Goal: Information Seeking & Learning: Understand process/instructions

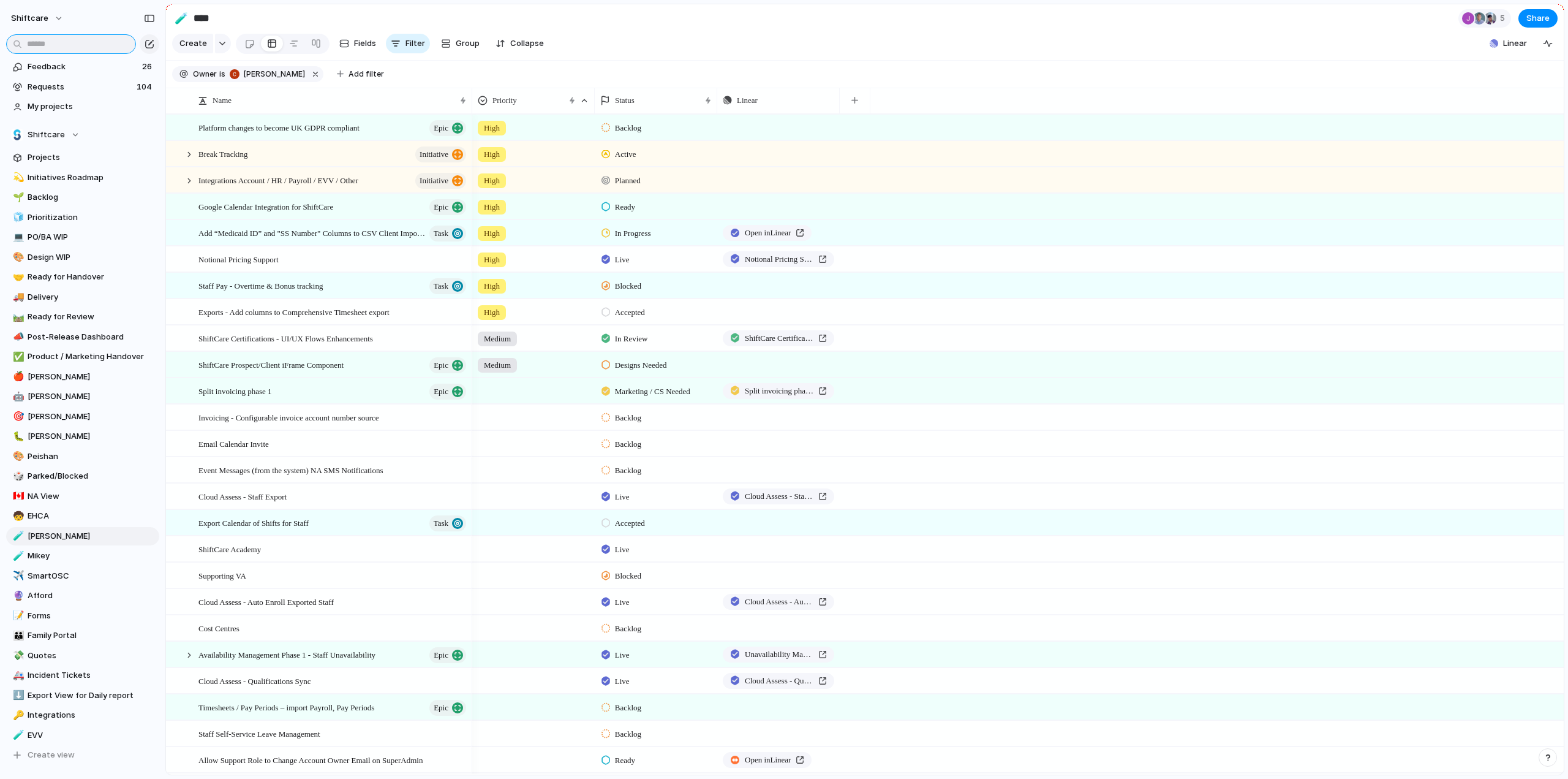
click at [77, 38] on input "text" at bounding box center [71, 44] width 130 height 19
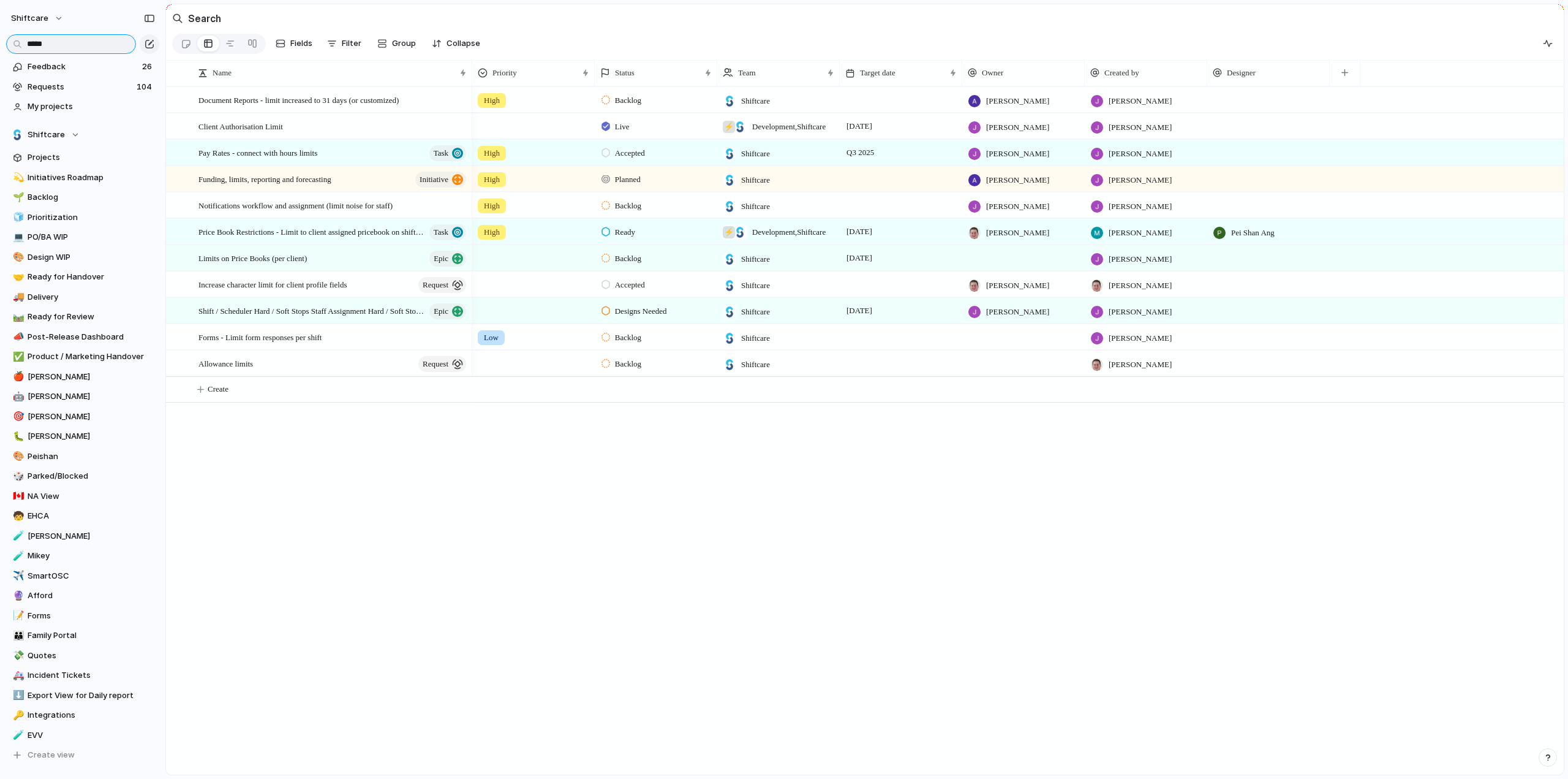
click at [32, 42] on input "*****" at bounding box center [71, 44] width 130 height 19
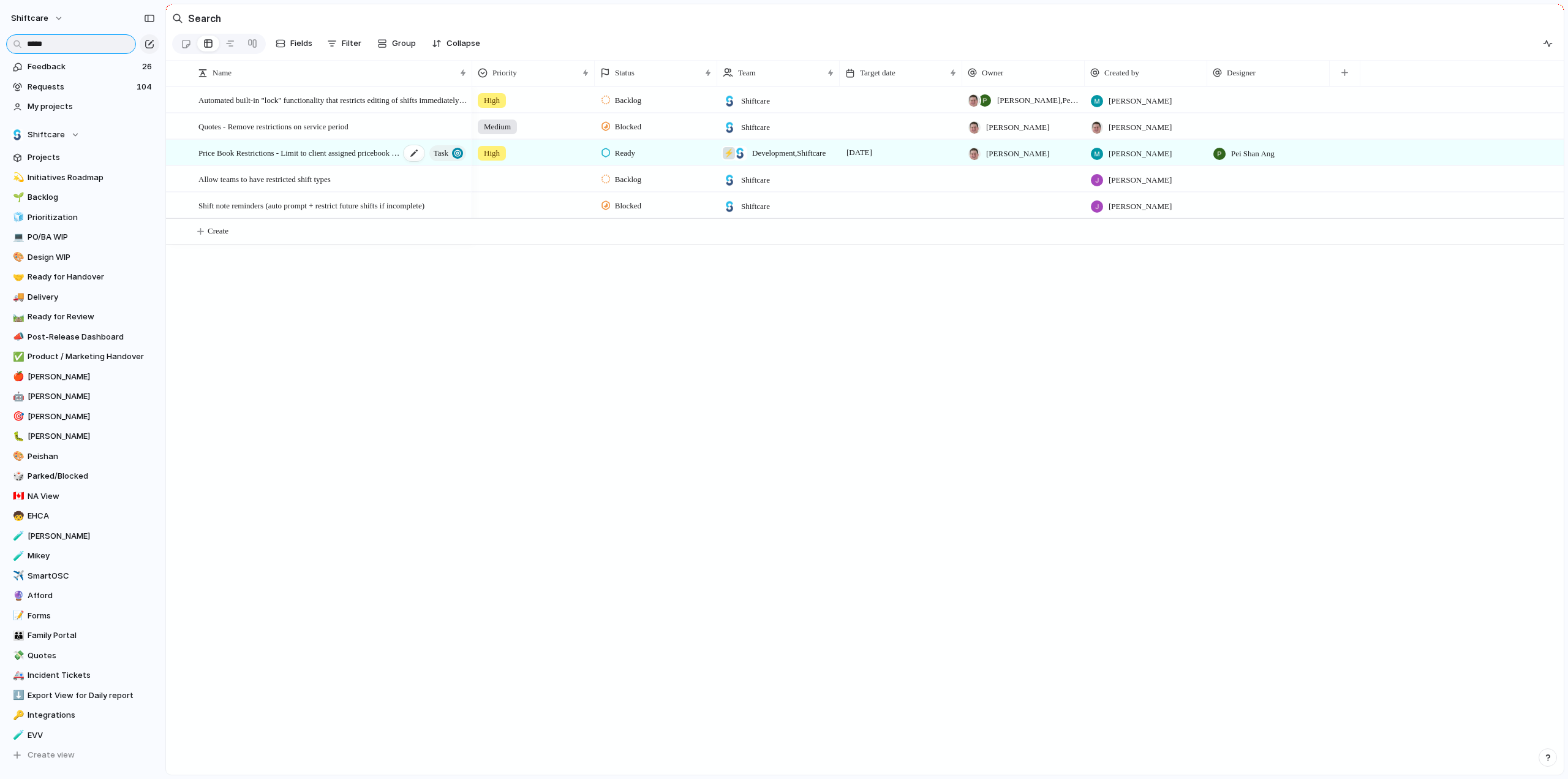
type input "*****"
click at [306, 157] on span "Price Book Restrictions - Limit to client assigned pricebook on shift creation" at bounding box center [299, 152] width 201 height 14
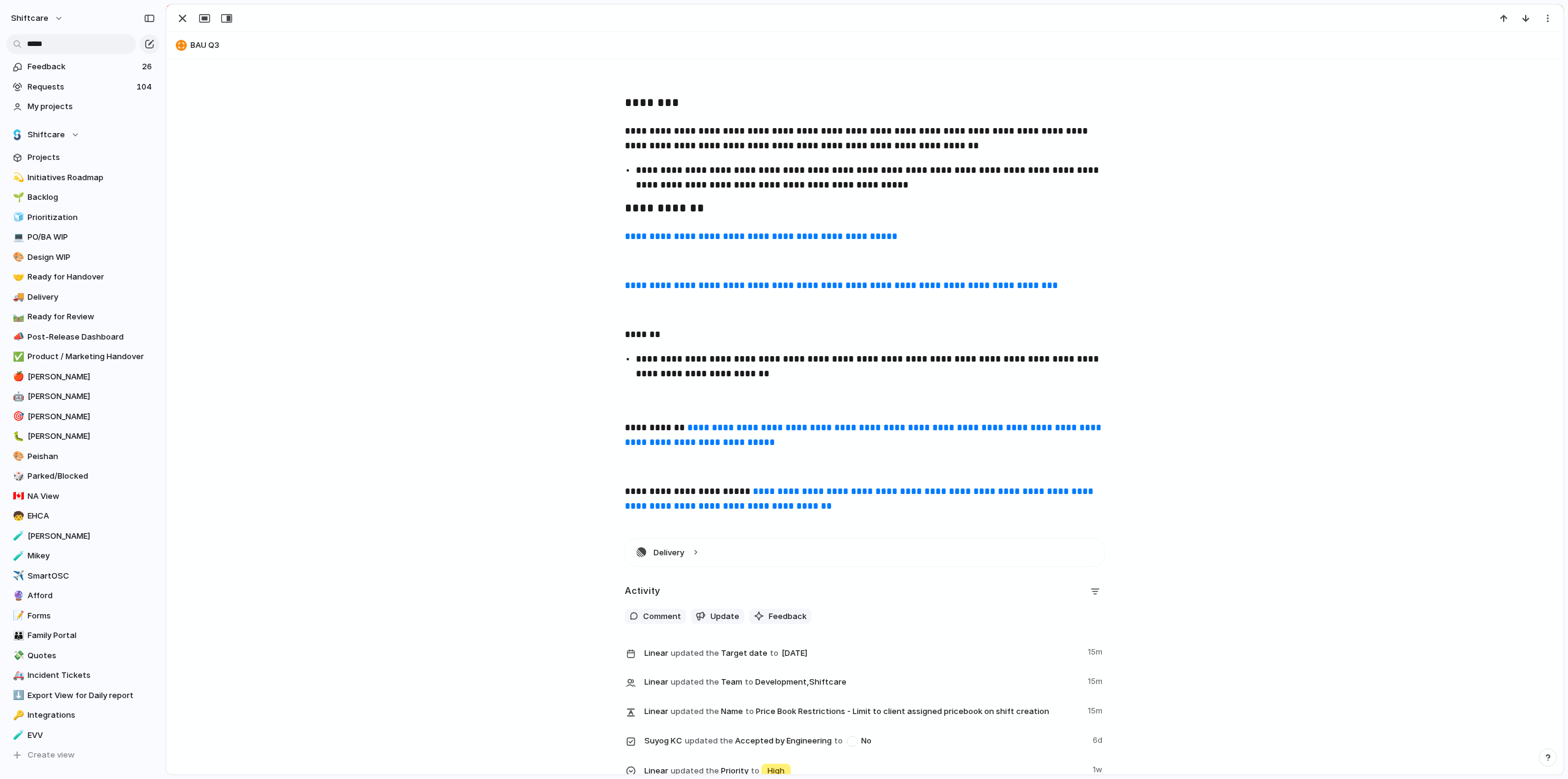
scroll to position [552, 0]
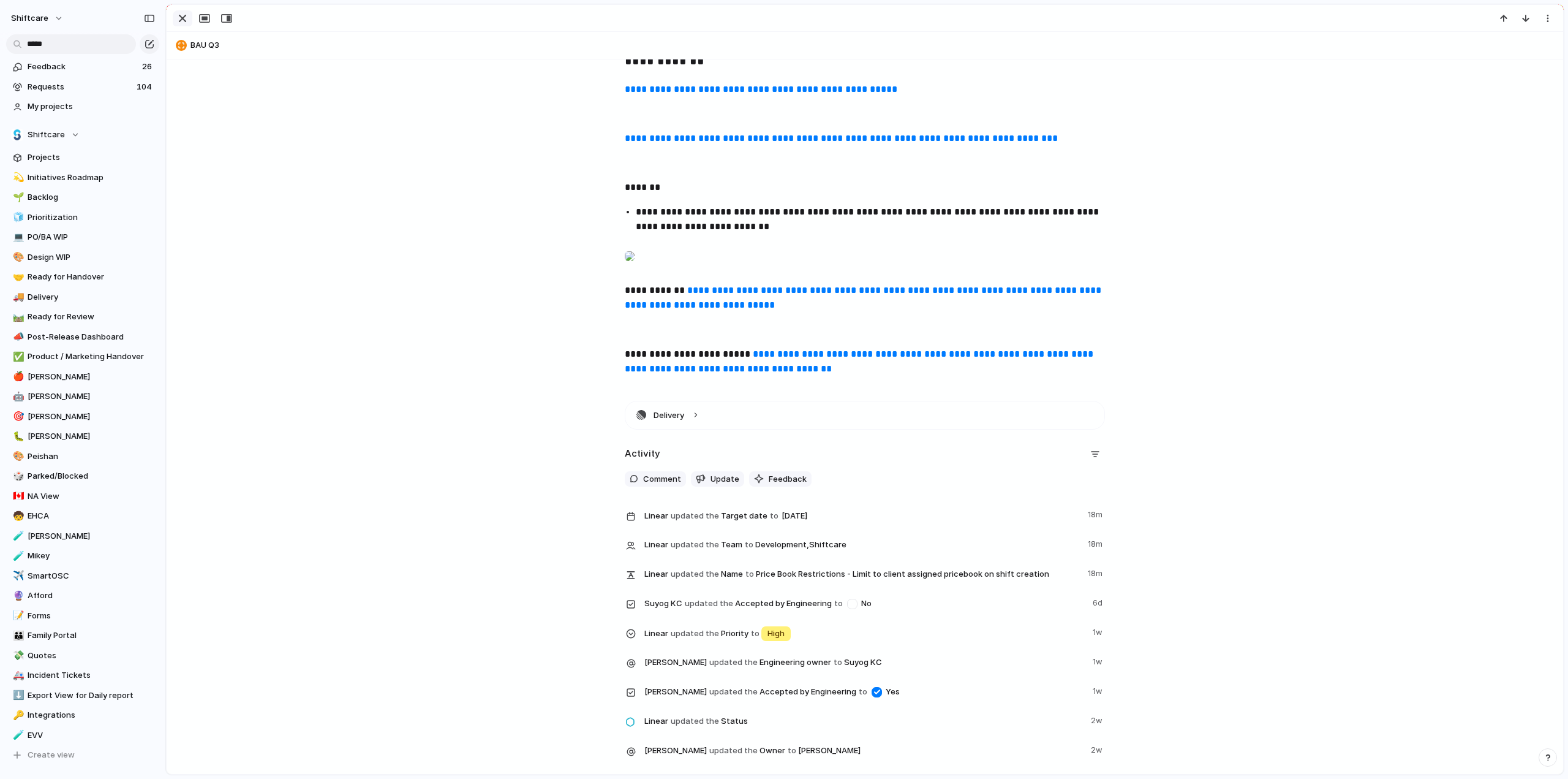
click at [177, 19] on div "button" at bounding box center [182, 18] width 14 height 14
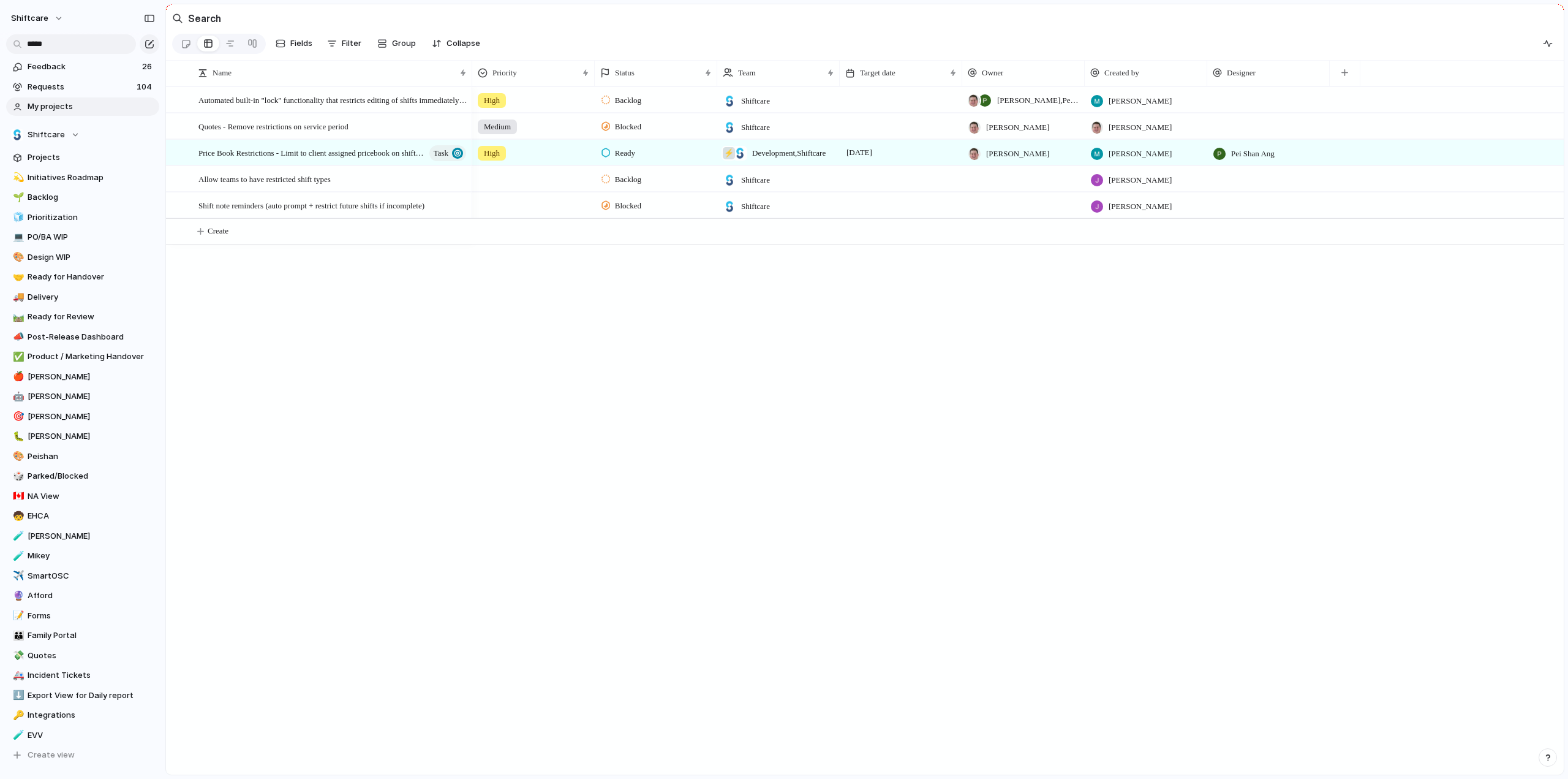
click at [53, 103] on span "My projects" at bounding box center [91, 106] width 127 height 13
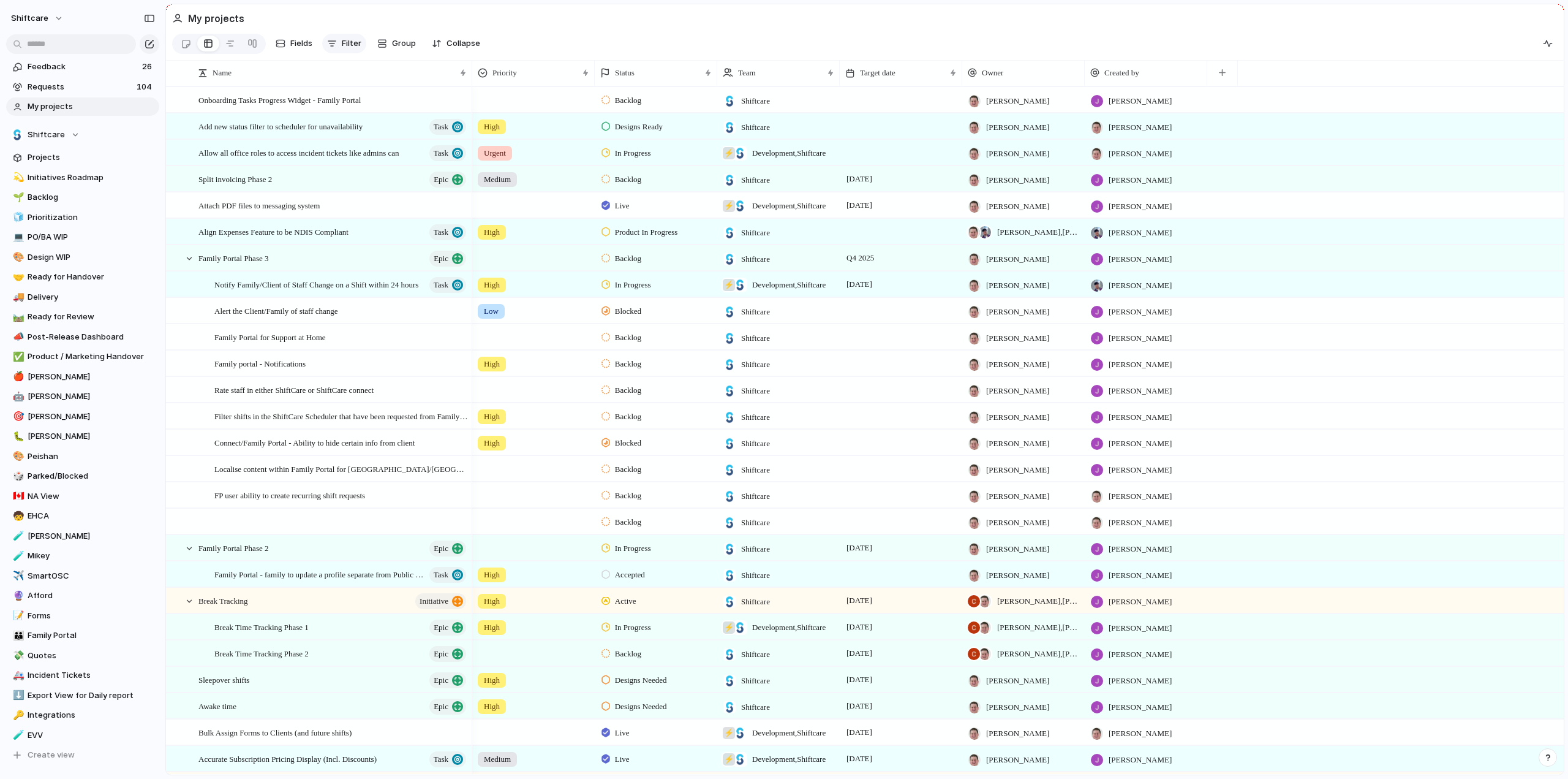
click at [343, 41] on span "Filter" at bounding box center [351, 43] width 19 height 13
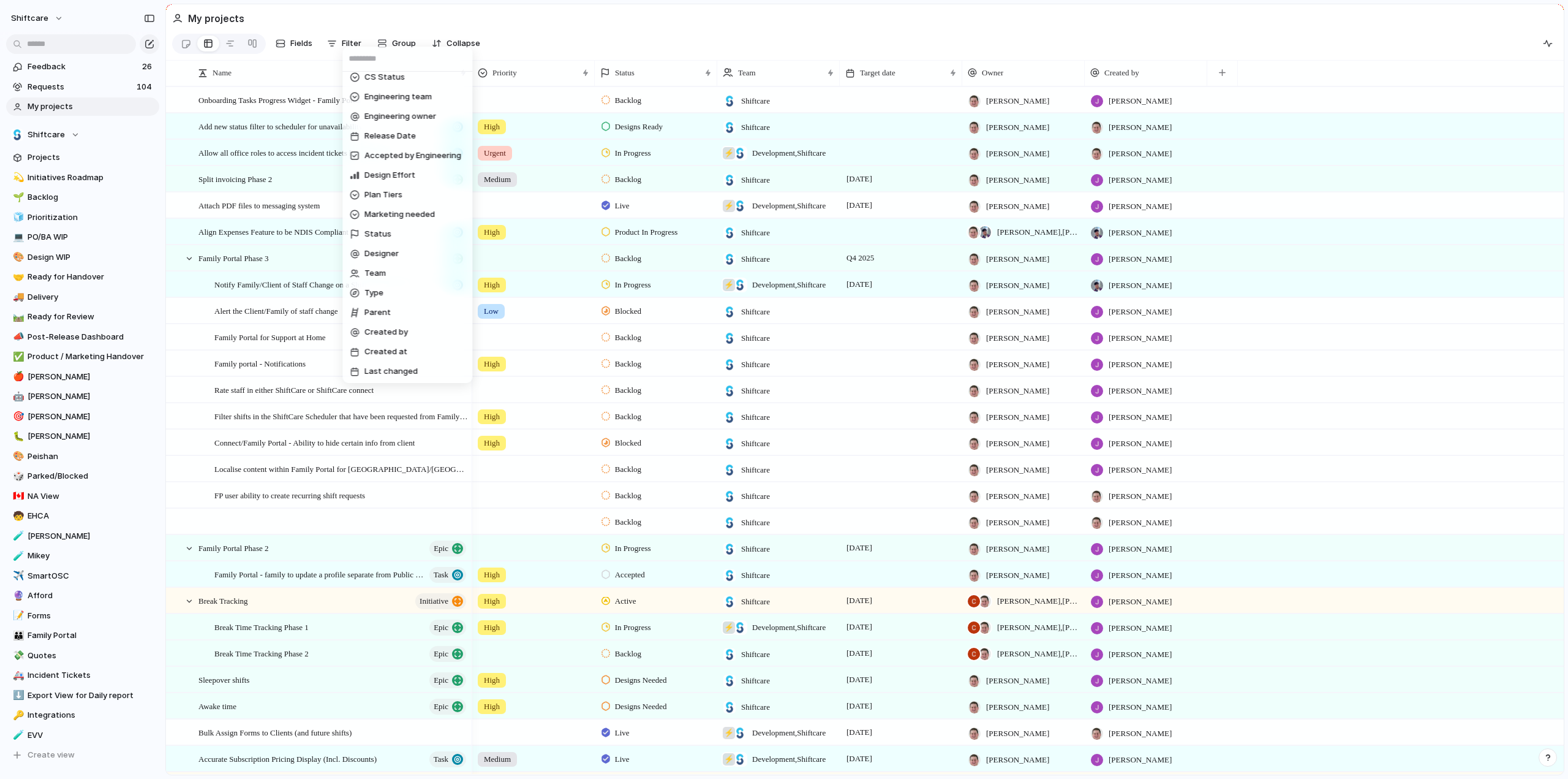
scroll to position [322, 0]
click at [377, 232] on span "Status" at bounding box center [378, 233] width 27 height 13
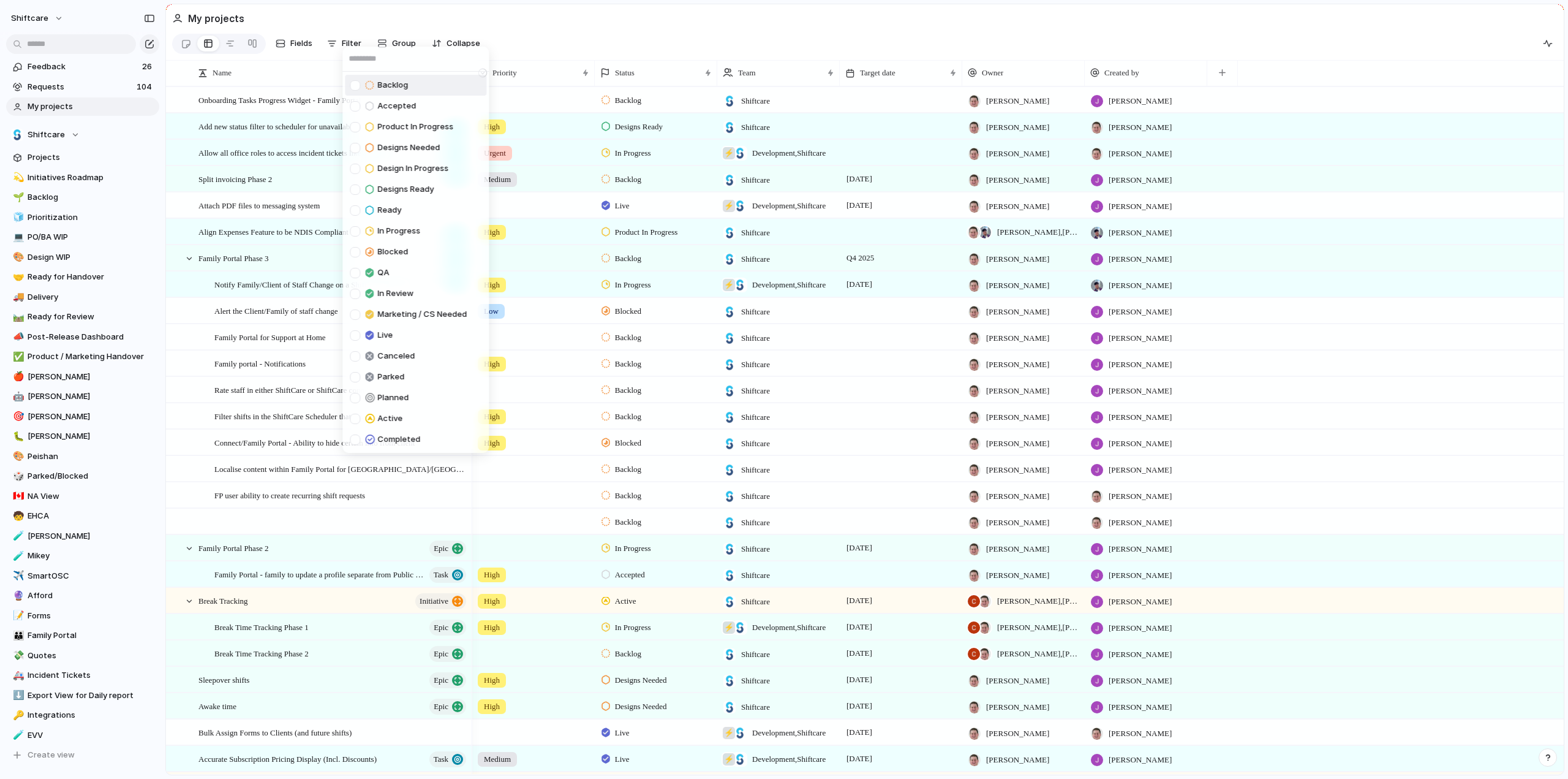
drag, startPoint x: 353, startPoint y: 87, endPoint x: 358, endPoint y: 111, distance: 24.5
click at [353, 87] on div at bounding box center [355, 85] width 10 height 10
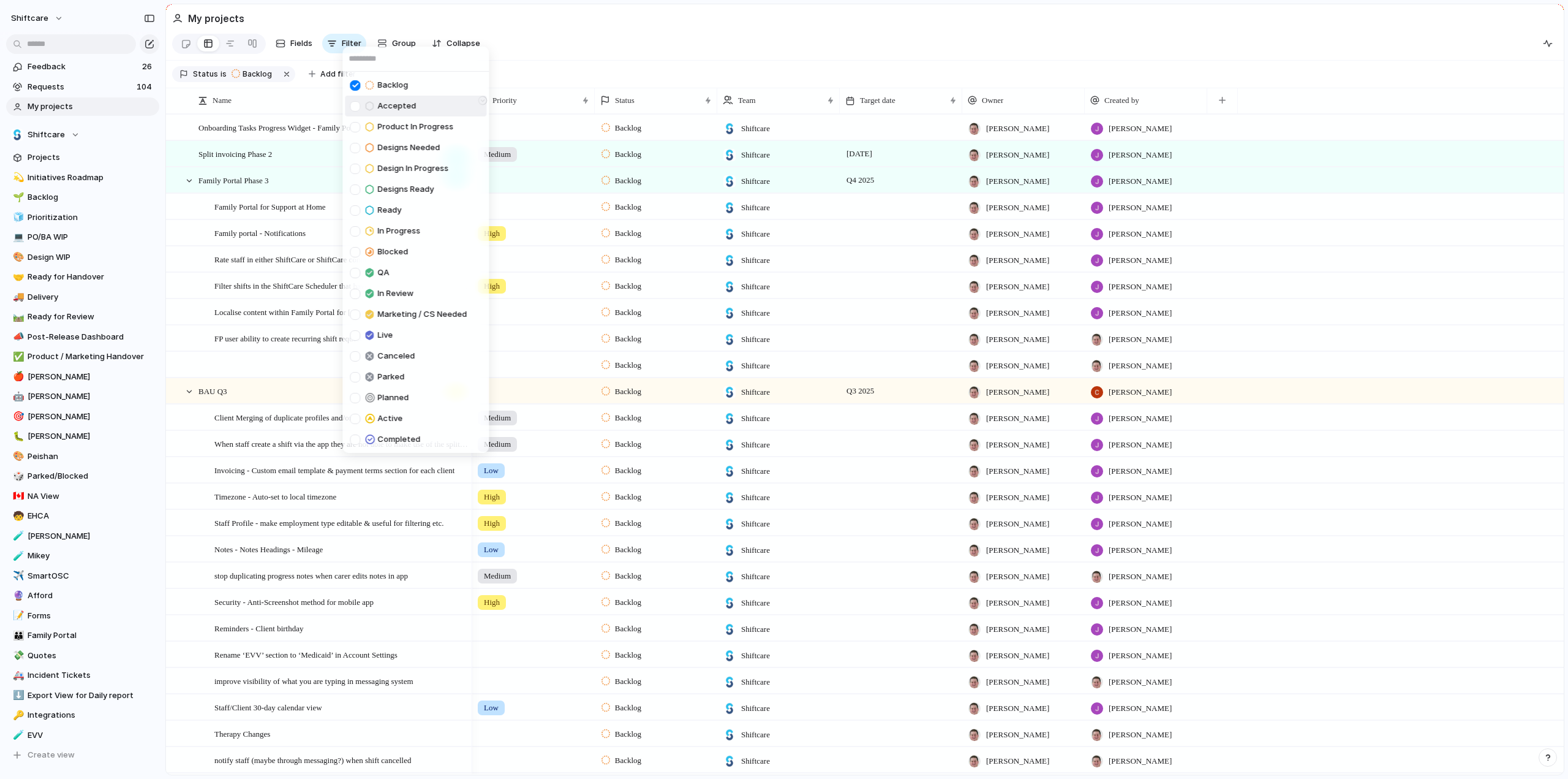
drag, startPoint x: 353, startPoint y: 104, endPoint x: 356, endPoint y: 96, distance: 8.5
click at [353, 104] on div at bounding box center [355, 106] width 10 height 10
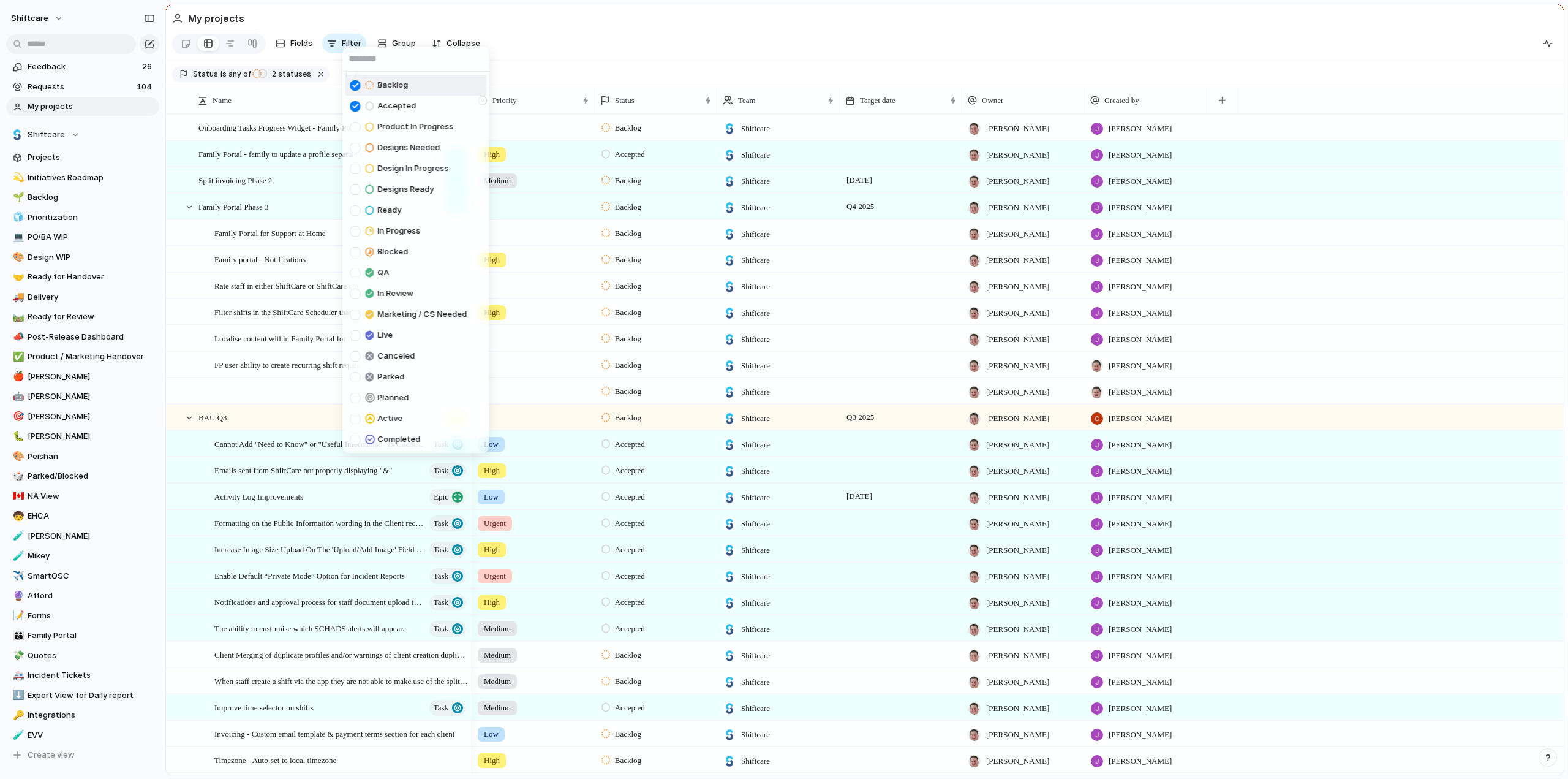
drag, startPoint x: 357, startPoint y: 83, endPoint x: 353, endPoint y: 110, distance: 27.3
click at [357, 83] on div at bounding box center [355, 85] width 10 height 10
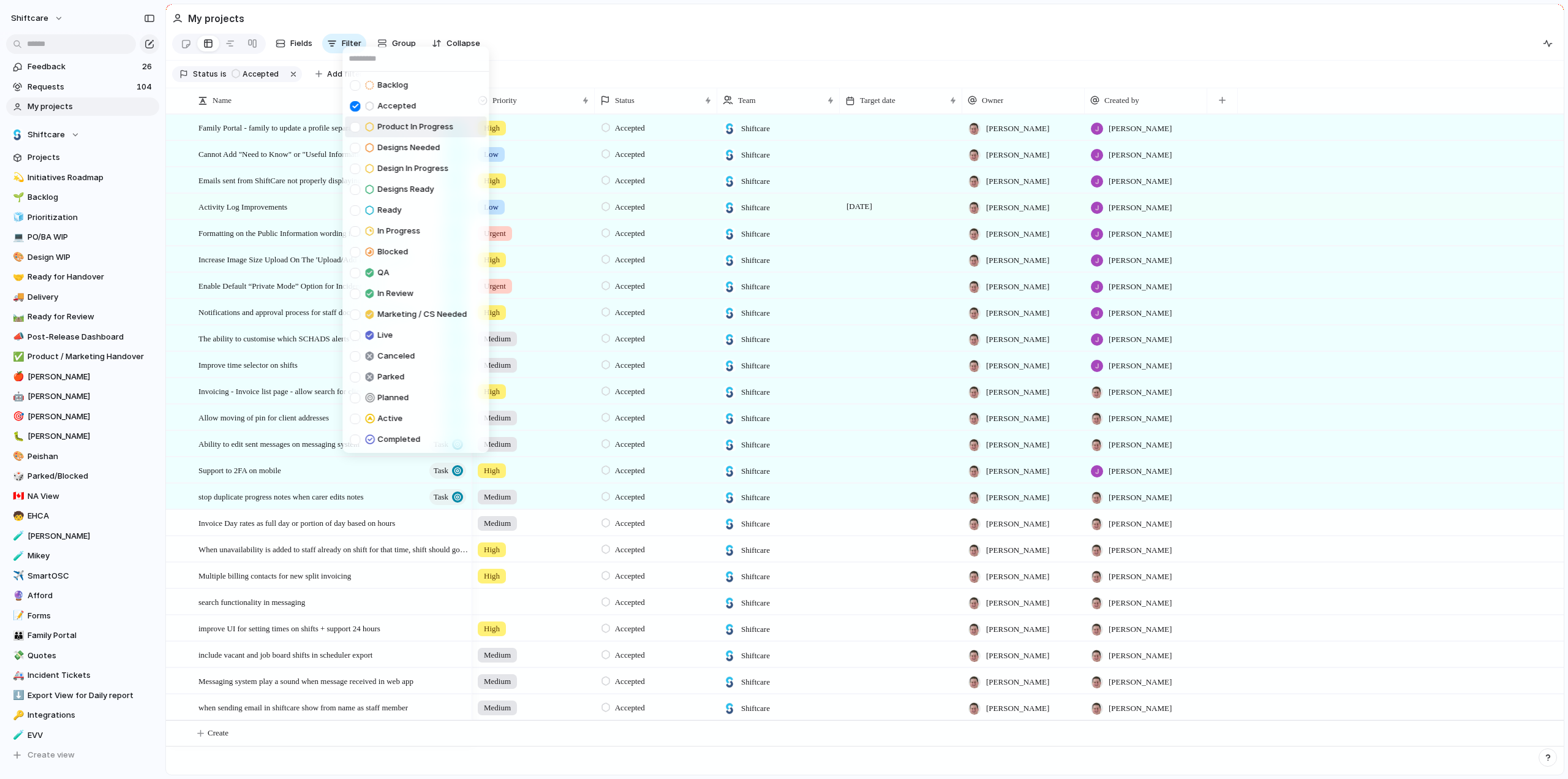
drag, startPoint x: 355, startPoint y: 124, endPoint x: 351, endPoint y: 141, distance: 17.5
click at [354, 125] on div at bounding box center [355, 127] width 10 height 10
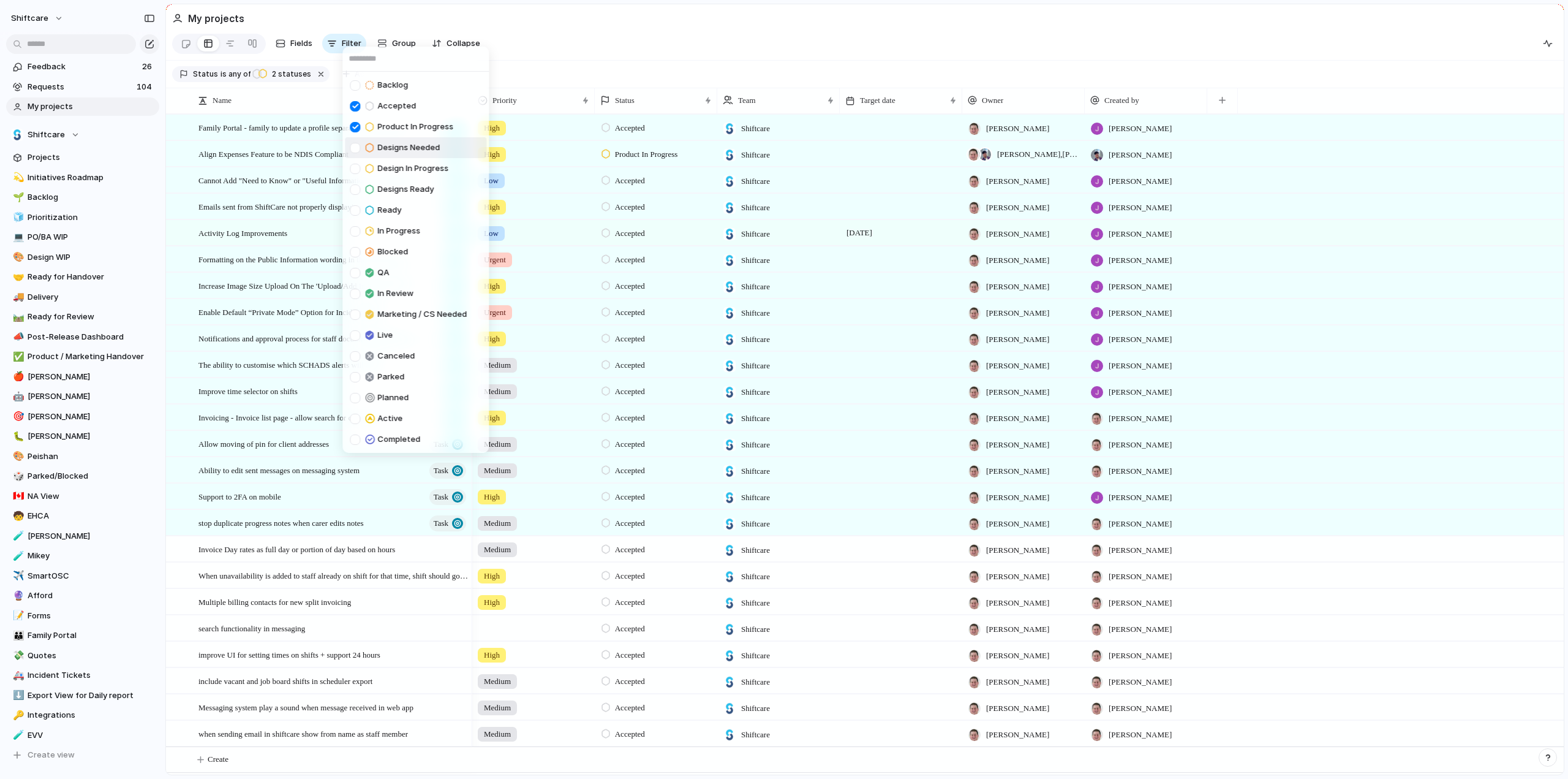
drag, startPoint x: 351, startPoint y: 141, endPoint x: 353, endPoint y: 161, distance: 20.1
click at [351, 143] on div at bounding box center [355, 148] width 10 height 10
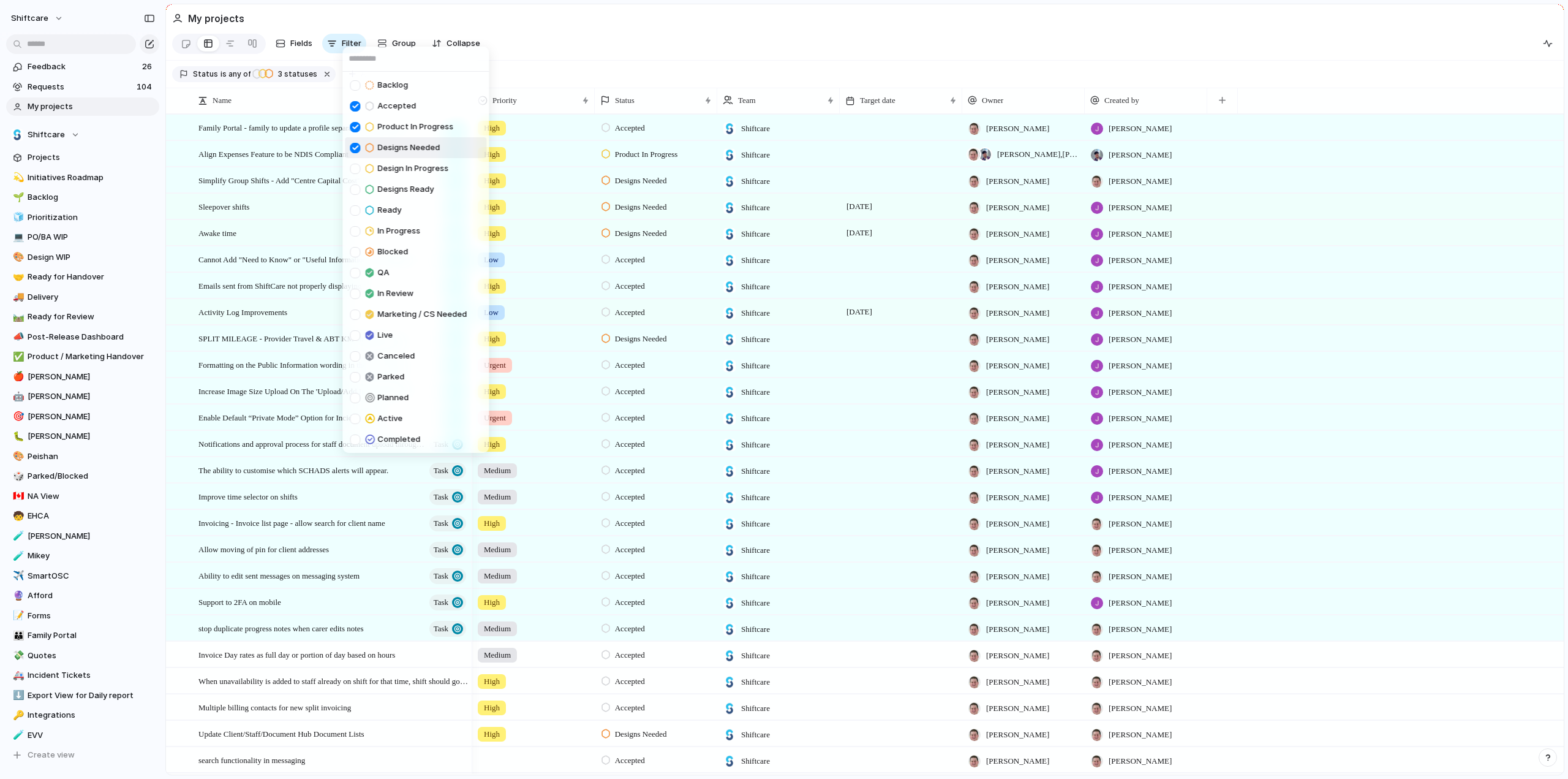
click at [353, 168] on div at bounding box center [355, 168] width 10 height 10
drag, startPoint x: 354, startPoint y: 188, endPoint x: 354, endPoint y: 206, distance: 18.0
click at [354, 188] on div at bounding box center [355, 189] width 10 height 10
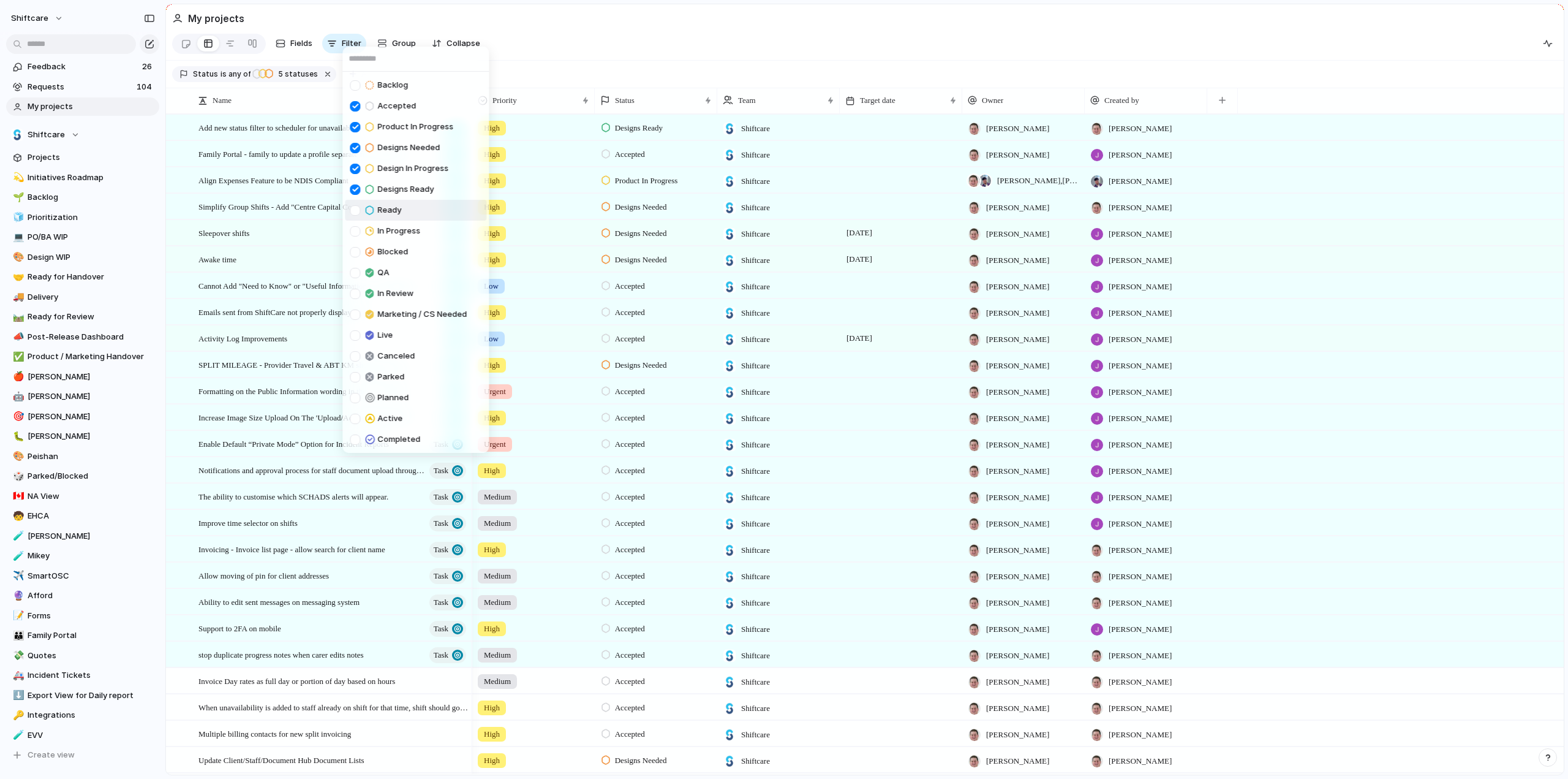
drag, startPoint x: 354, startPoint y: 206, endPoint x: 358, endPoint y: 224, distance: 18.4
click at [354, 206] on div at bounding box center [355, 211] width 10 height 10
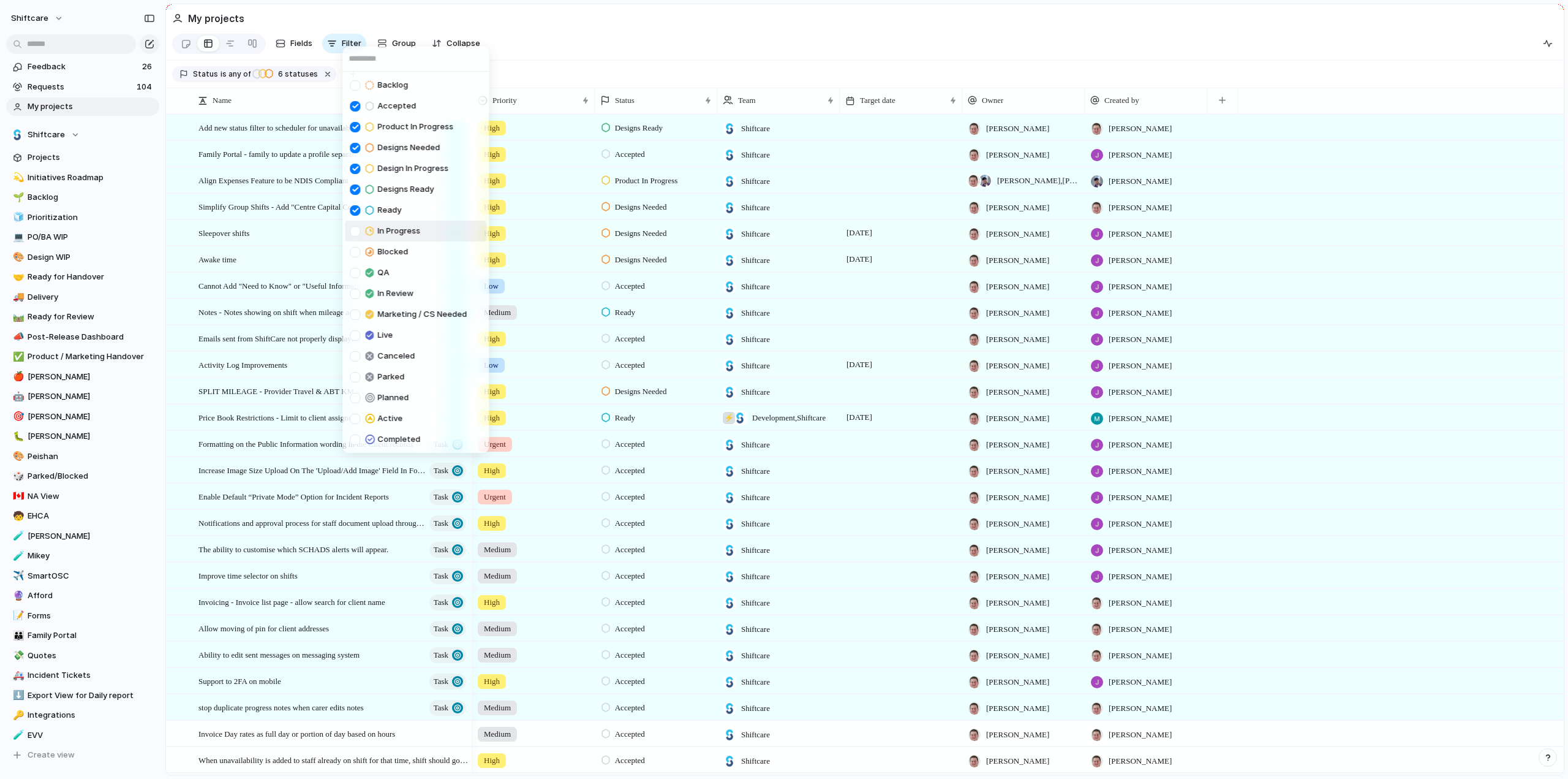
drag, startPoint x: 358, startPoint y: 227, endPoint x: 356, endPoint y: 253, distance: 26.1
click at [358, 227] on div at bounding box center [355, 232] width 10 height 10
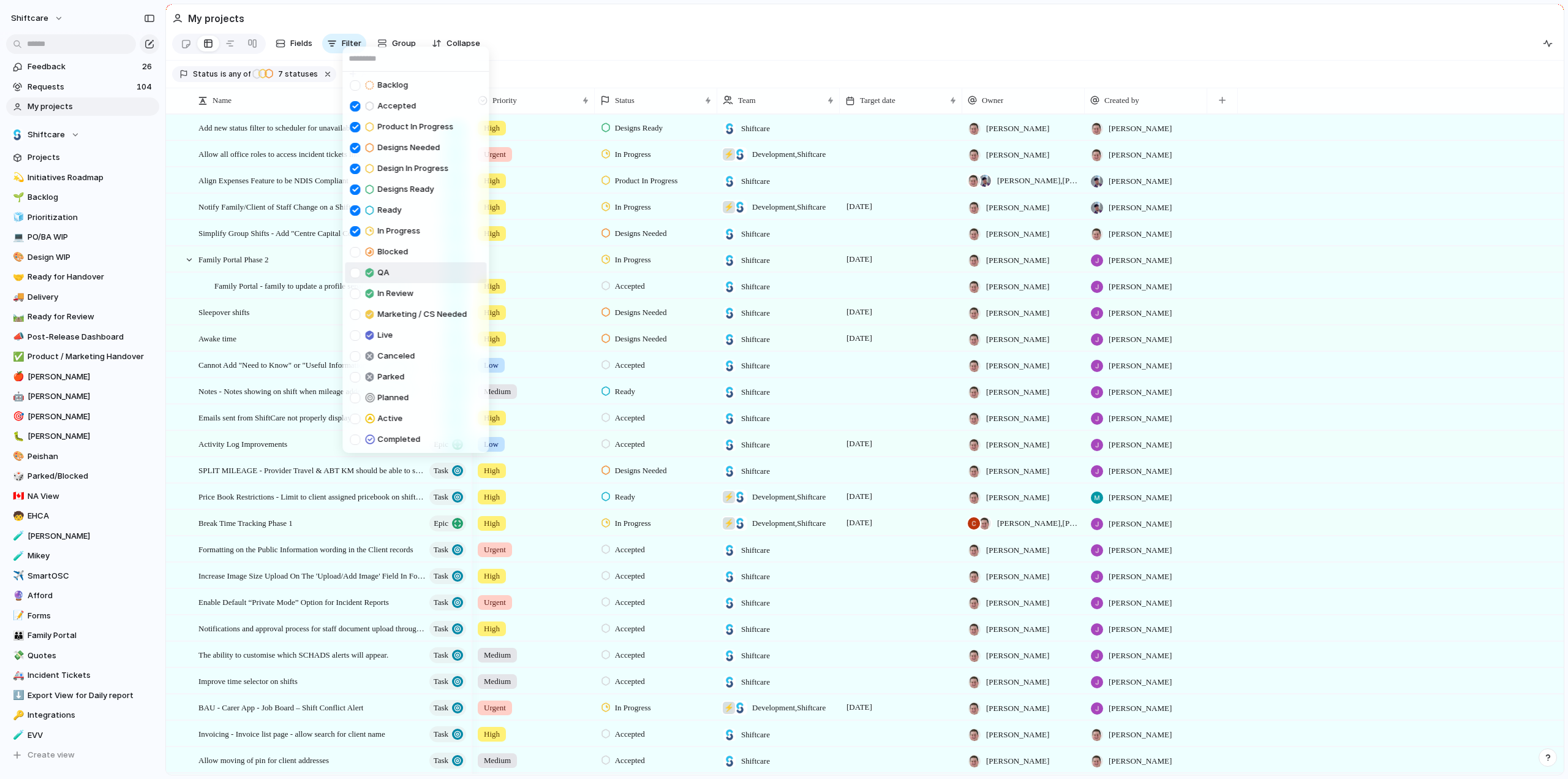
drag, startPoint x: 355, startPoint y: 276, endPoint x: 355, endPoint y: 291, distance: 15.0
click at [355, 276] on div at bounding box center [355, 273] width 10 height 10
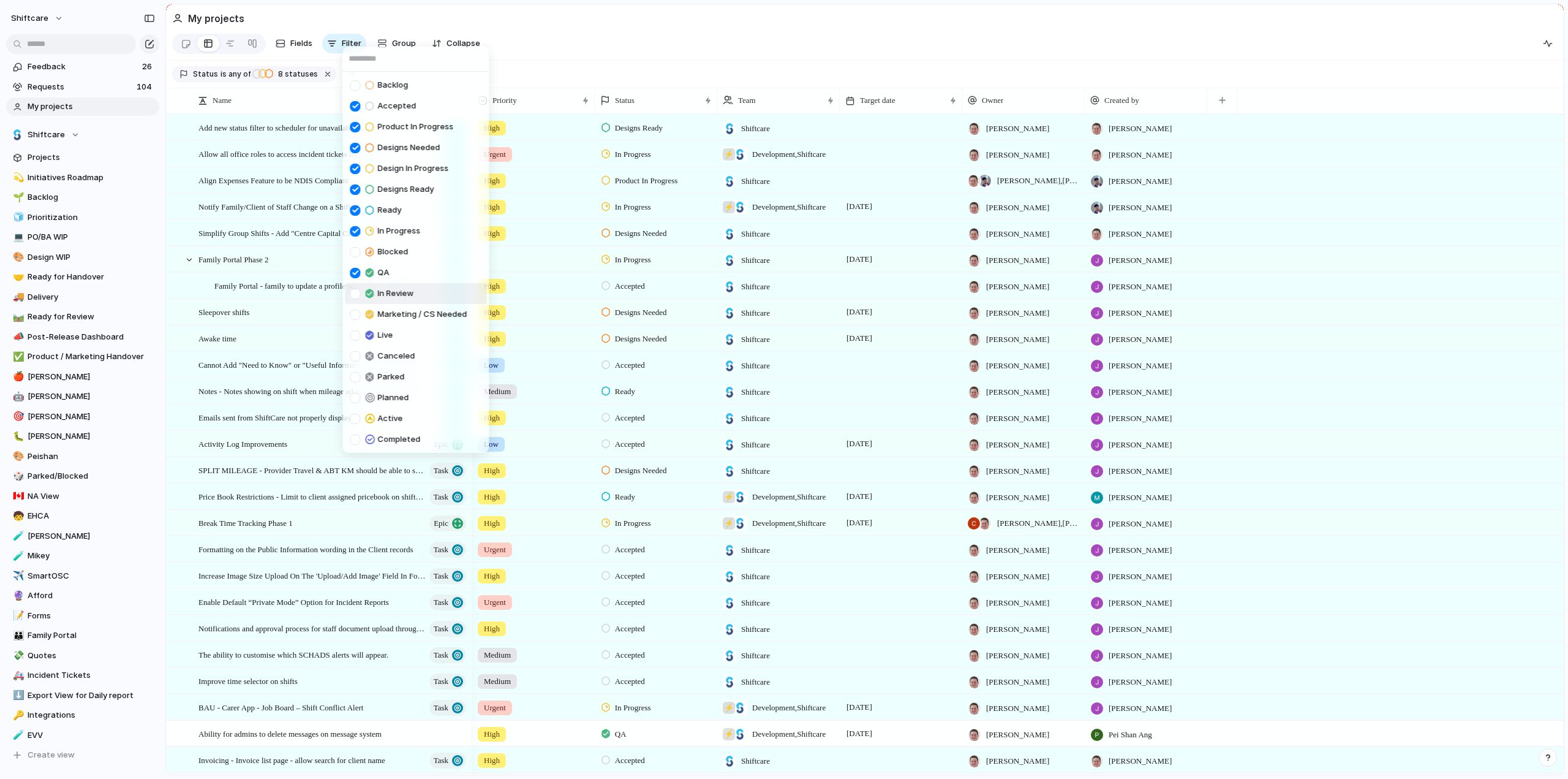
drag, startPoint x: 355, startPoint y: 294, endPoint x: 357, endPoint y: 307, distance: 13.2
click at [355, 294] on div at bounding box center [355, 294] width 10 height 10
drag, startPoint x: 357, startPoint y: 316, endPoint x: 359, endPoint y: 270, distance: 46.0
click at [357, 316] on div at bounding box center [355, 315] width 10 height 10
click at [354, 252] on div at bounding box center [355, 252] width 10 height 10
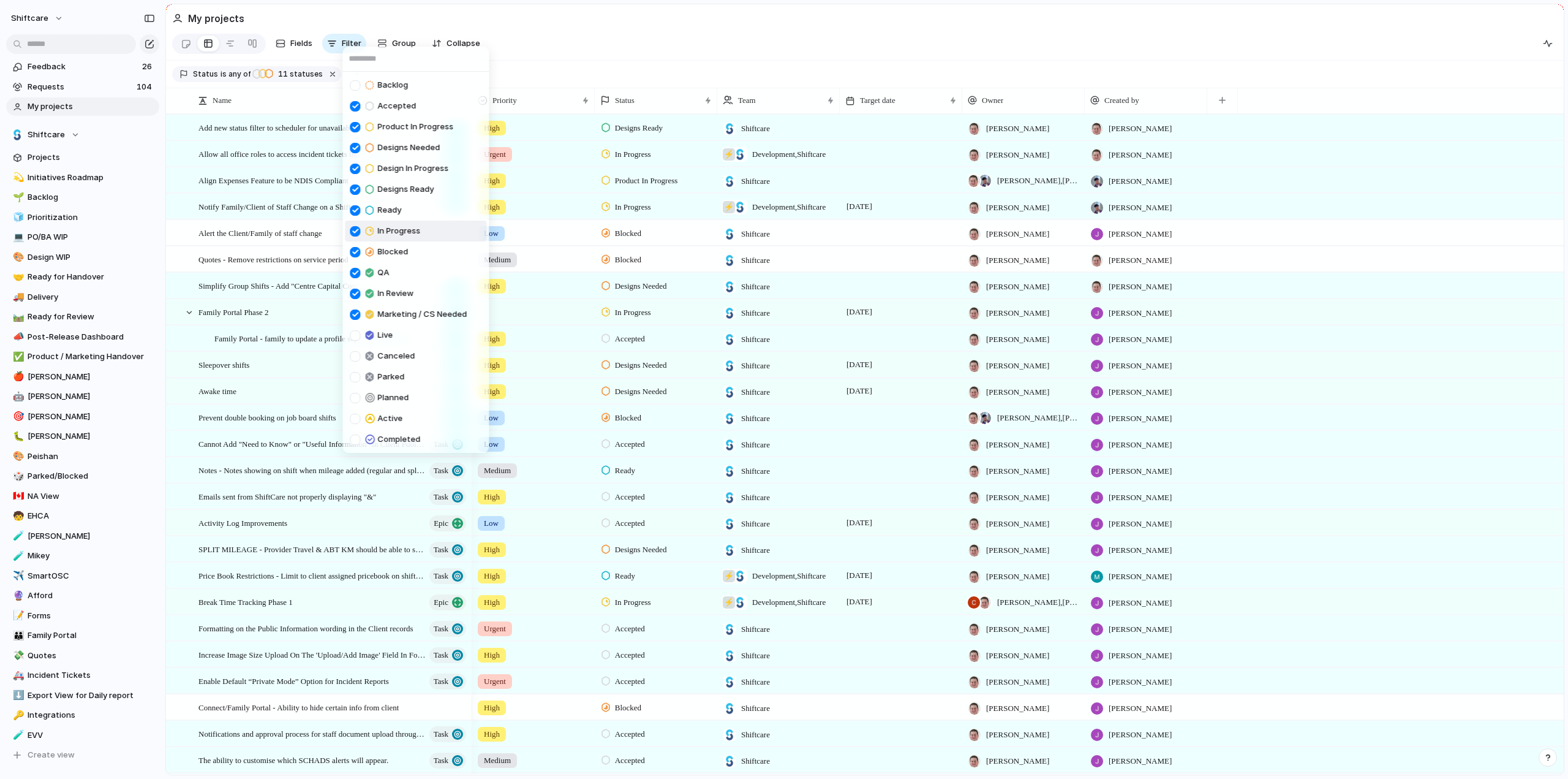
click at [619, 29] on div "Backlog Accepted Product In Progress Designs Needed Design In Progress Designs …" at bounding box center [784, 389] width 1568 height 779
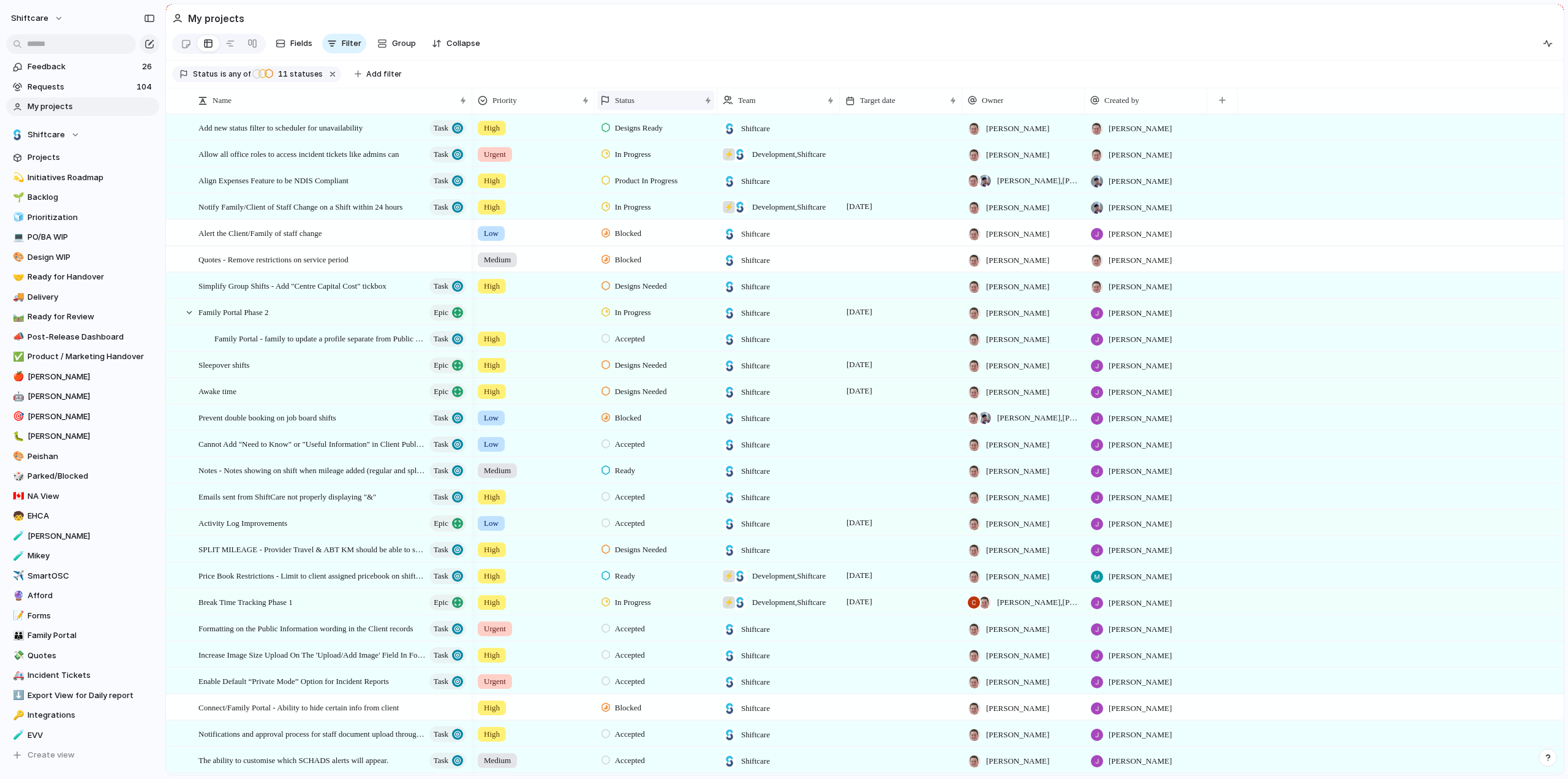
click at [672, 104] on div "Status" at bounding box center [650, 100] width 100 height 13
click at [627, 177] on span "Sort ascending" at bounding box center [650, 173] width 60 height 13
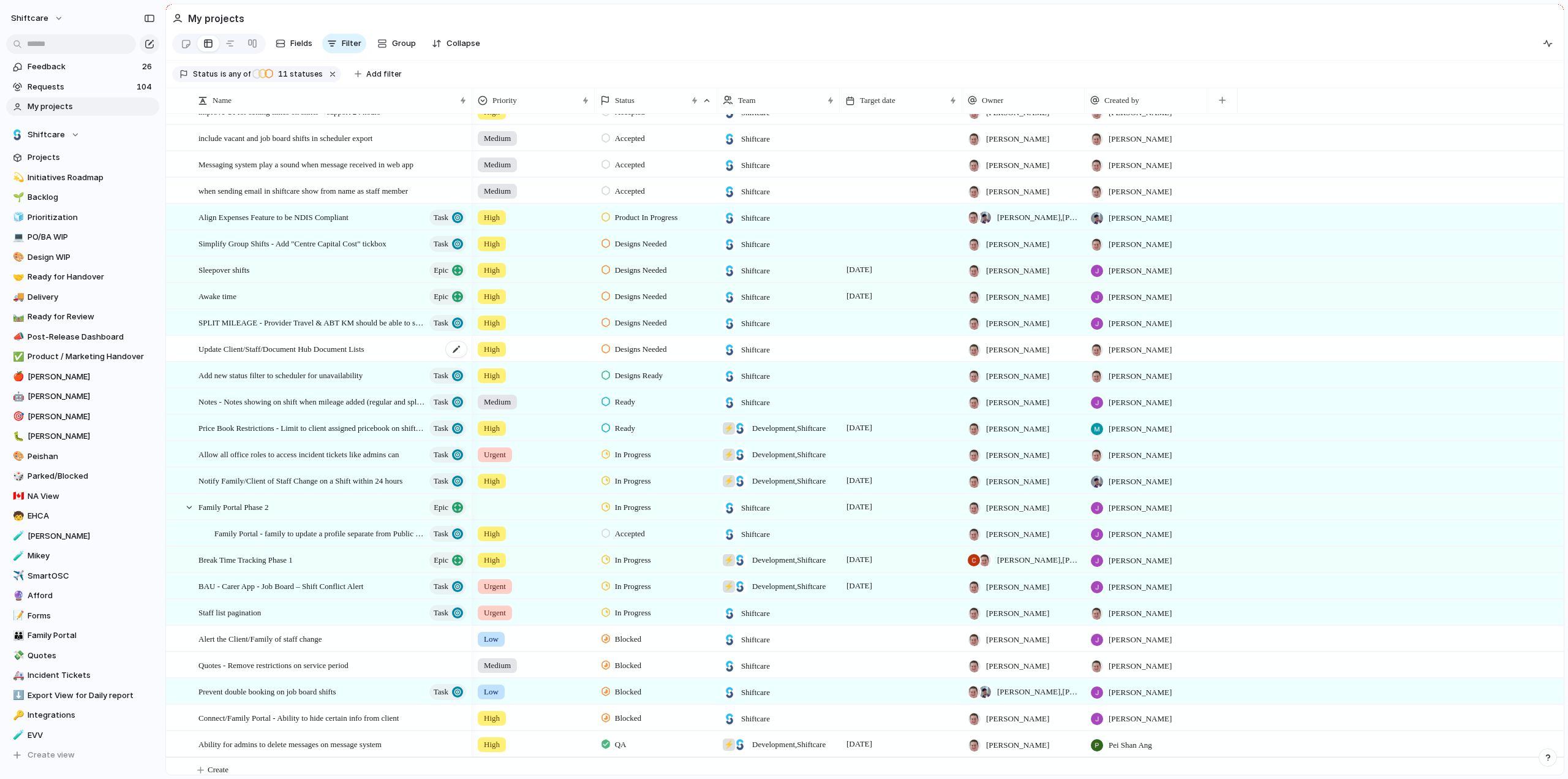
scroll to position [505, 0]
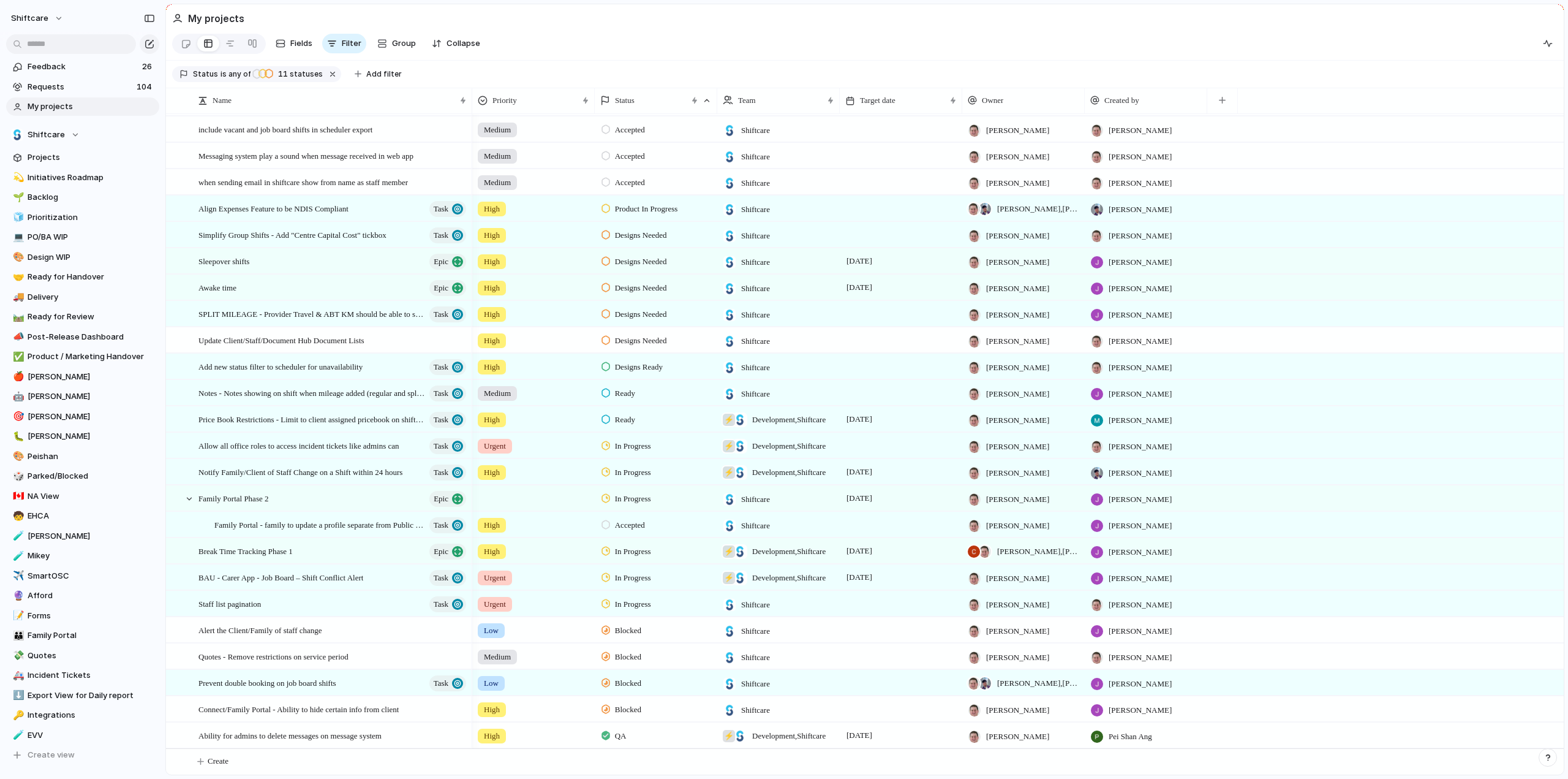
click at [650, 656] on div "Blocked" at bounding box center [656, 654] width 121 height 21
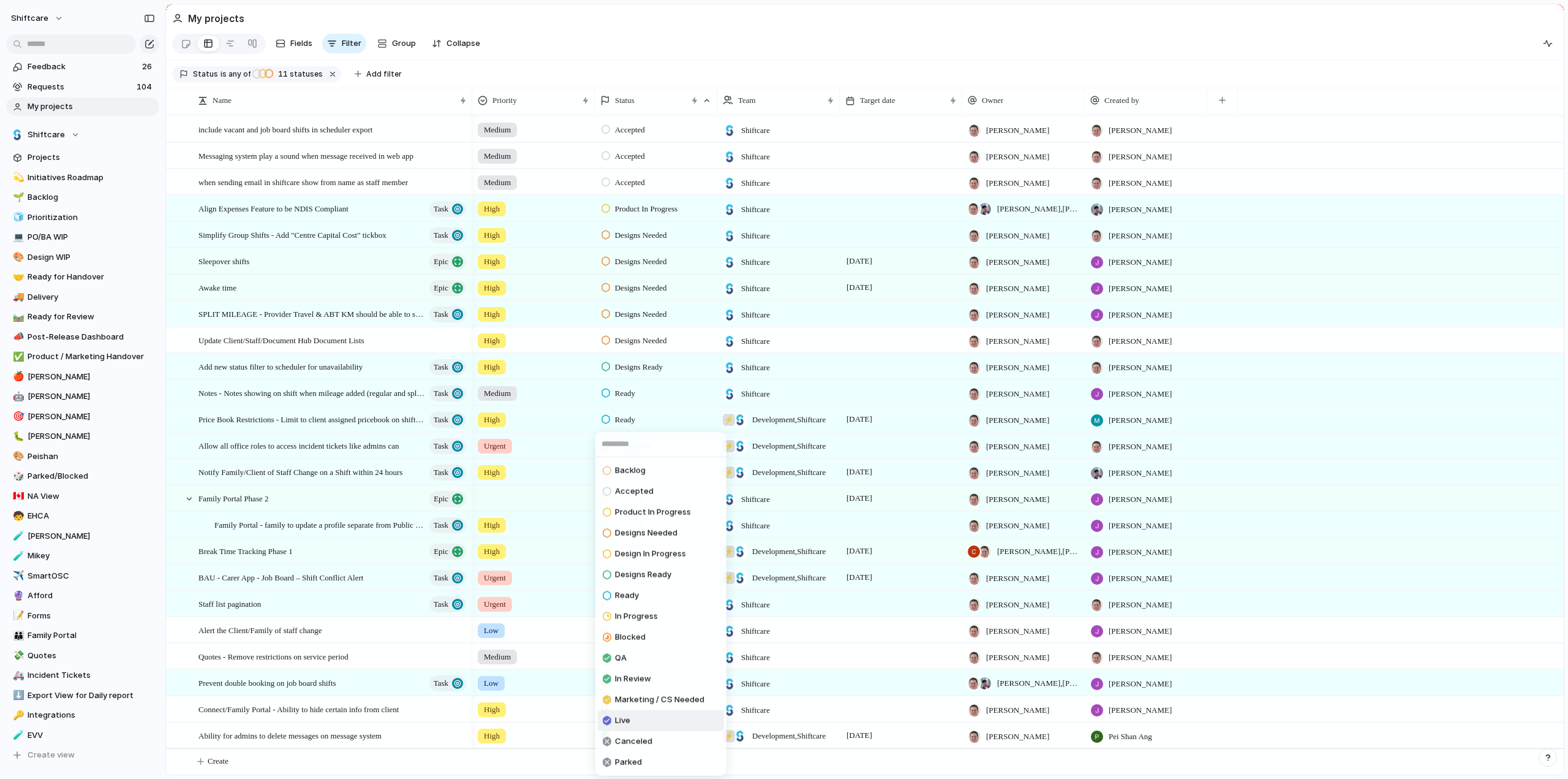
drag, startPoint x: 628, startPoint y: 722, endPoint x: 594, endPoint y: 708, distance: 36.8
click at [628, 722] on span "Live" at bounding box center [623, 721] width 15 height 13
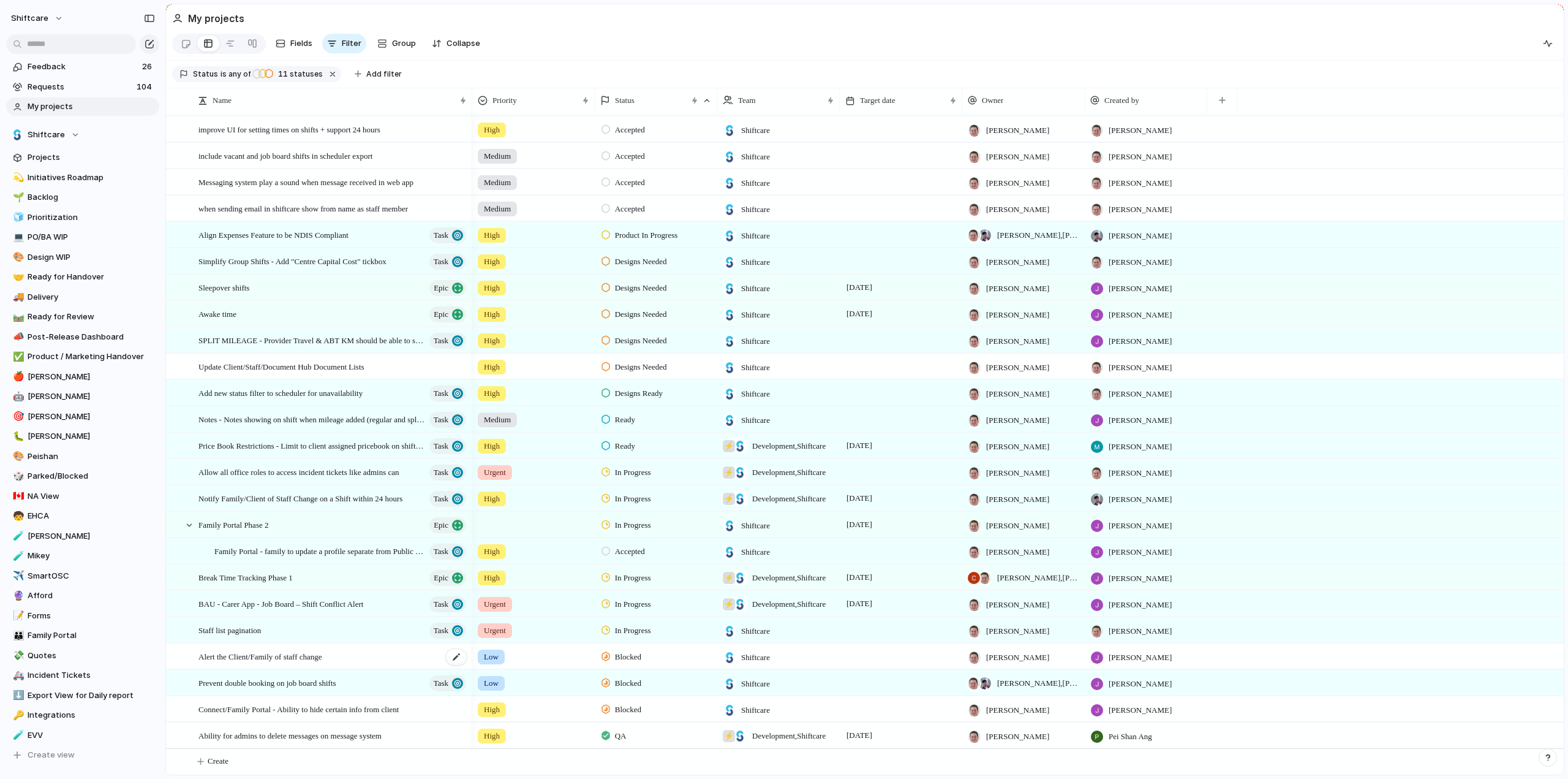
click at [238, 659] on span "Alert the Client/Family of staff change" at bounding box center [260, 656] width 124 height 14
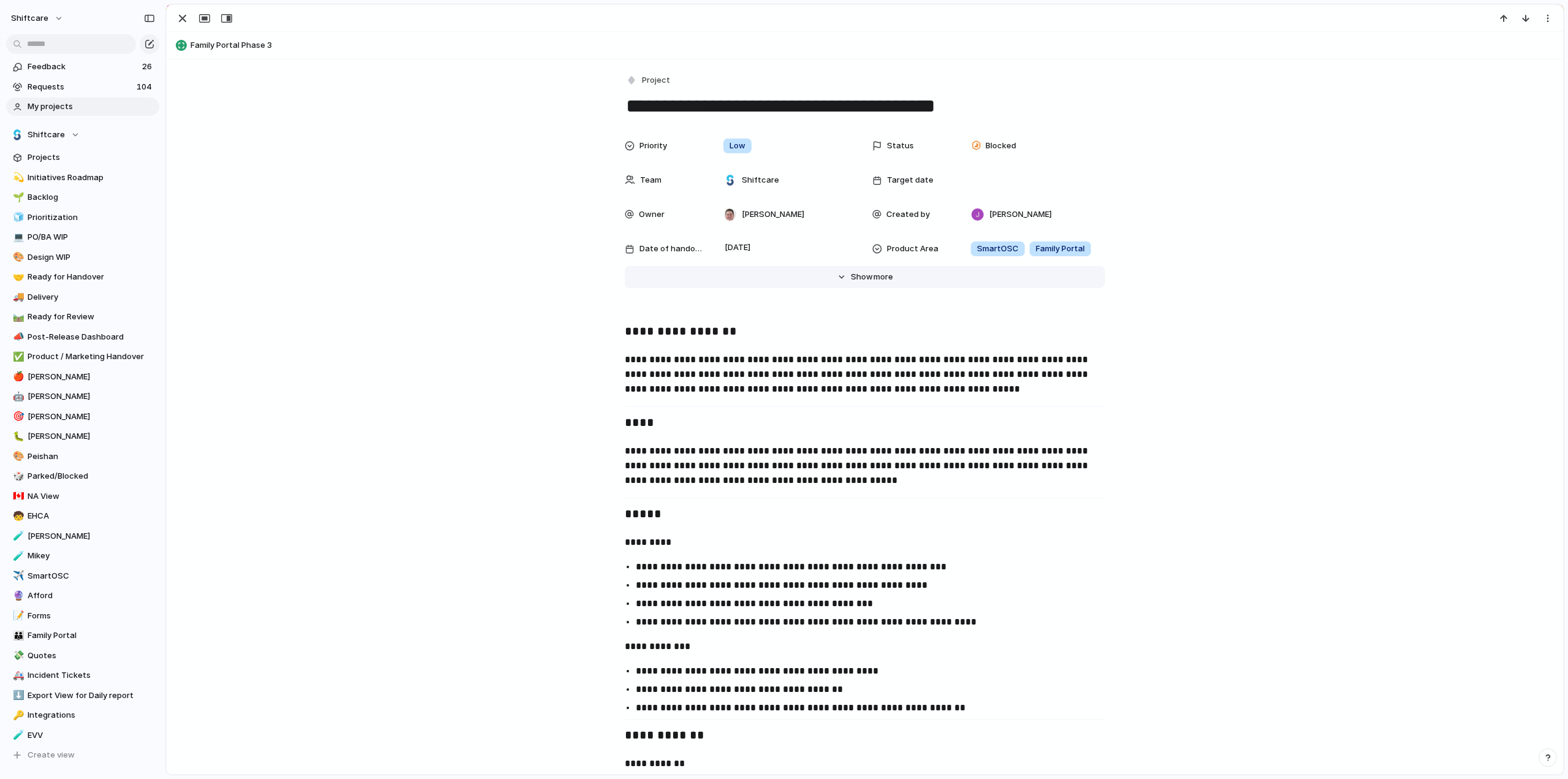
click at [851, 281] on span "Show" at bounding box center [862, 277] width 22 height 13
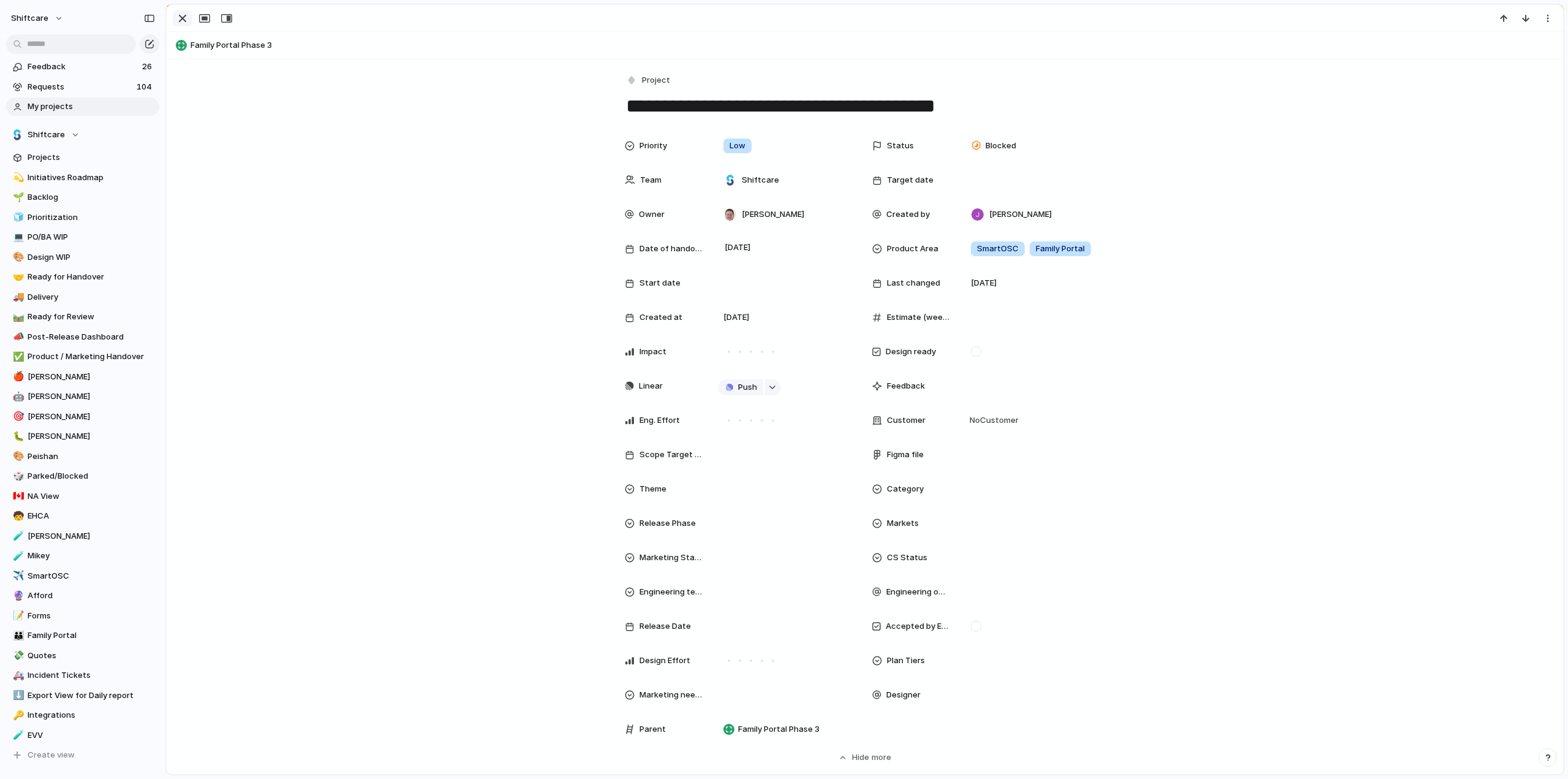
click at [179, 21] on div "button" at bounding box center [182, 18] width 14 height 14
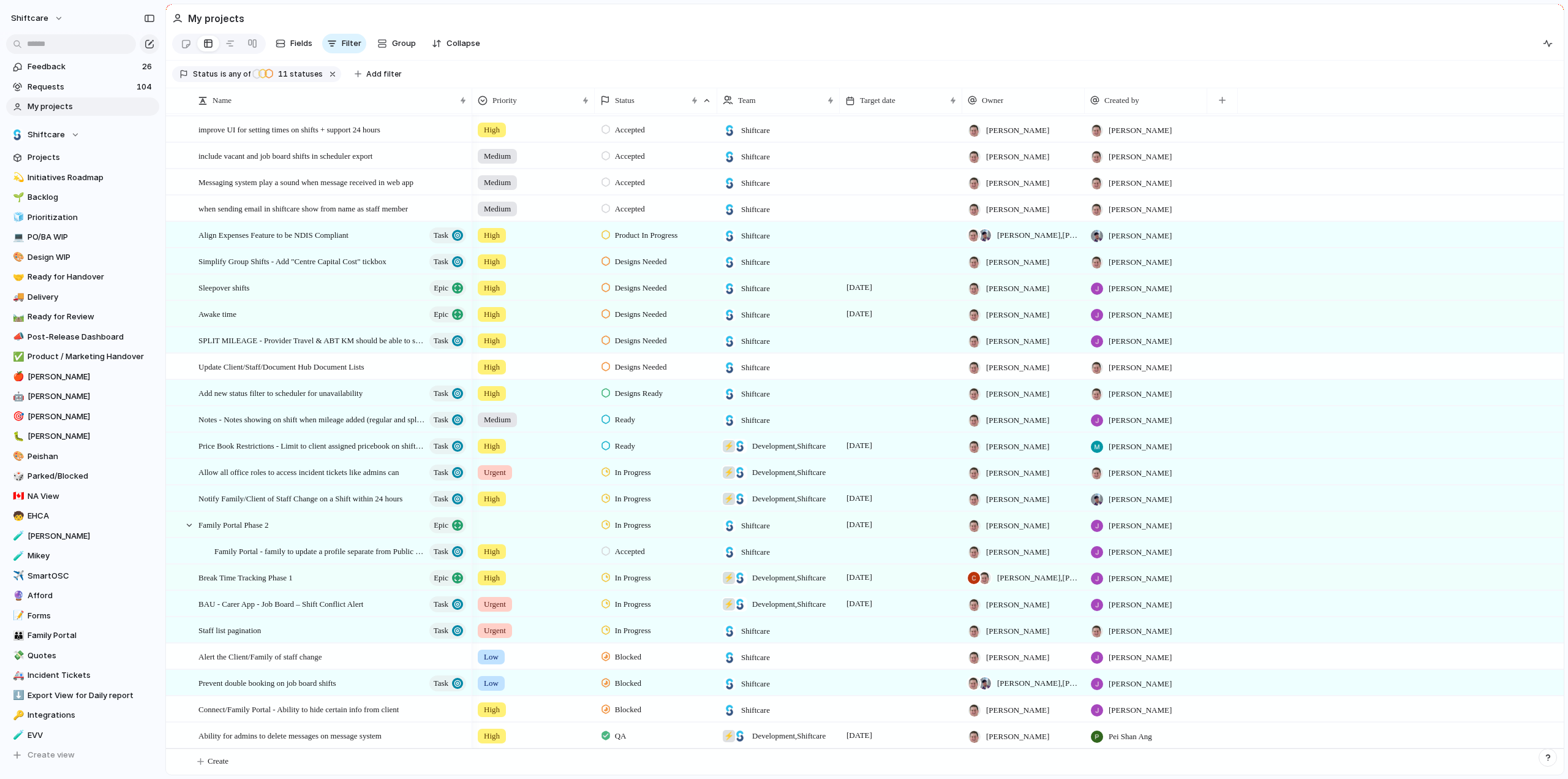
scroll to position [479, 0]
click at [263, 653] on span "Alert the Client/Family of staff change" at bounding box center [260, 656] width 124 height 14
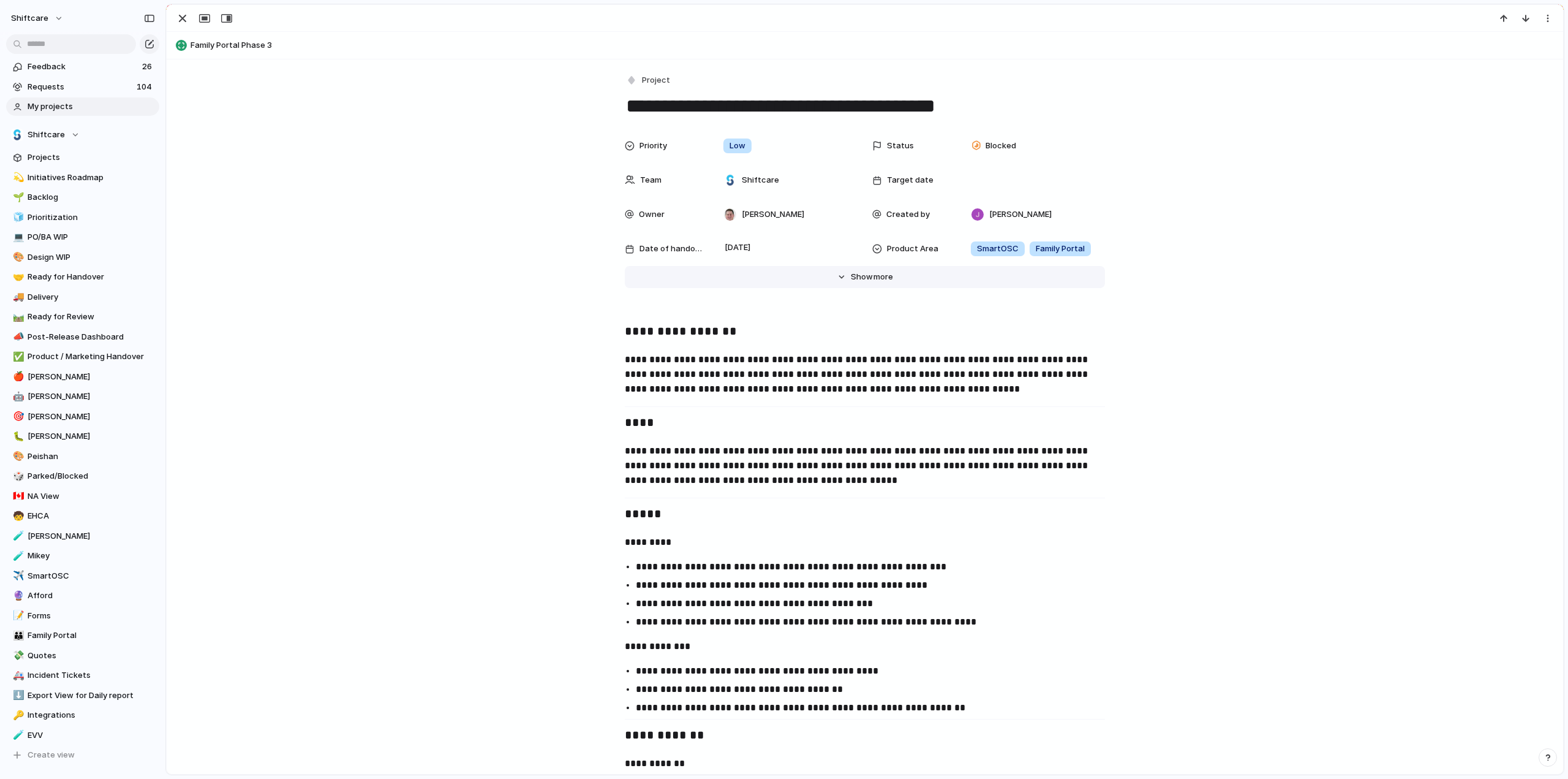
click at [851, 277] on span "Show" at bounding box center [862, 277] width 22 height 13
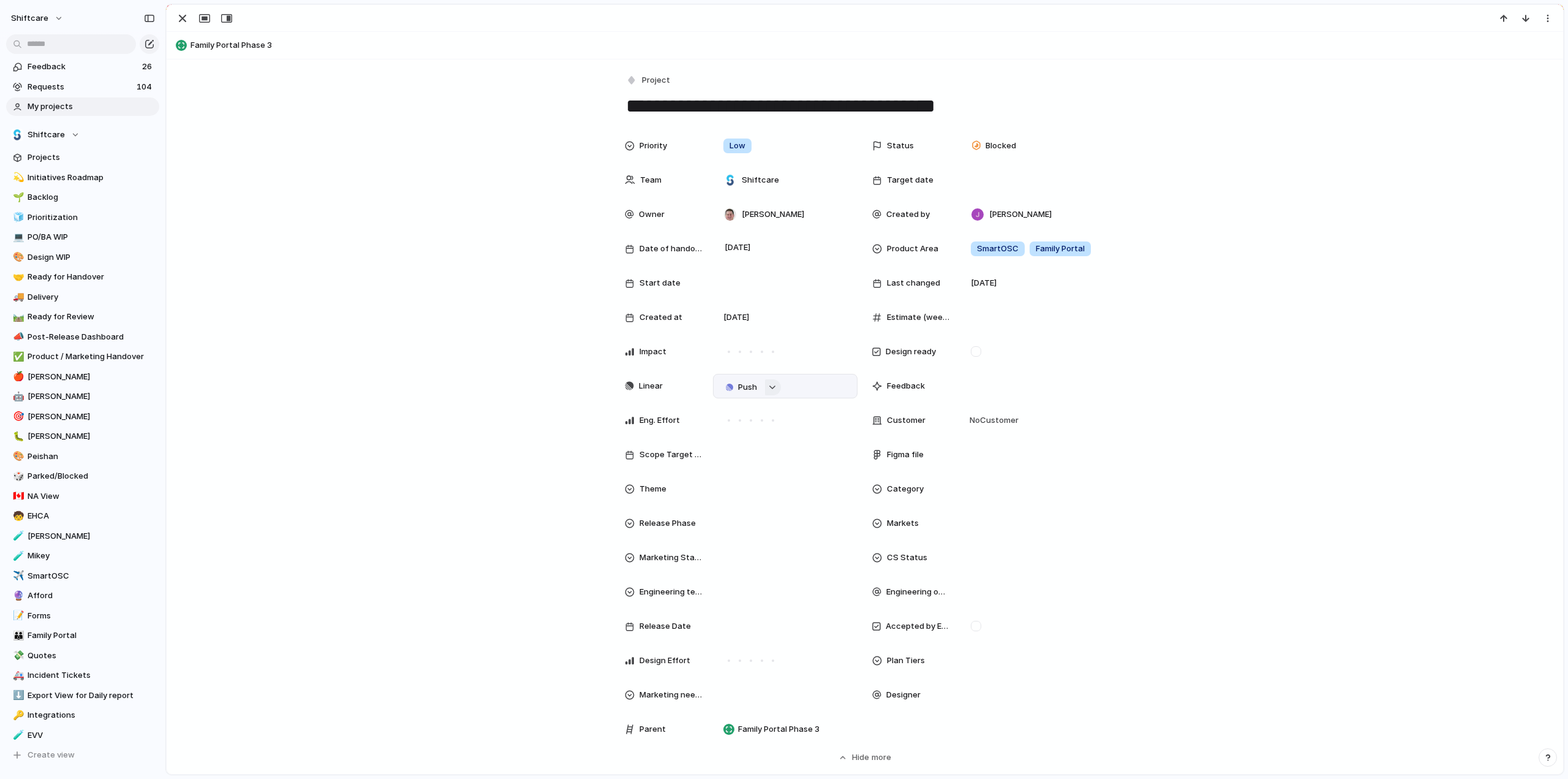
drag, startPoint x: 741, startPoint y: 387, endPoint x: 772, endPoint y: 387, distance: 31.0
click at [772, 387] on div "Push" at bounding box center [750, 387] width 62 height 13
click at [772, 387] on button "button" at bounding box center [773, 387] width 16 height 16
type input "*"
type input "******"
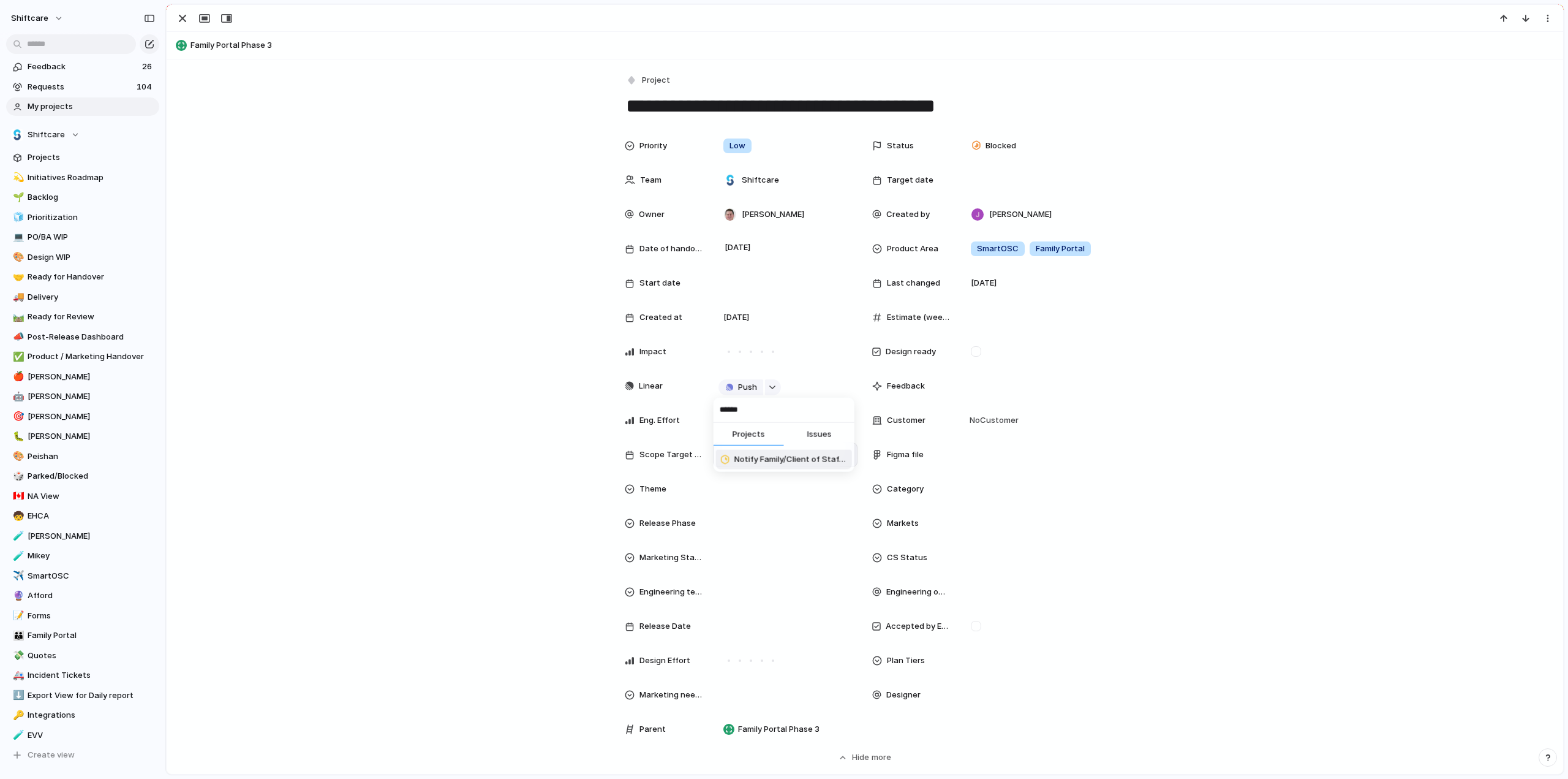
drag, startPoint x: 768, startPoint y: 461, endPoint x: 753, endPoint y: 451, distance: 18.0
click at [768, 461] on span "Notify Family/Client of Staff Change on a Shift within 24 hours" at bounding box center [790, 460] width 113 height 13
drag, startPoint x: 51, startPoint y: 37, endPoint x: 60, endPoint y: 48, distance: 14.2
click at [51, 37] on input "text" at bounding box center [71, 44] width 130 height 19
click at [60, 48] on input "text" at bounding box center [71, 44] width 130 height 19
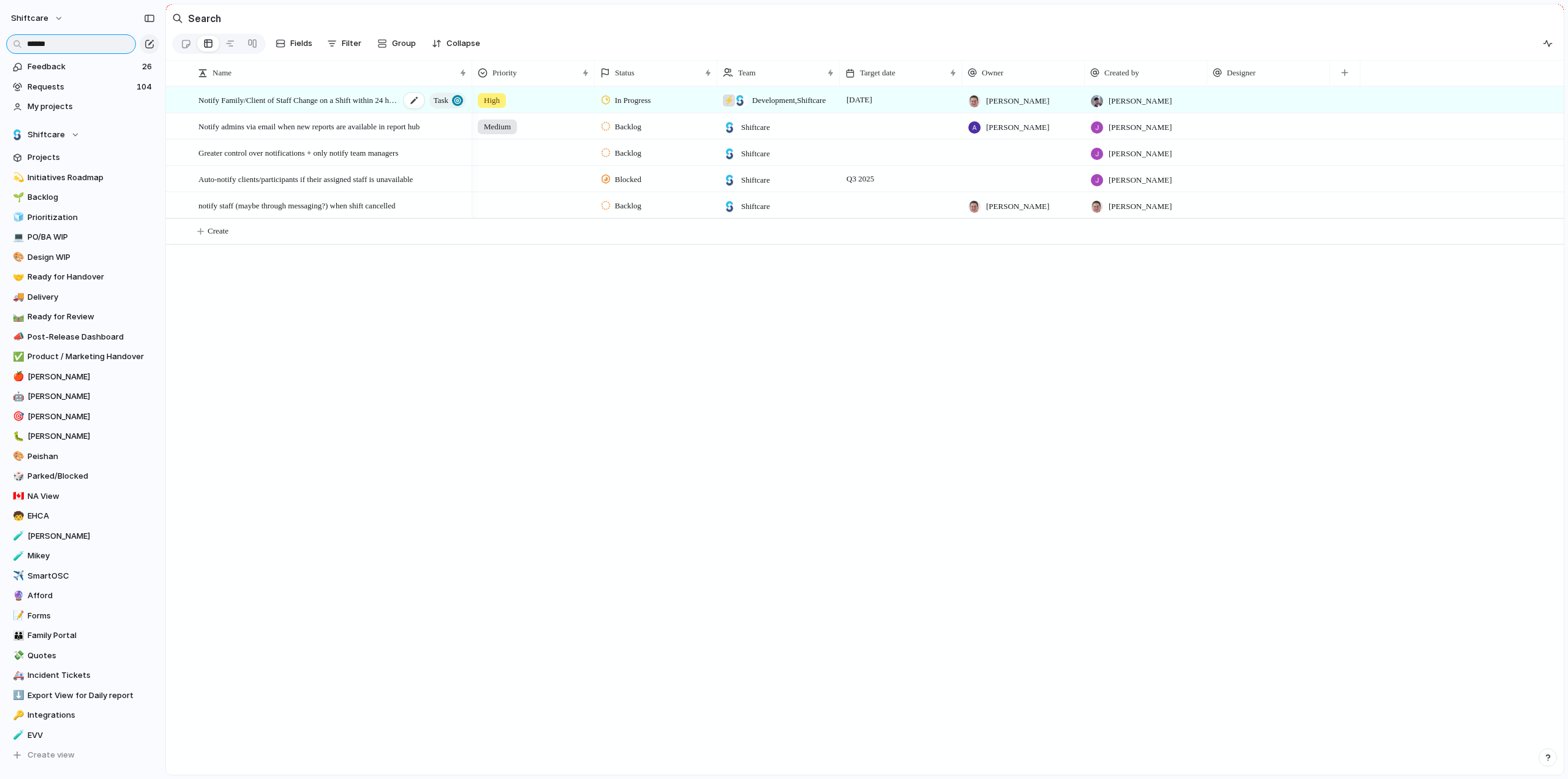
type input "******"
click at [226, 105] on span "Notify Family/Client of Staff Change on a Shift within 24 hours" at bounding box center [299, 99] width 201 height 14
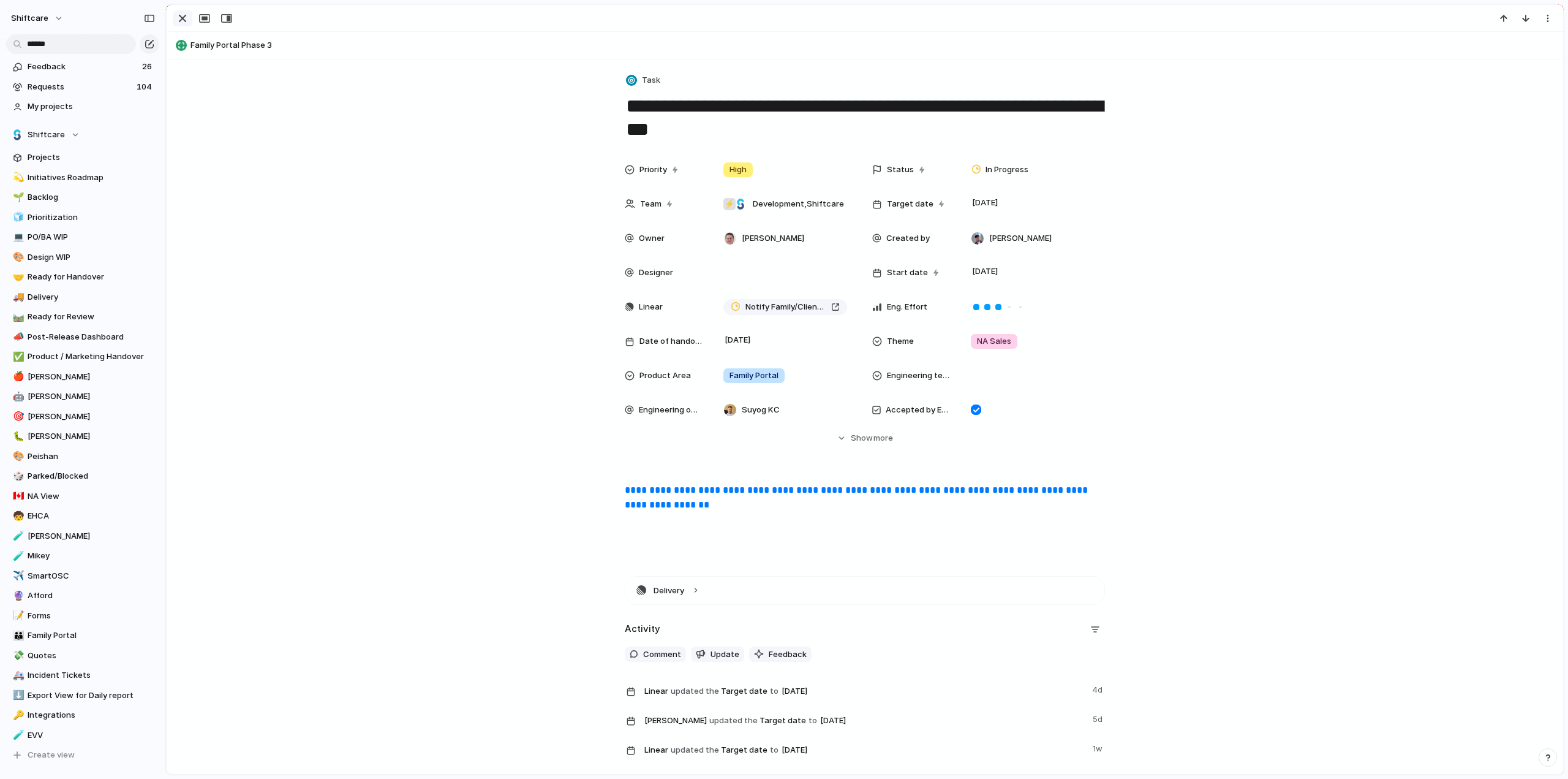
click at [180, 17] on div "button" at bounding box center [182, 18] width 14 height 14
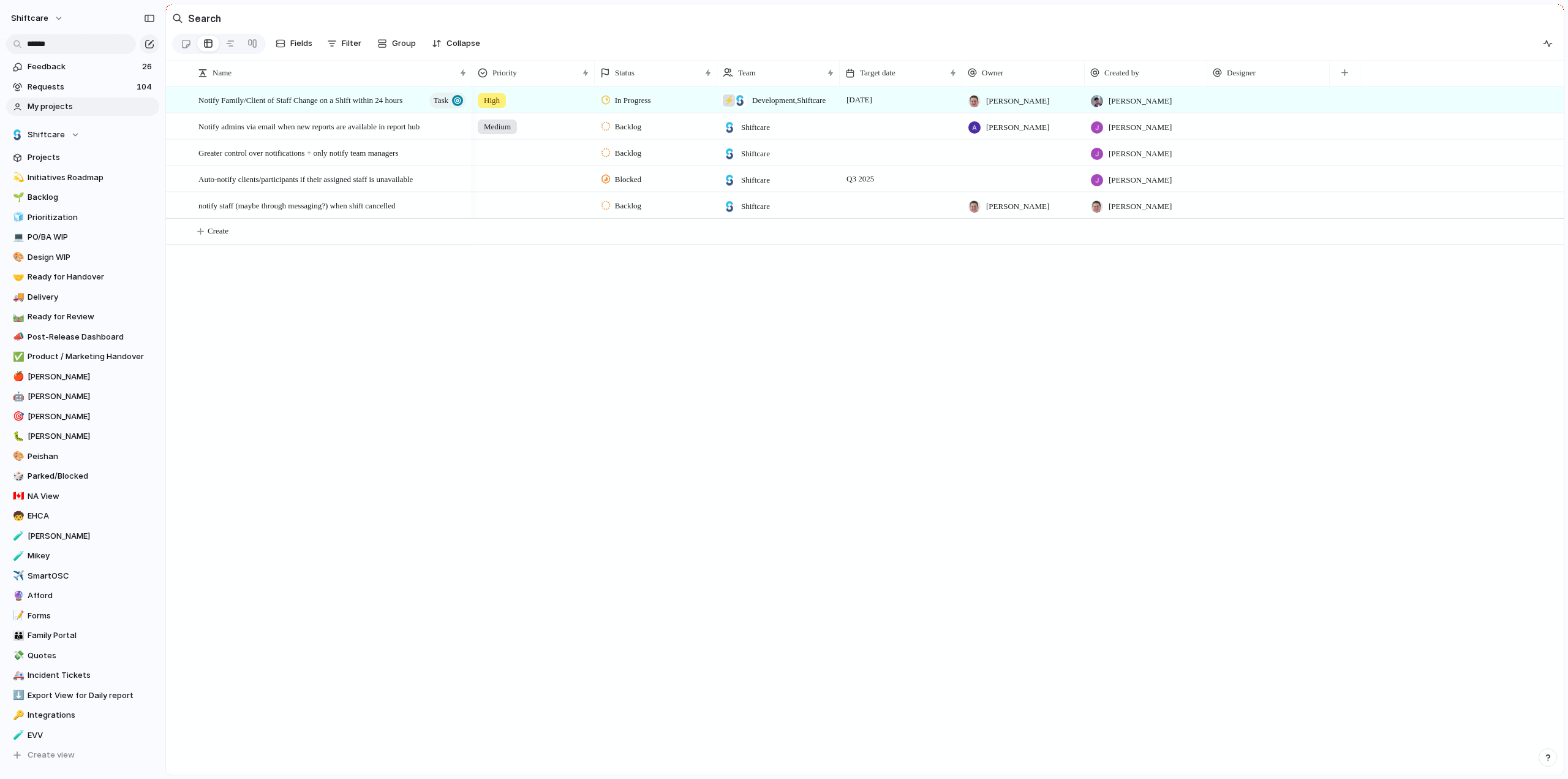
click at [50, 98] on link "My projects" at bounding box center [82, 107] width 153 height 19
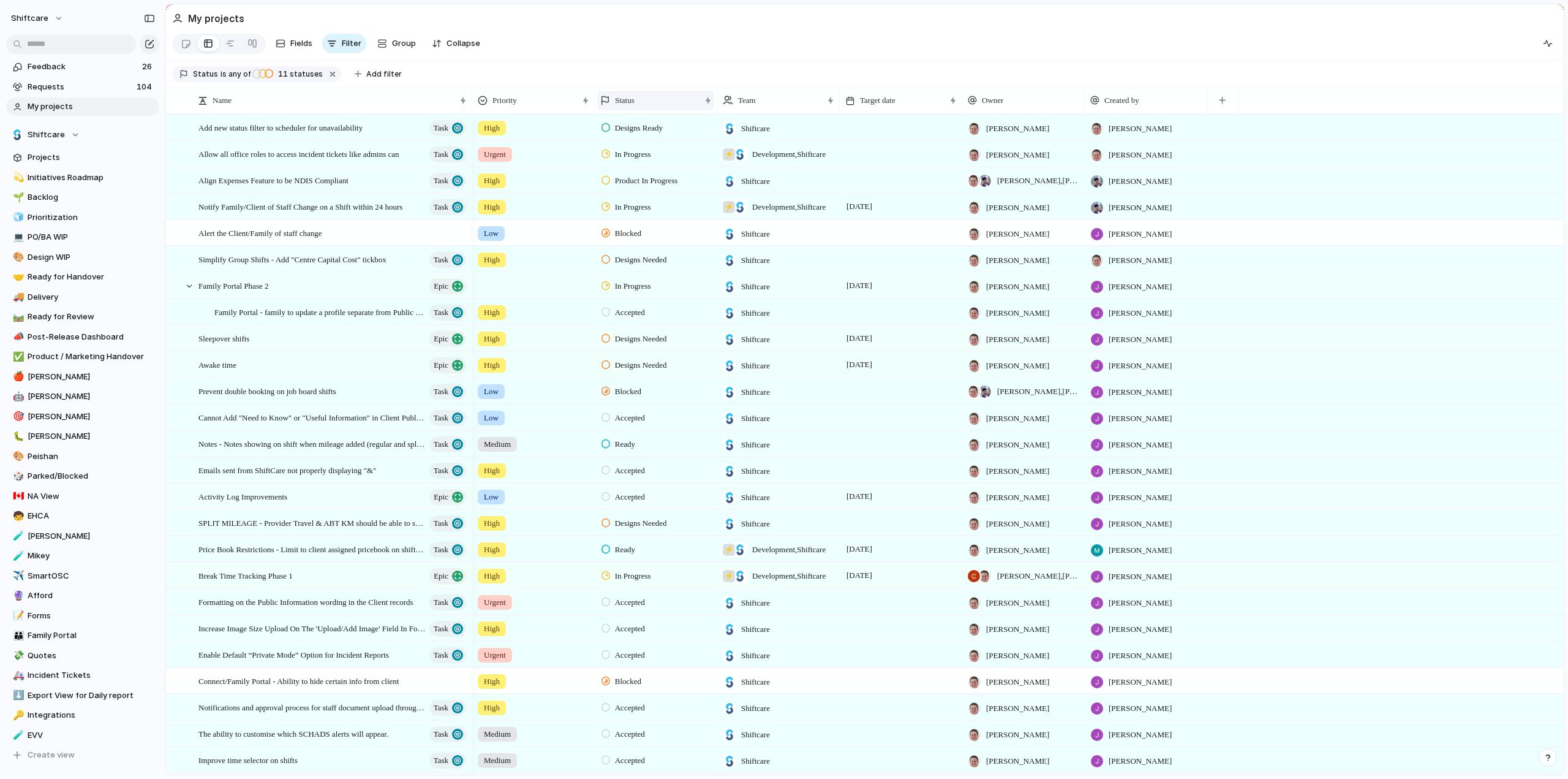
click at [631, 107] on span "Status" at bounding box center [625, 100] width 19 height 13
click at [631, 193] on span "Sort descending" at bounding box center [652, 194] width 64 height 13
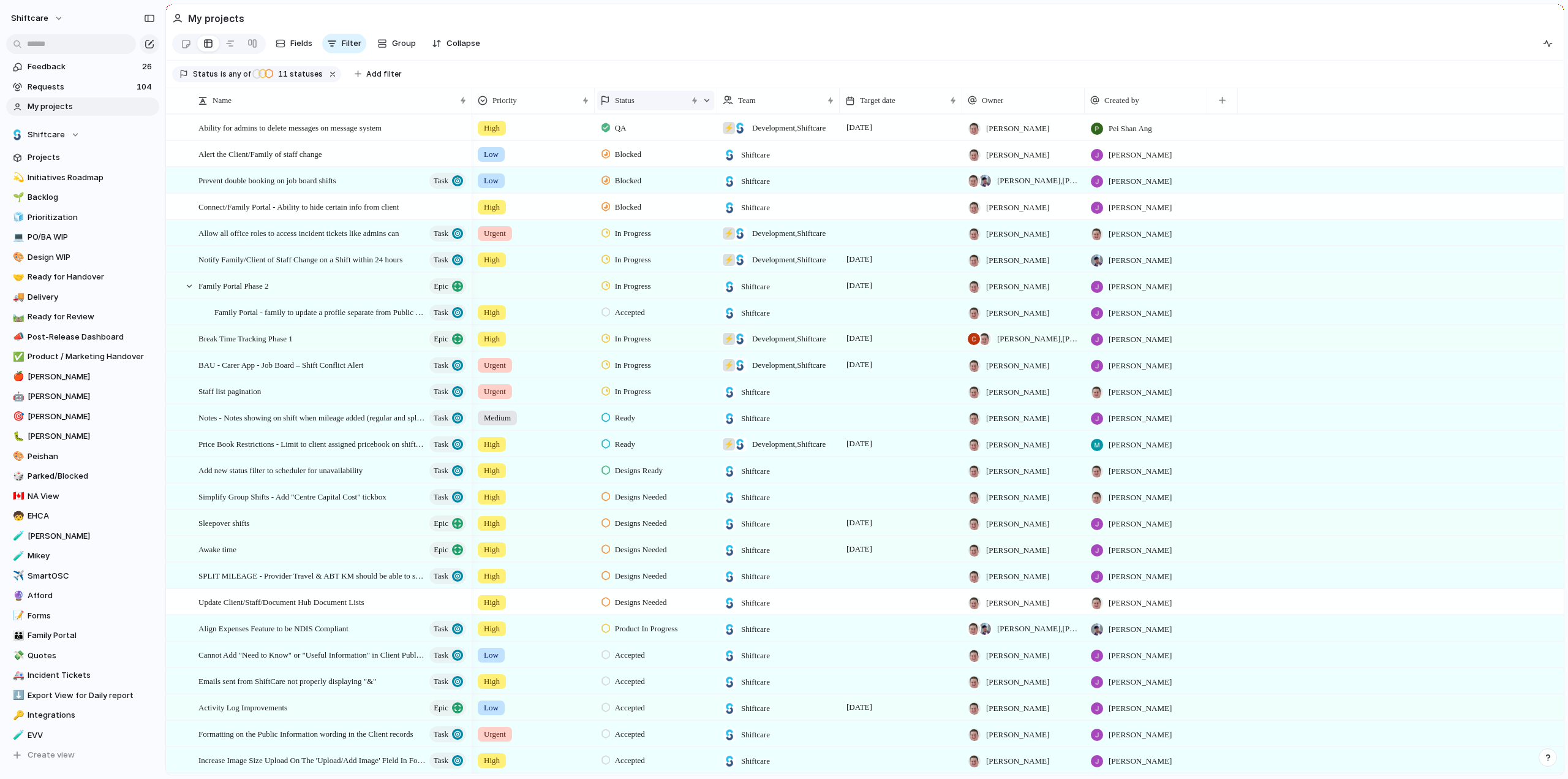
click at [625, 100] on span "Status" at bounding box center [625, 100] width 19 height 13
click at [619, 172] on div "Sort ascending" at bounding box center [642, 173] width 76 height 13
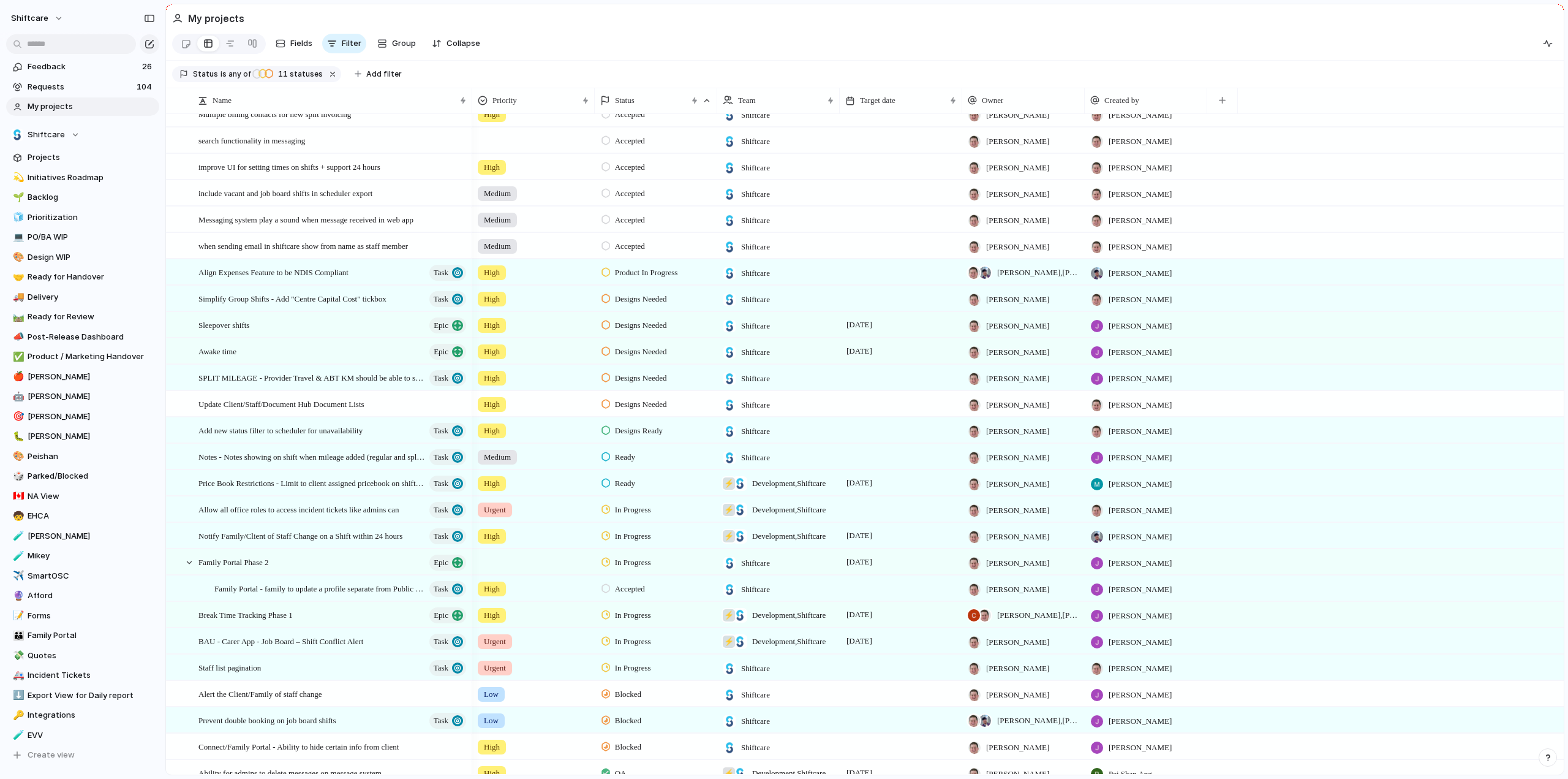
scroll to position [479, 0]
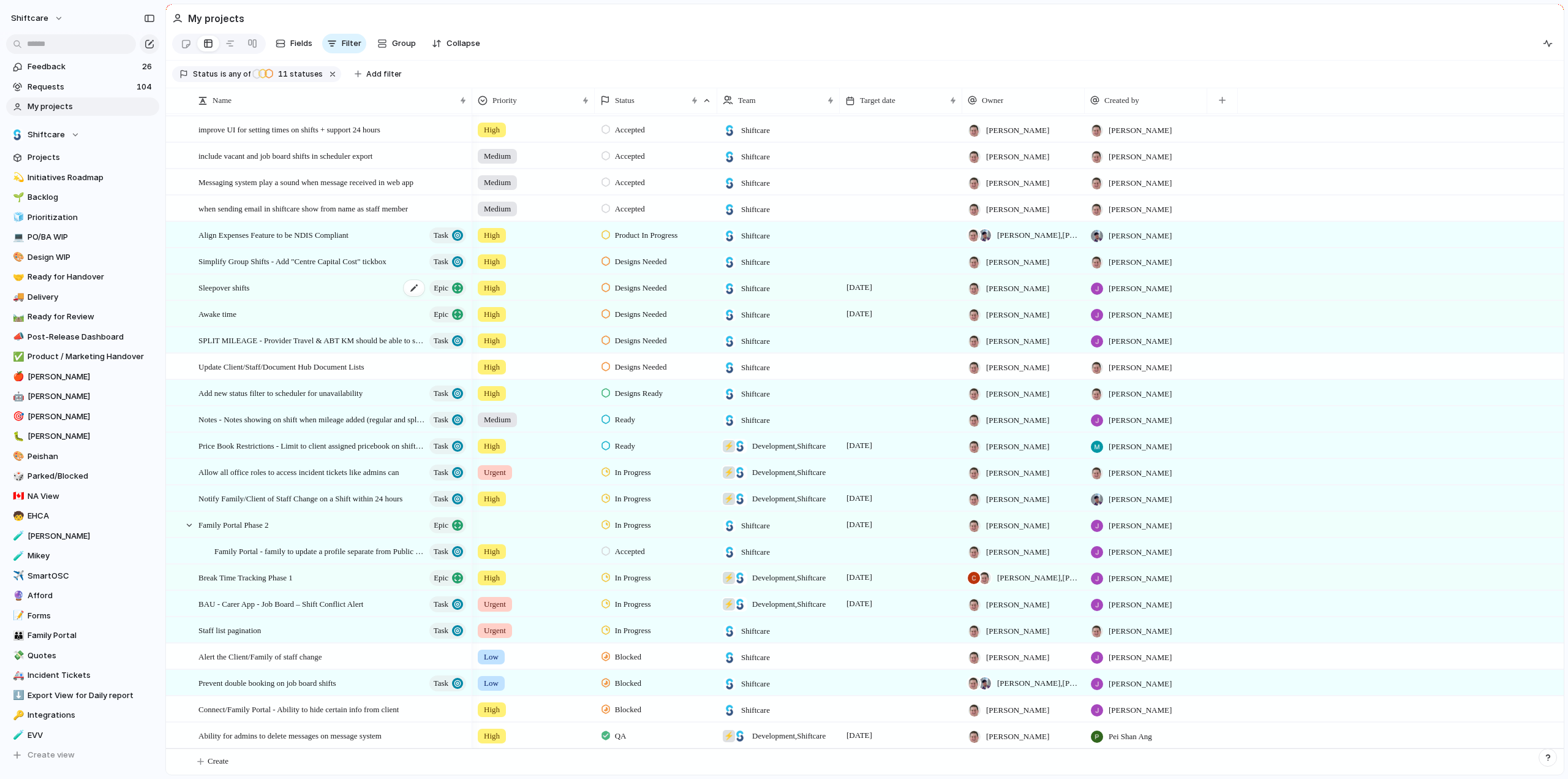
click at [245, 287] on span "Sleepover shifts" at bounding box center [224, 287] width 50 height 14
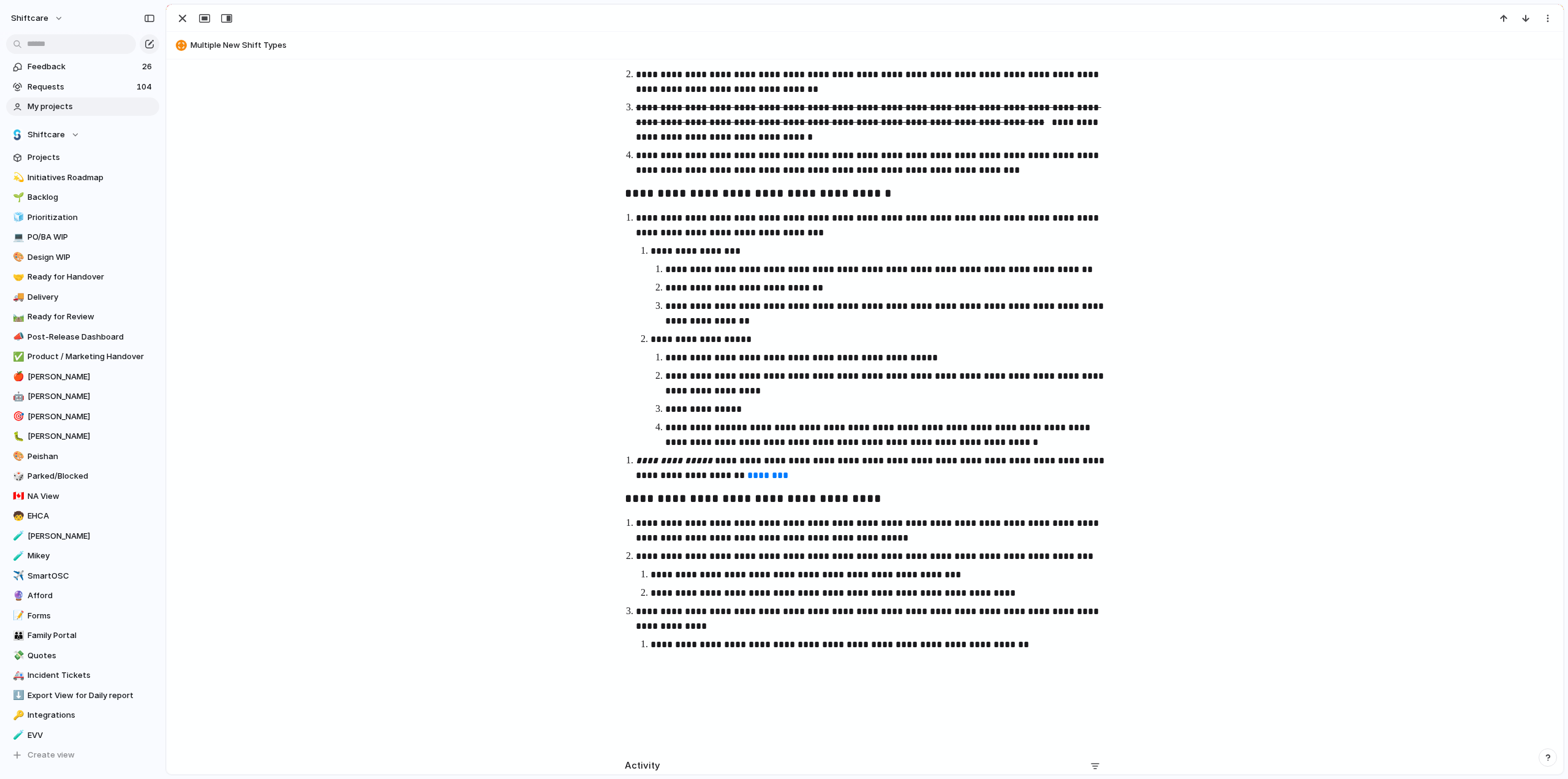
scroll to position [1165, 0]
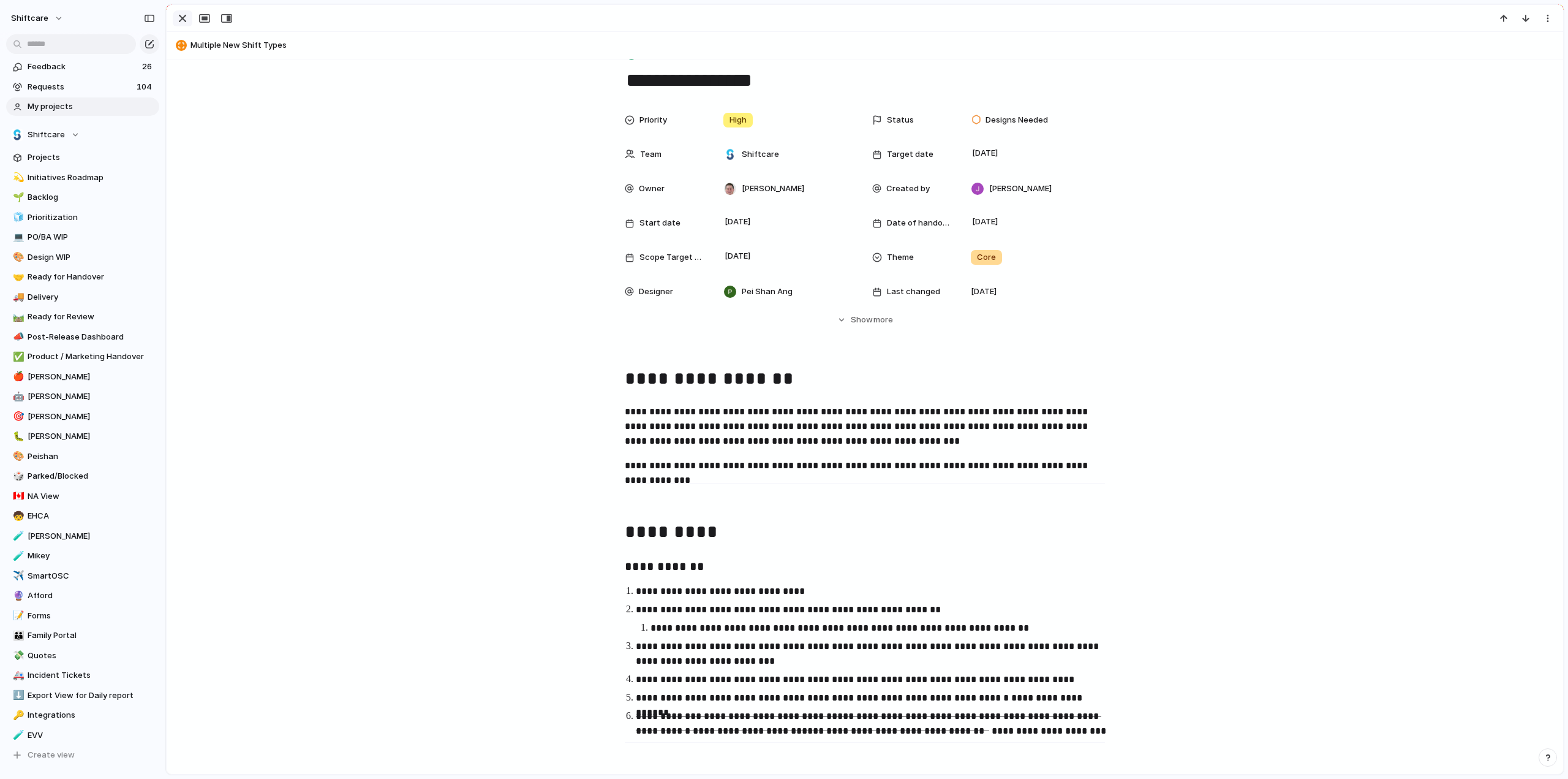
scroll to position [0, 0]
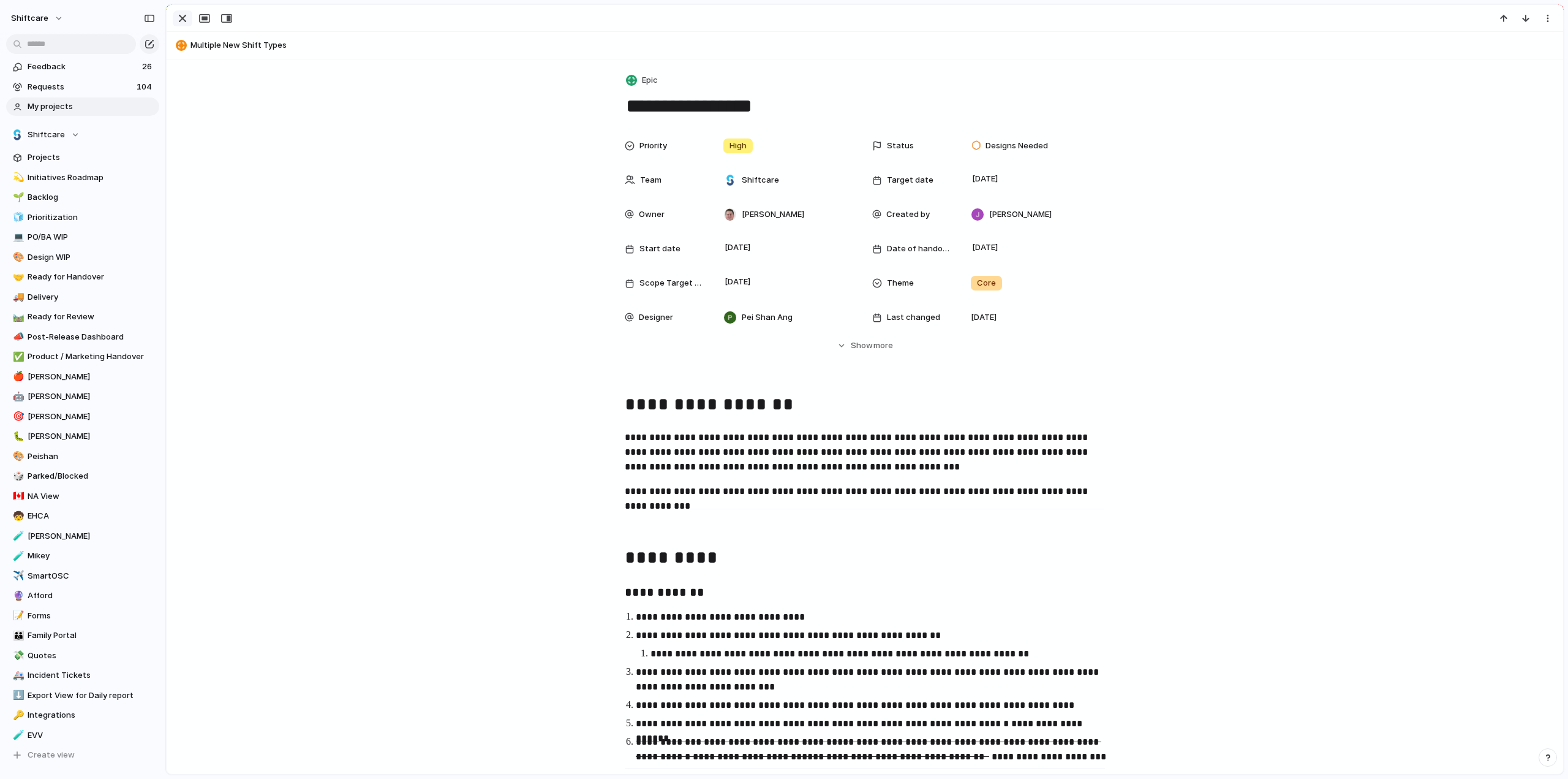
click at [186, 16] on div "button" at bounding box center [182, 18] width 14 height 14
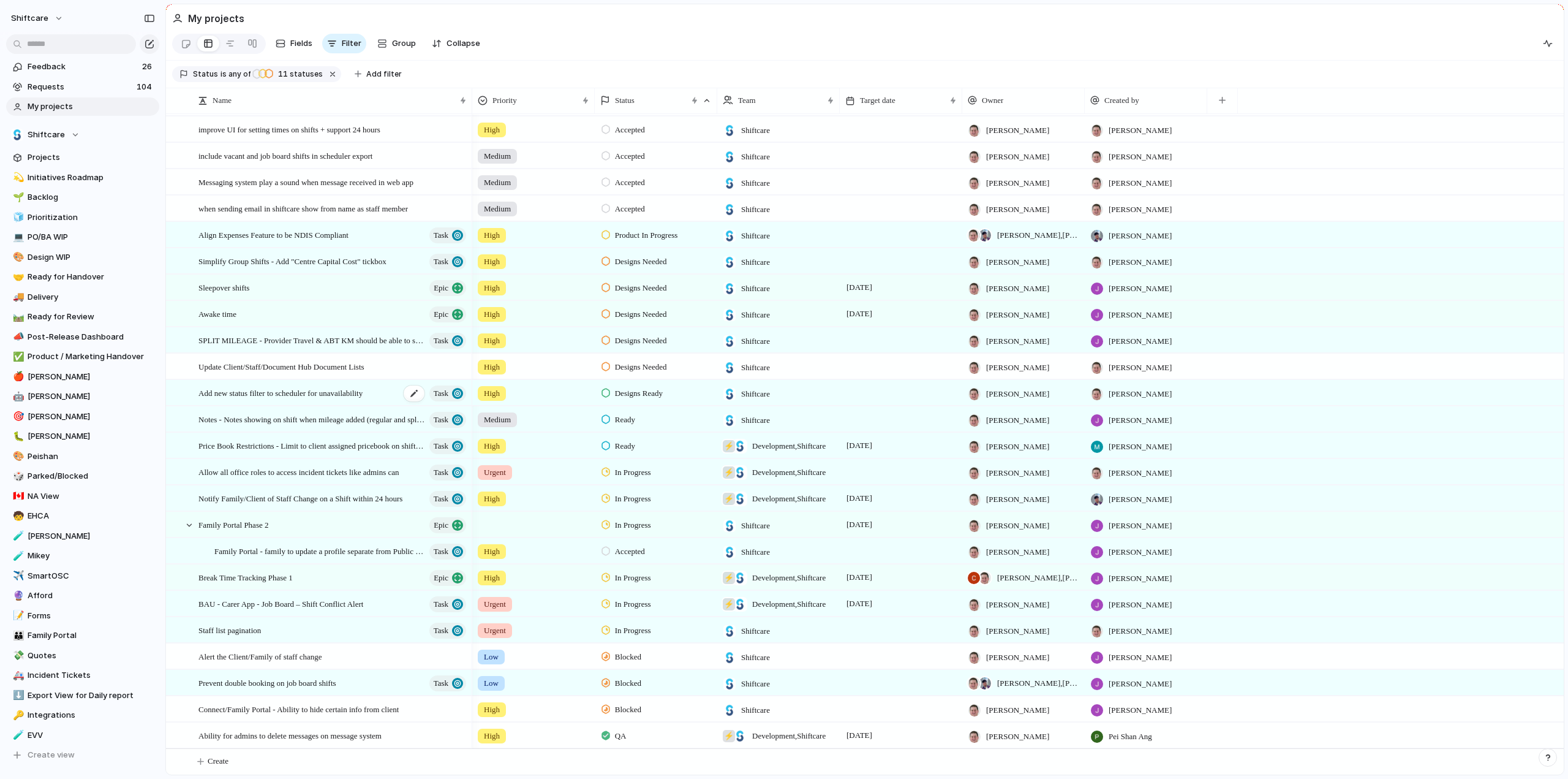
click at [263, 395] on span "Add new status filter to scheduler for unavailability" at bounding box center [280, 392] width 164 height 14
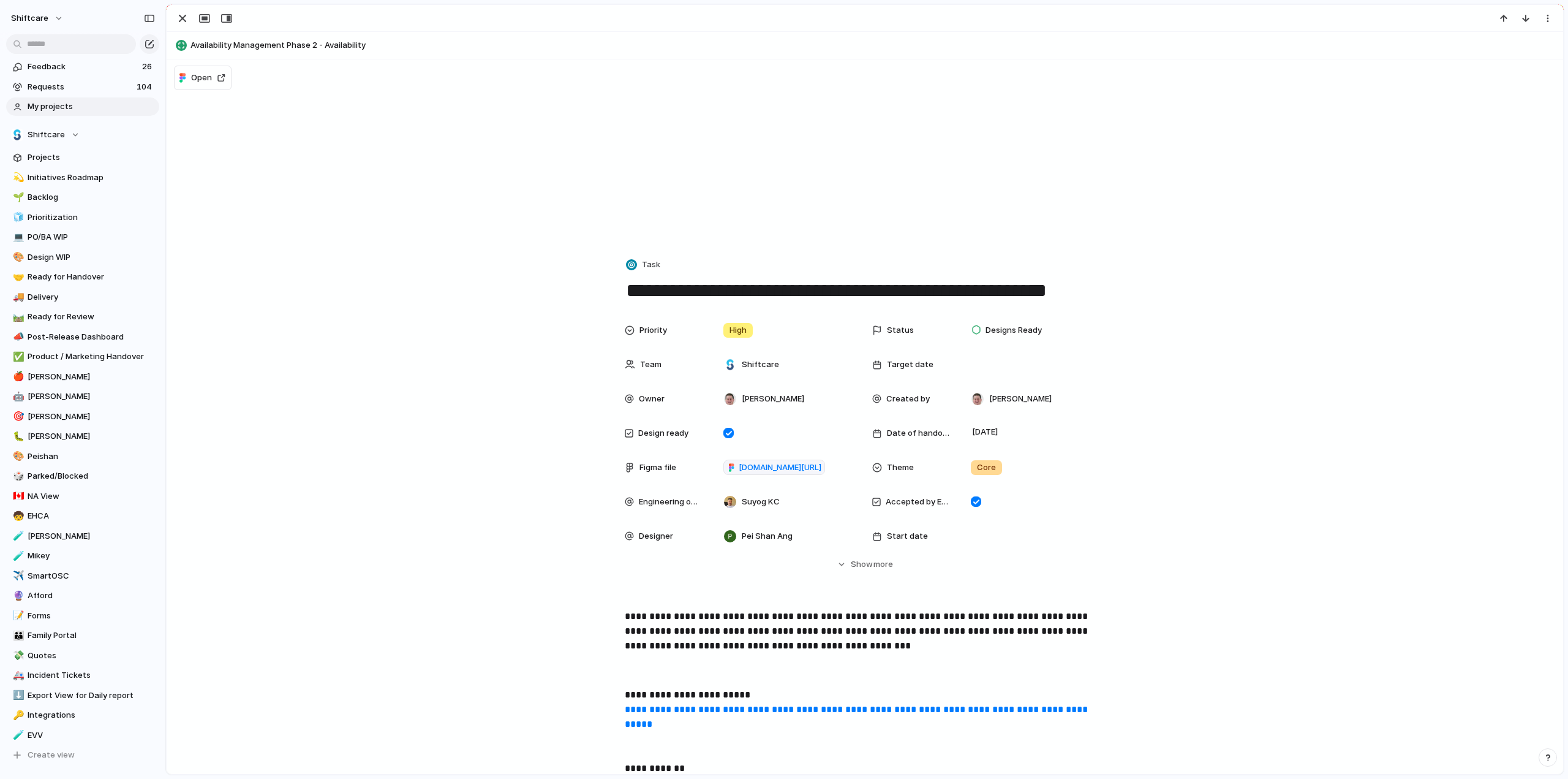
click at [726, 301] on textarea "**********" at bounding box center [864, 291] width 481 height 26
click at [690, 291] on textarea "**********" at bounding box center [864, 291] width 481 height 26
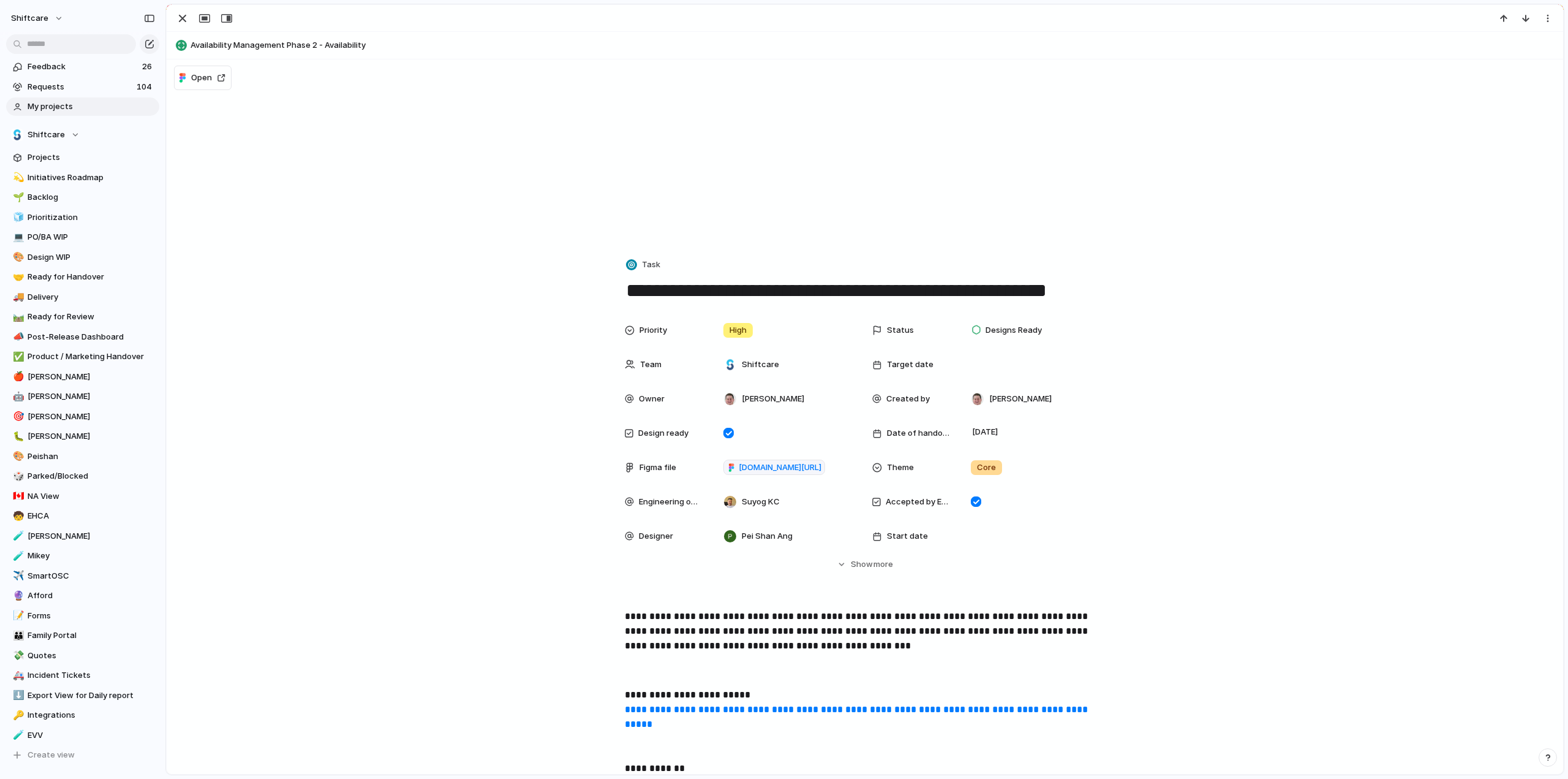
click at [690, 291] on textarea "**********" at bounding box center [864, 291] width 481 height 26
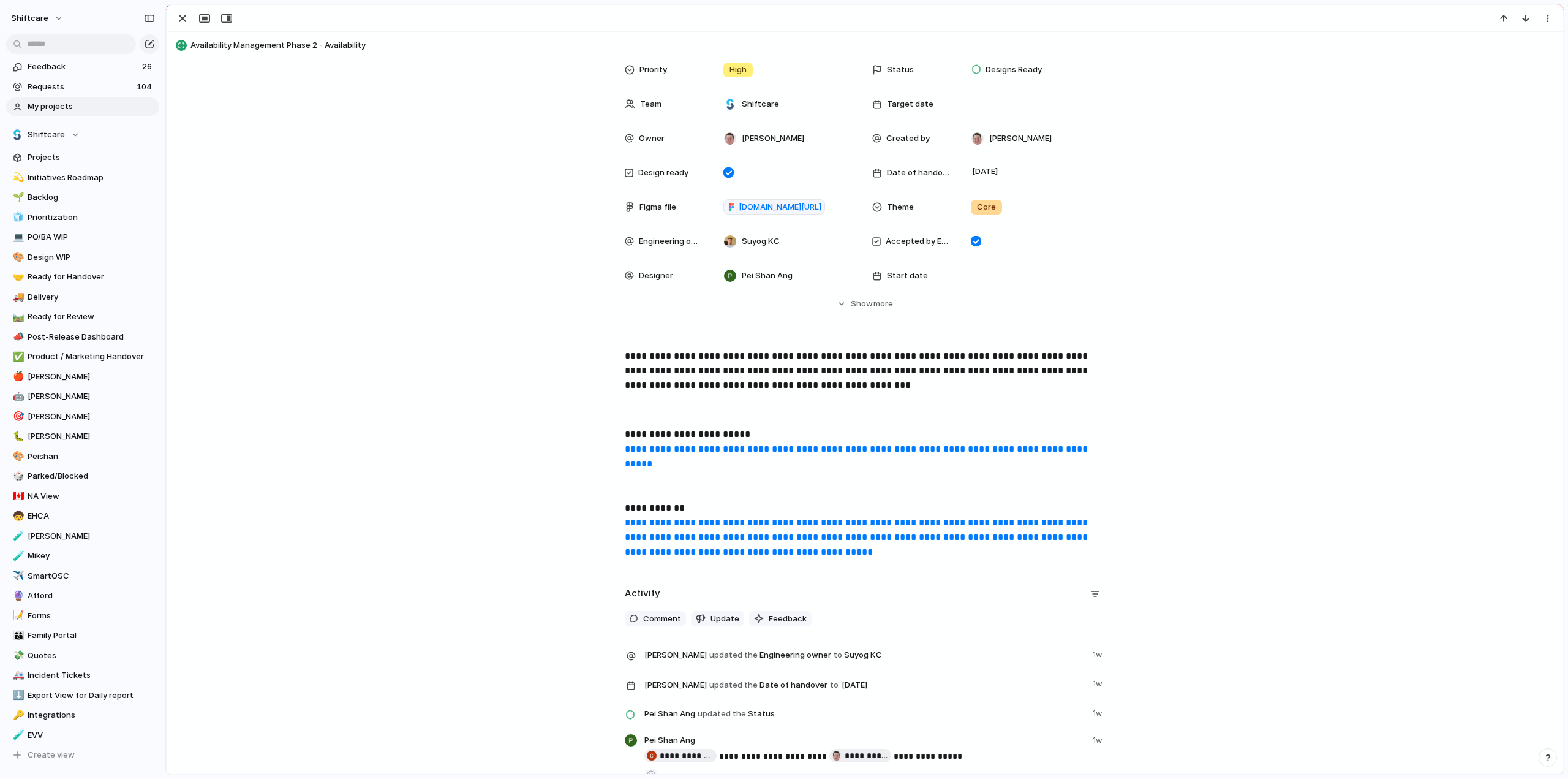
scroll to position [368, 0]
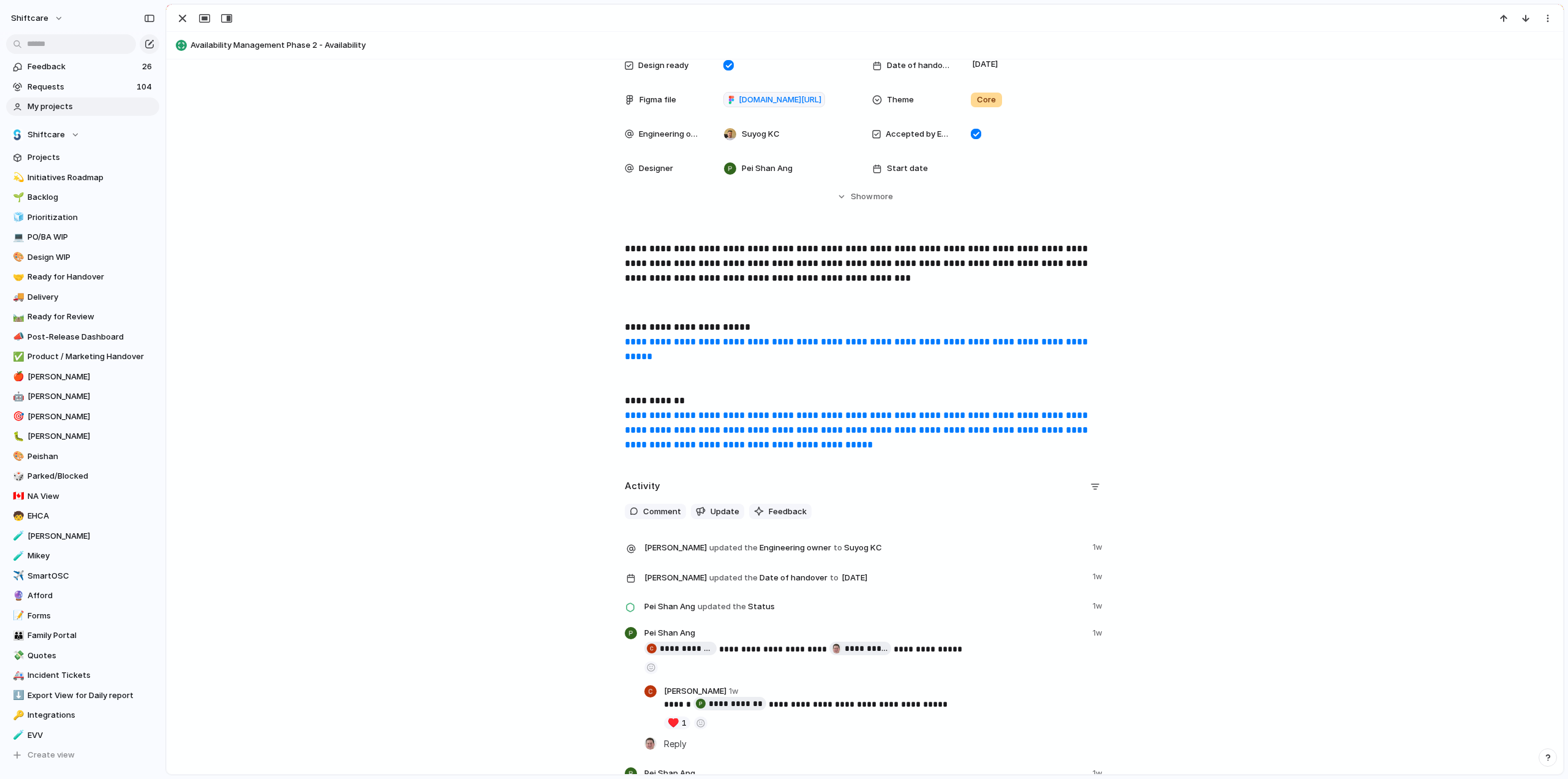
click at [661, 413] on link "**********" at bounding box center [857, 430] width 465 height 39
click at [518, 349] on div "**********" at bounding box center [864, 352] width 1367 height 221
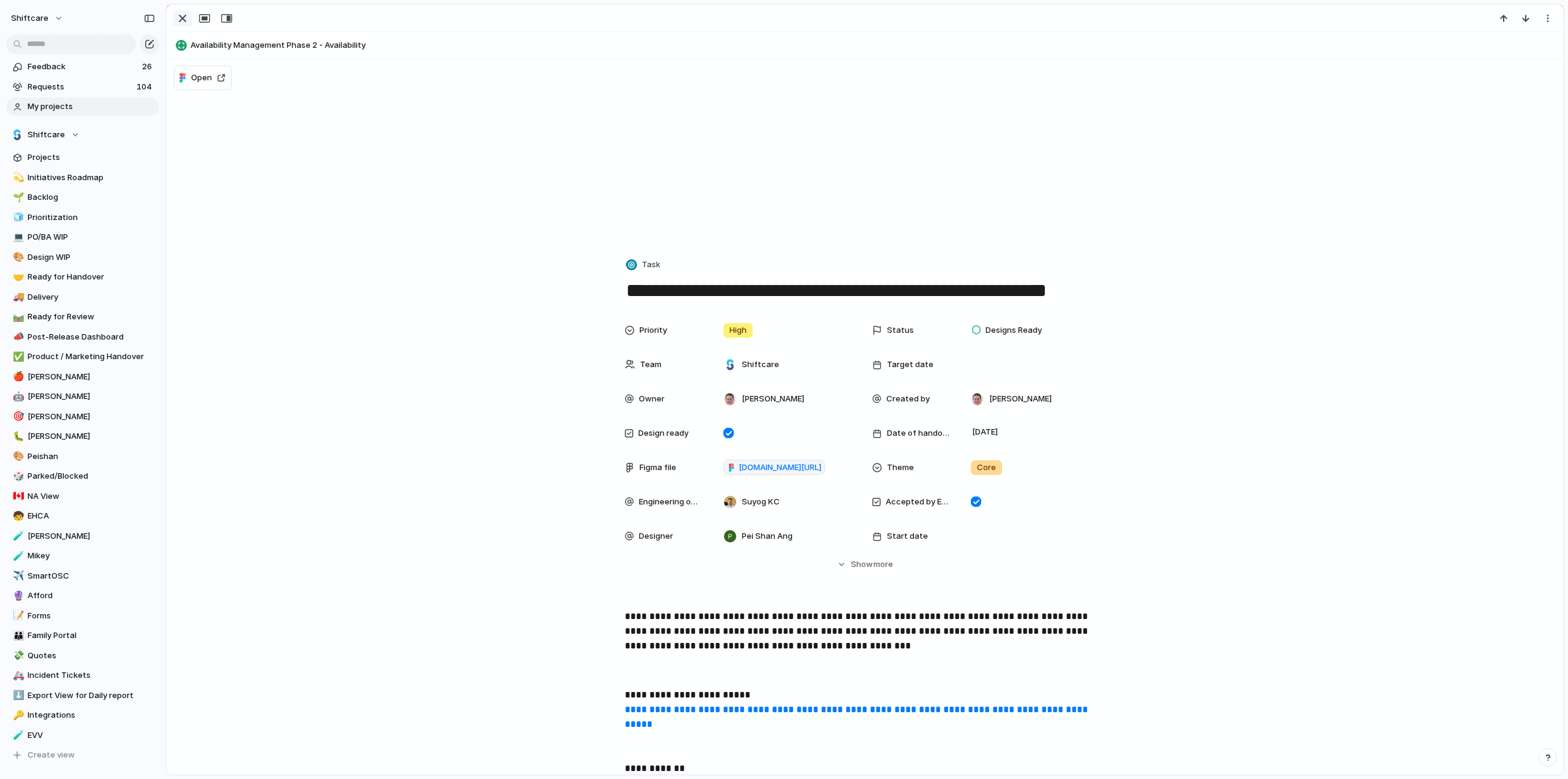
click at [182, 15] on div "button" at bounding box center [182, 18] width 14 height 14
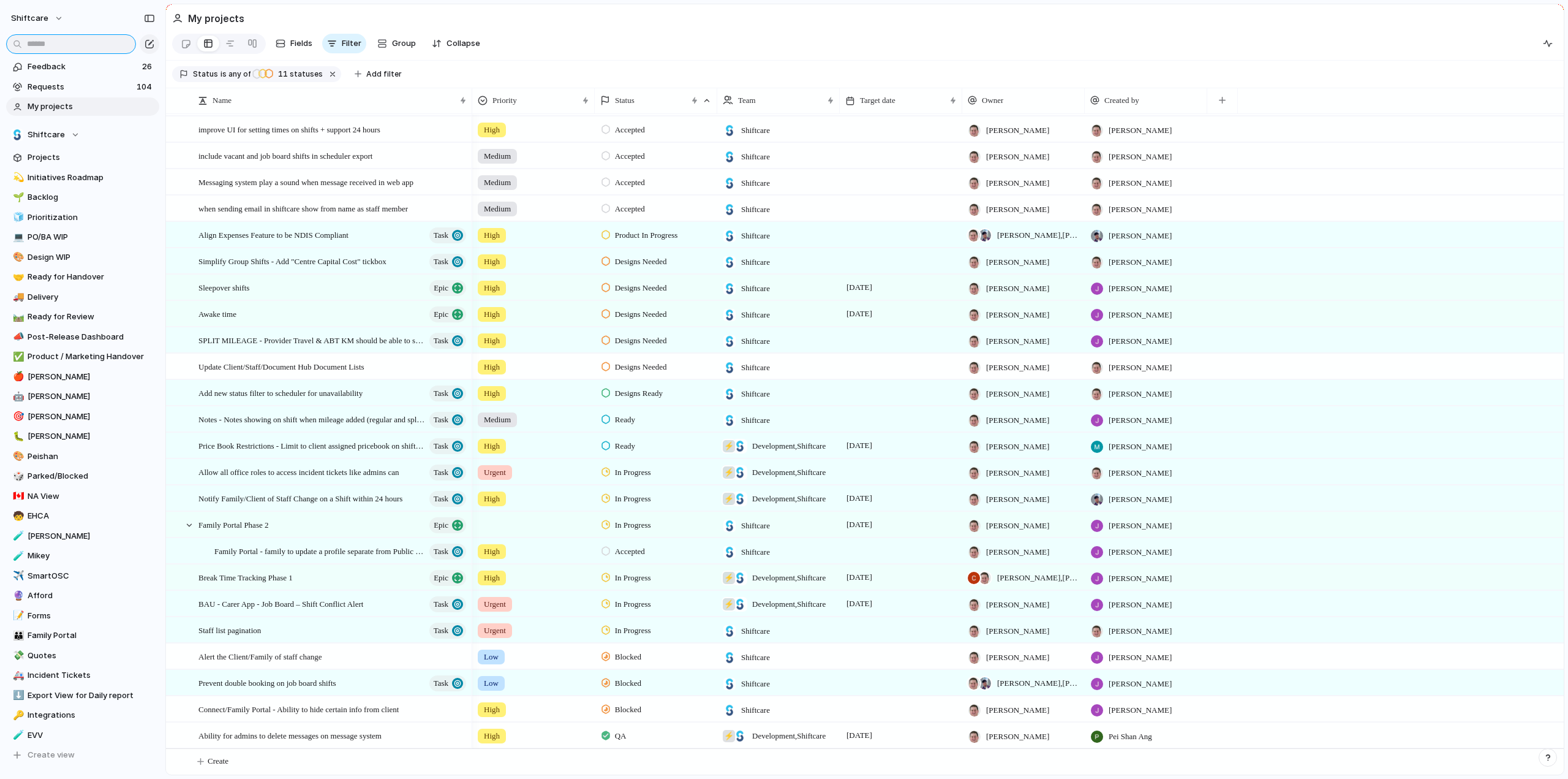
click at [56, 48] on input "text" at bounding box center [71, 44] width 130 height 19
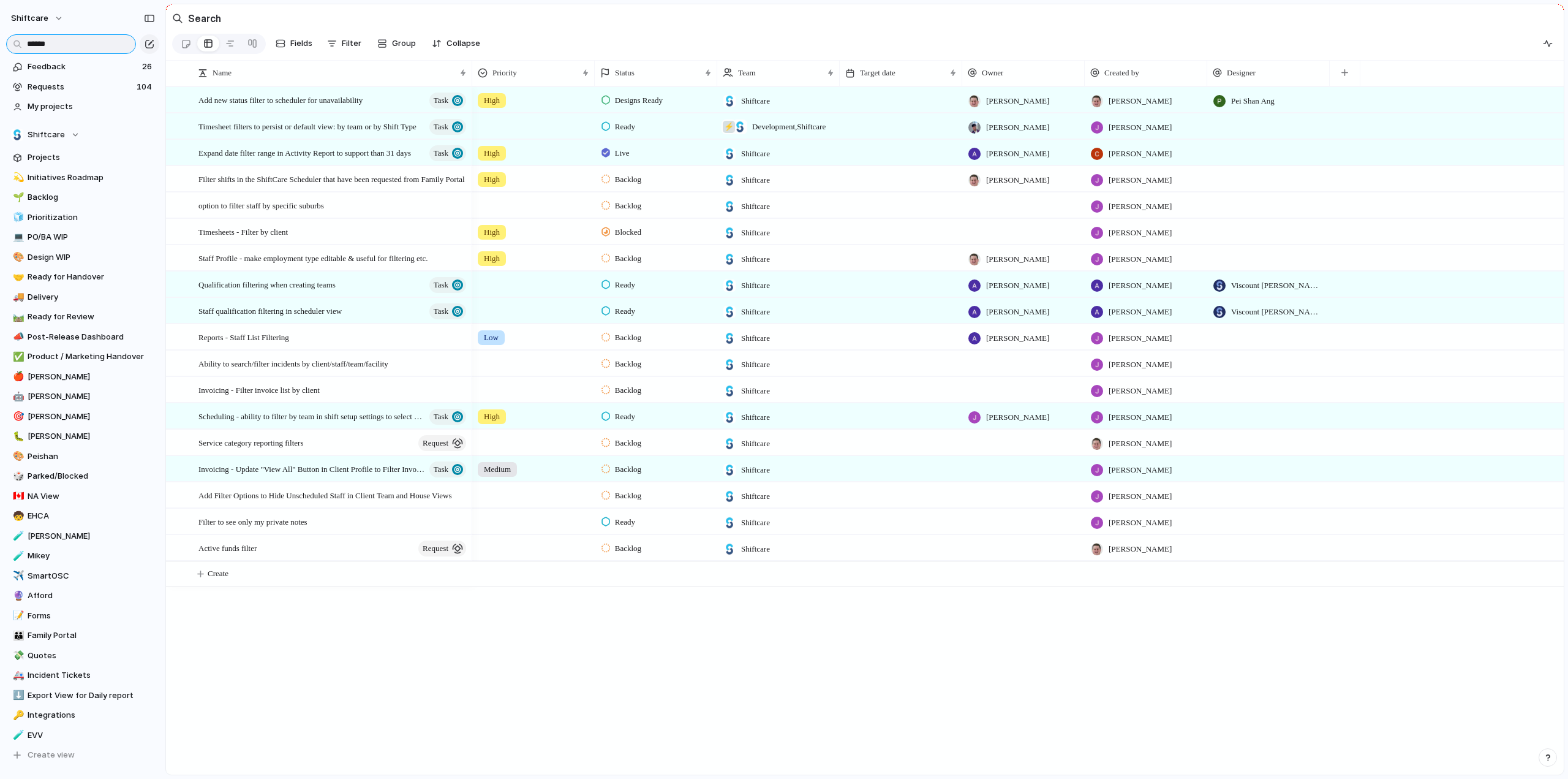
type input "******"
click at [40, 107] on span "My projects" at bounding box center [91, 106] width 127 height 13
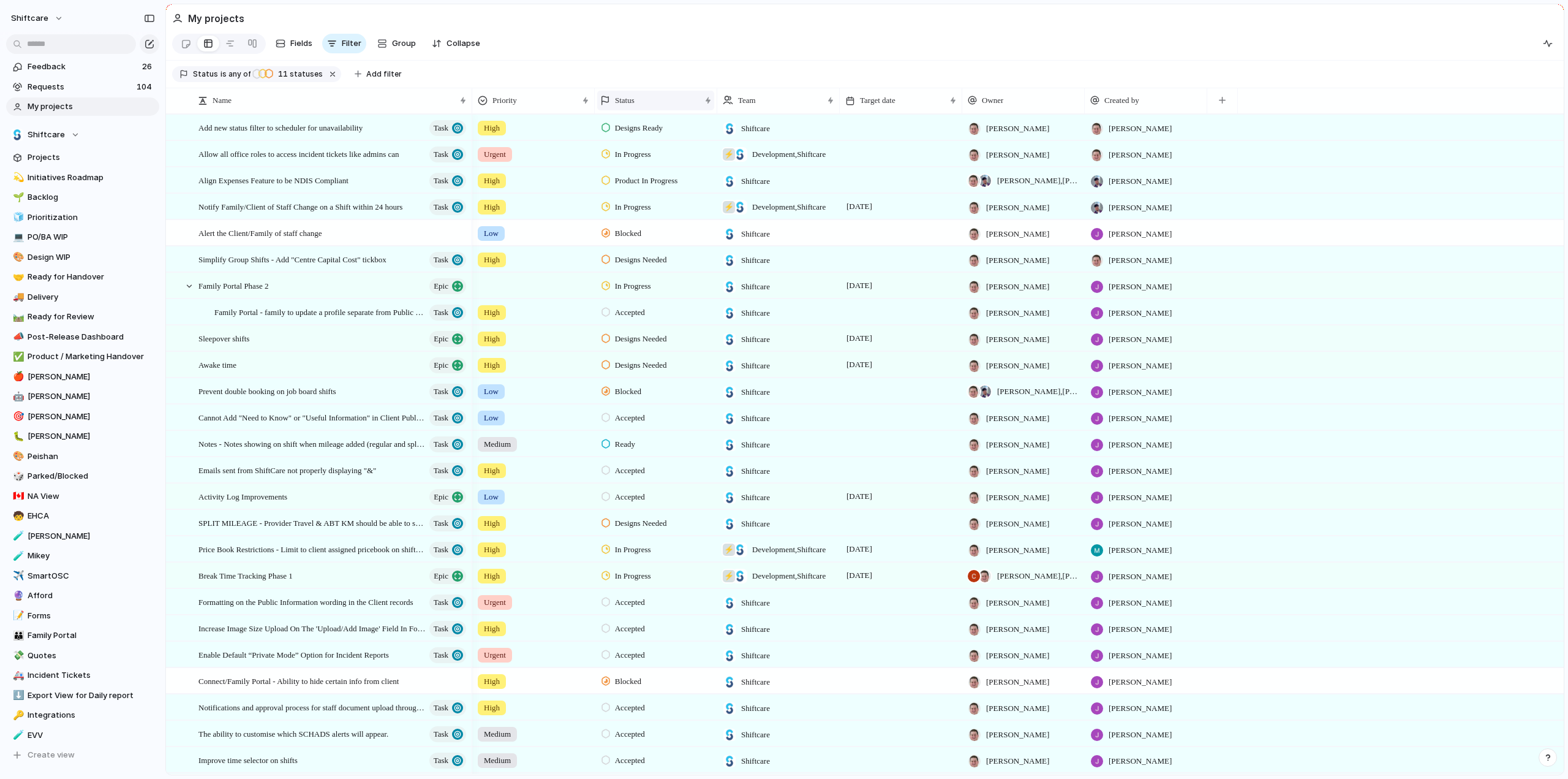
click at [612, 103] on div "Status" at bounding box center [650, 100] width 100 height 13
click at [640, 196] on span "Sort descending" at bounding box center [652, 194] width 64 height 13
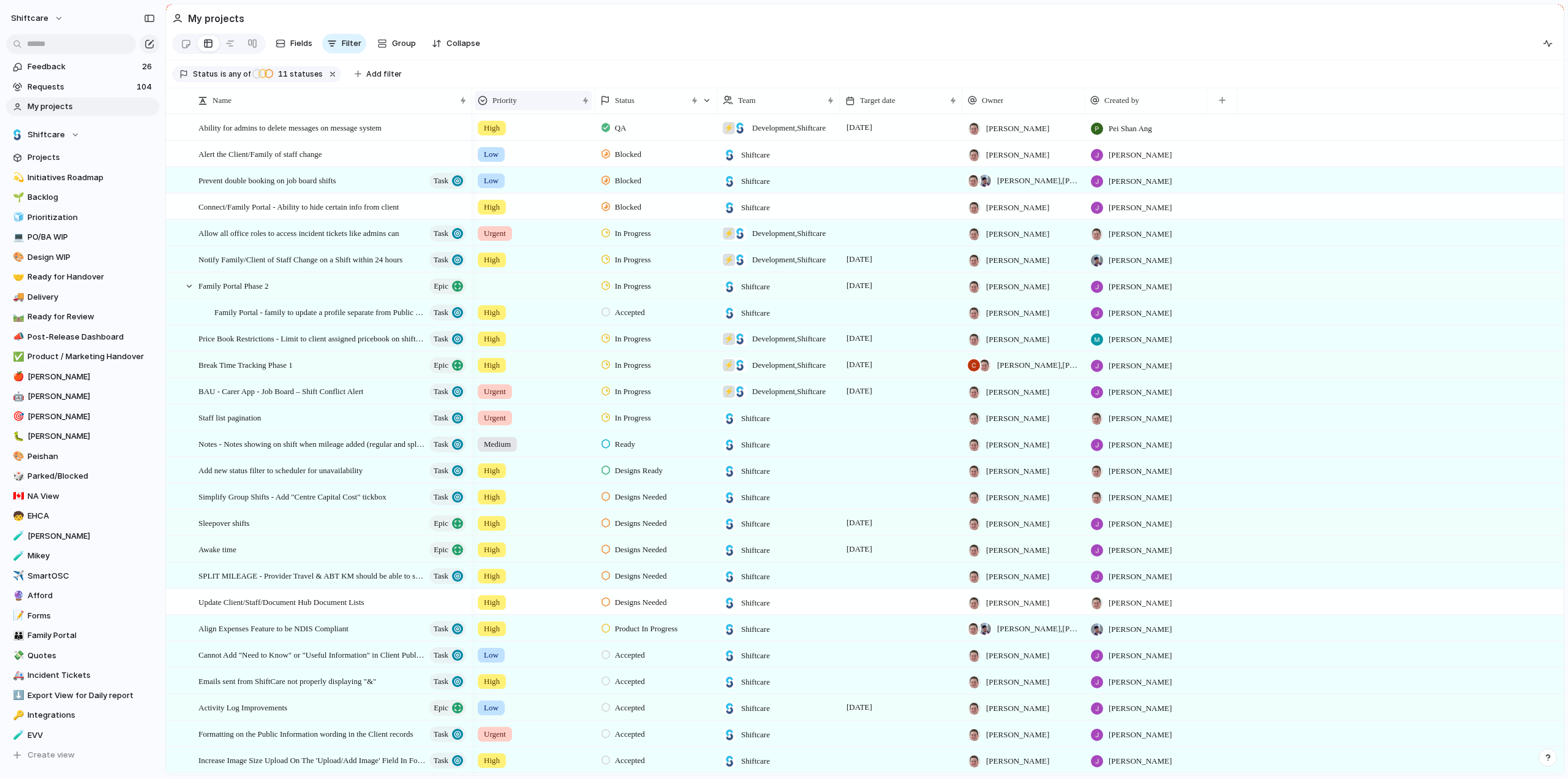
click at [534, 104] on div "Priority" at bounding box center [528, 100] width 100 height 13
click at [493, 134] on div "Modify" at bounding box center [503, 135] width 42 height 13
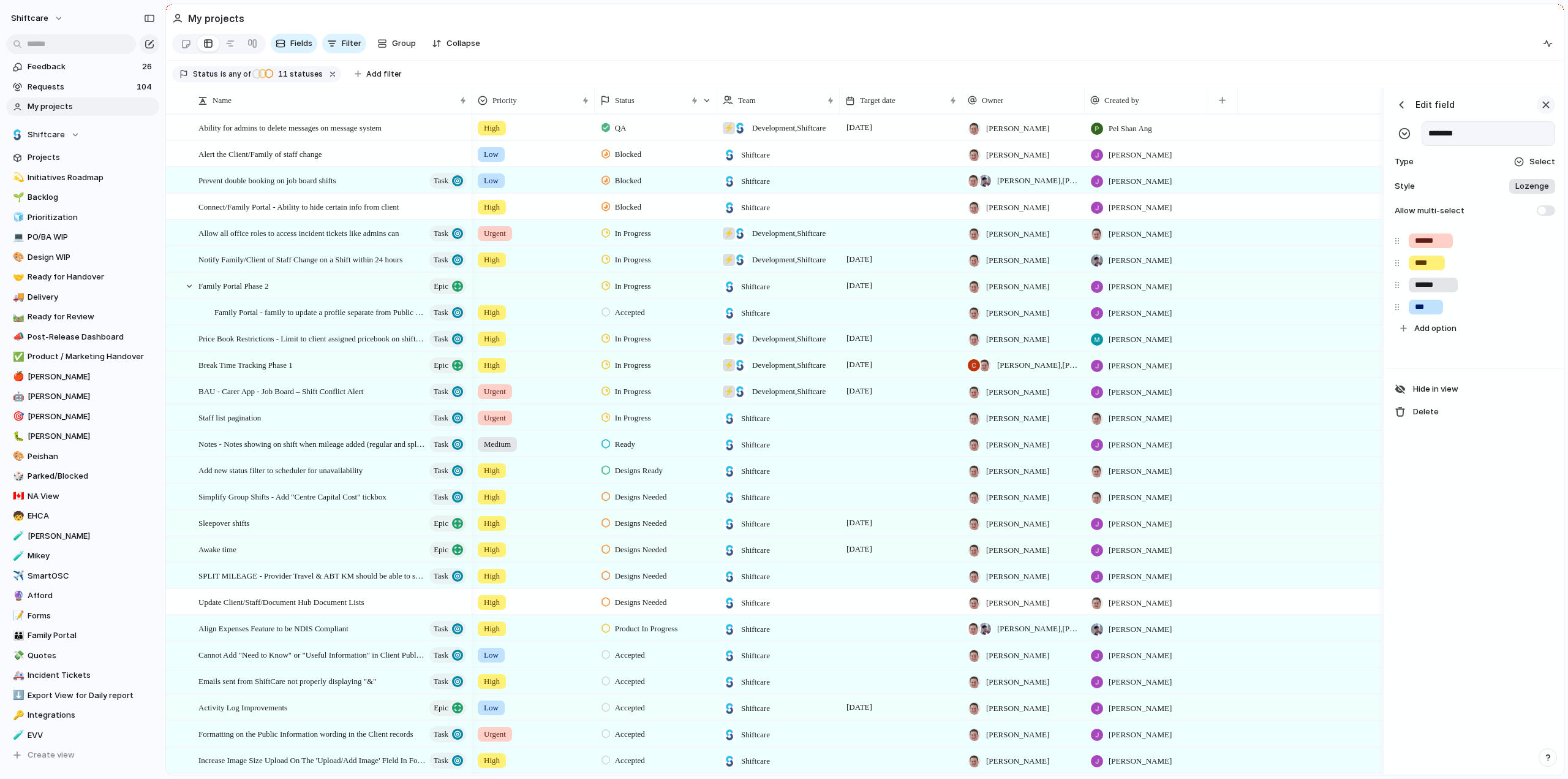
click at [1545, 111] on div "button" at bounding box center [1546, 104] width 13 height 13
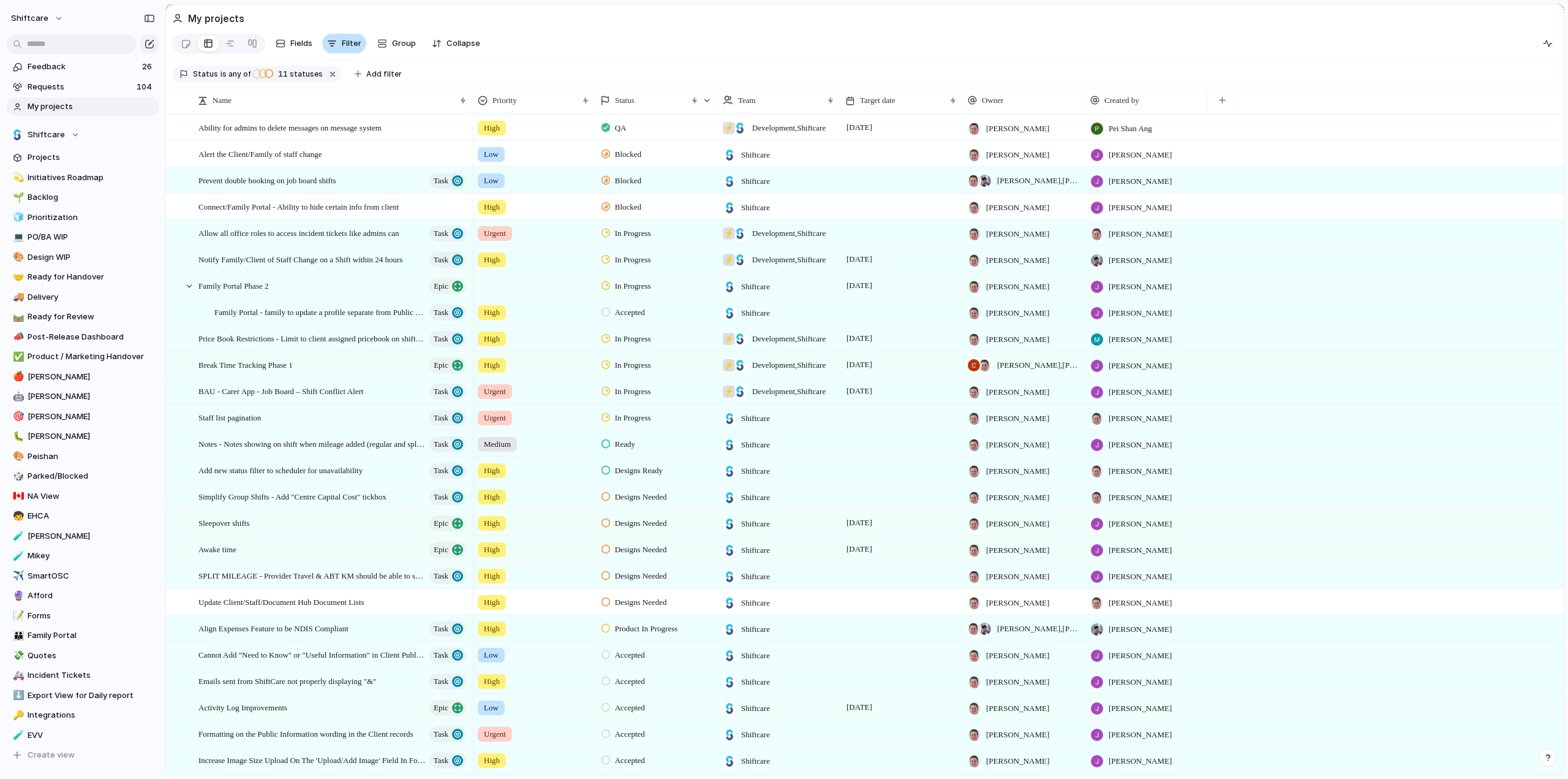
click at [346, 37] on button "Filter" at bounding box center [344, 43] width 44 height 19
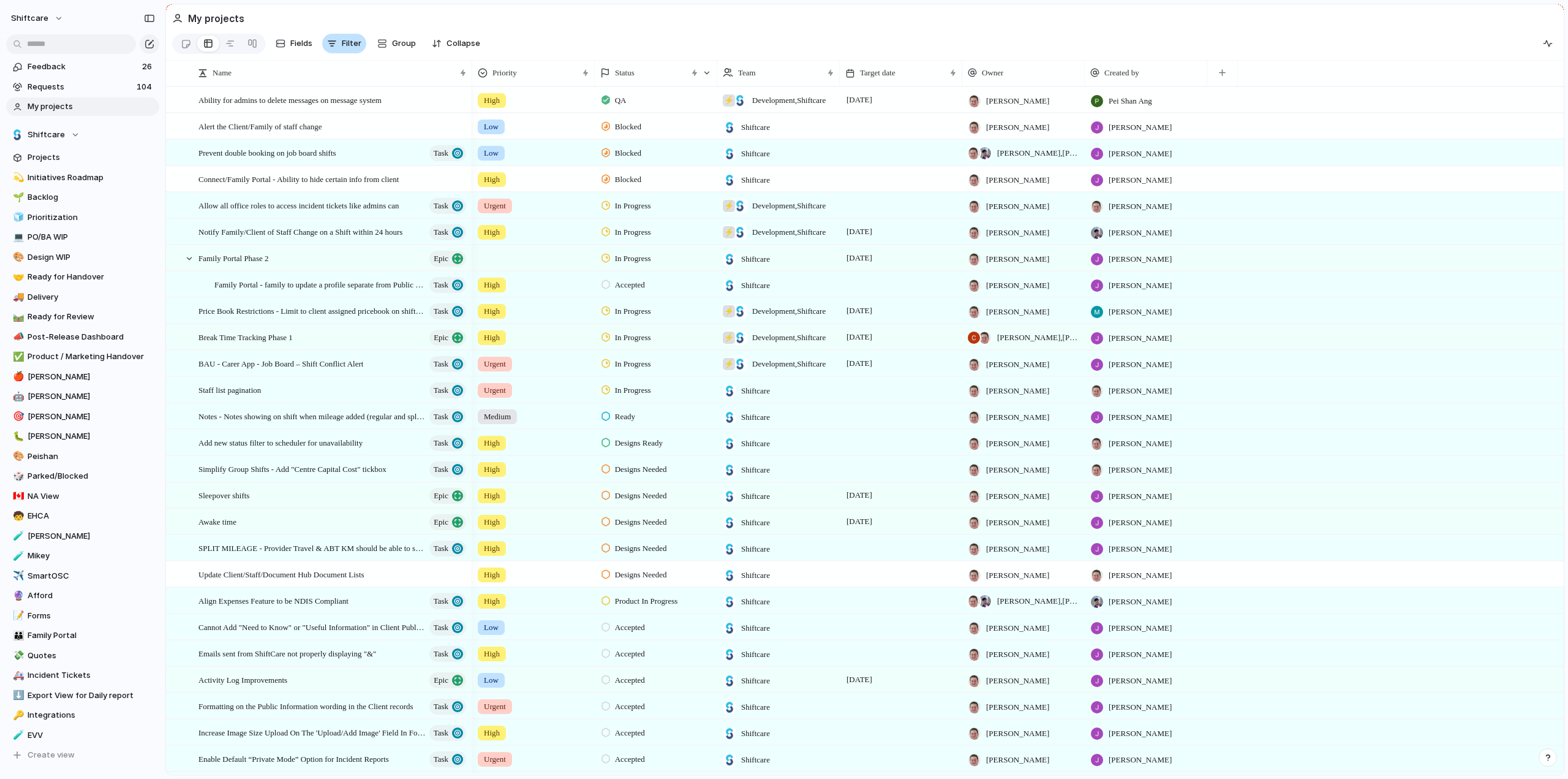
click at [348, 50] on span "Filter" at bounding box center [351, 43] width 19 height 13
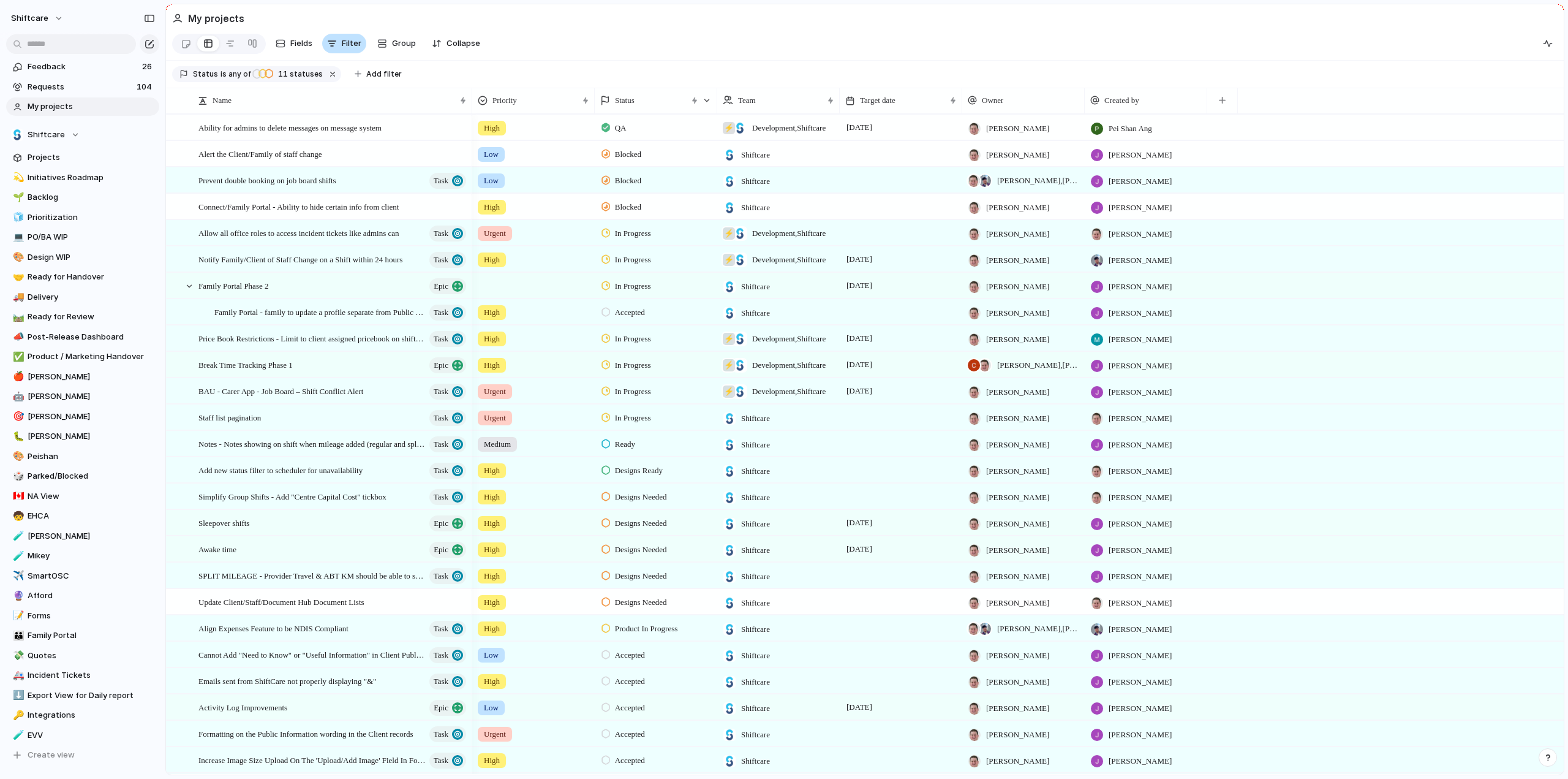
click at [341, 46] on button "Filter" at bounding box center [344, 43] width 44 height 19
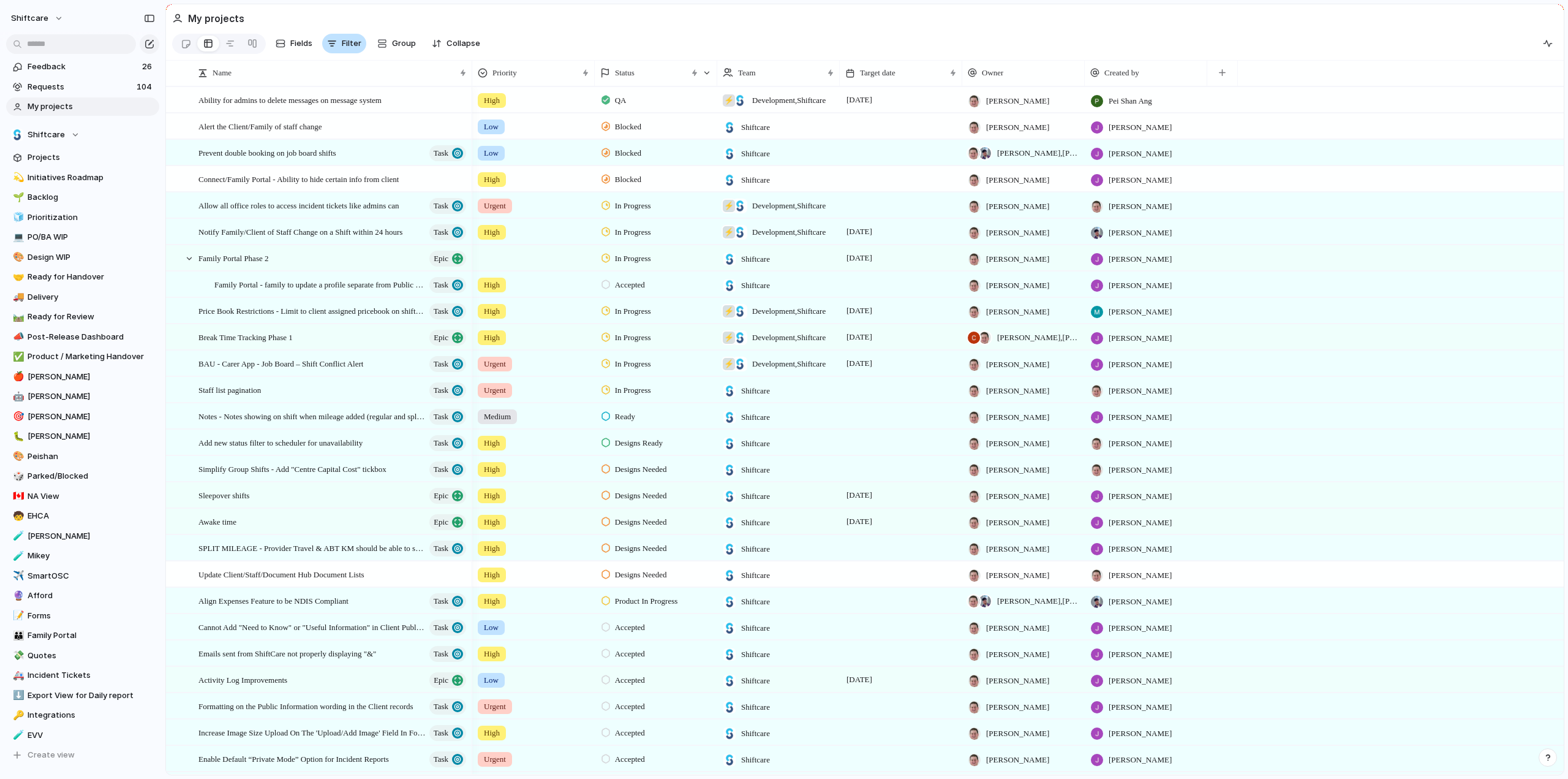
click at [341, 46] on button "Filter" at bounding box center [344, 43] width 44 height 19
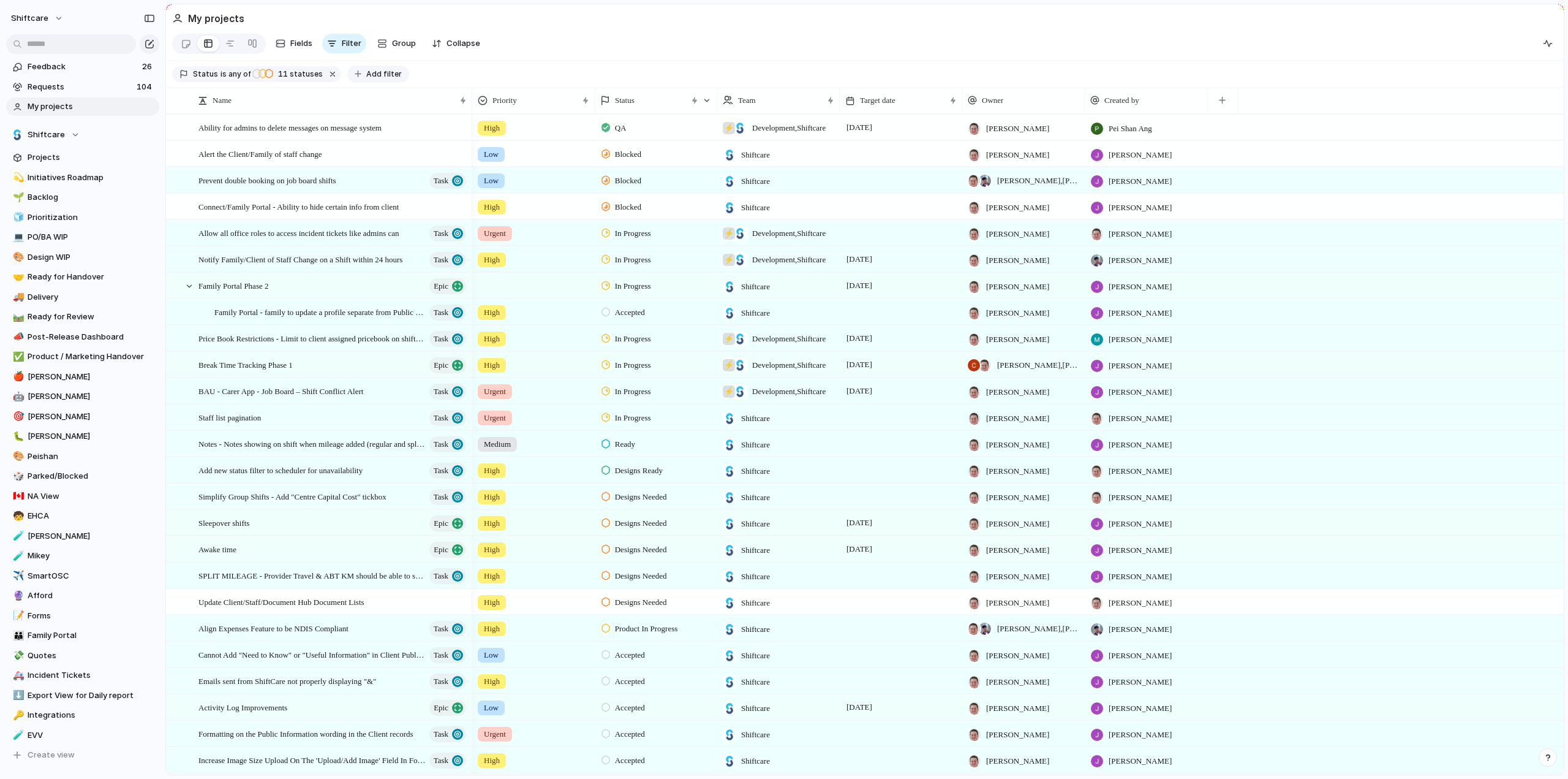
click at [367, 77] on span "Add filter" at bounding box center [384, 74] width 35 height 11
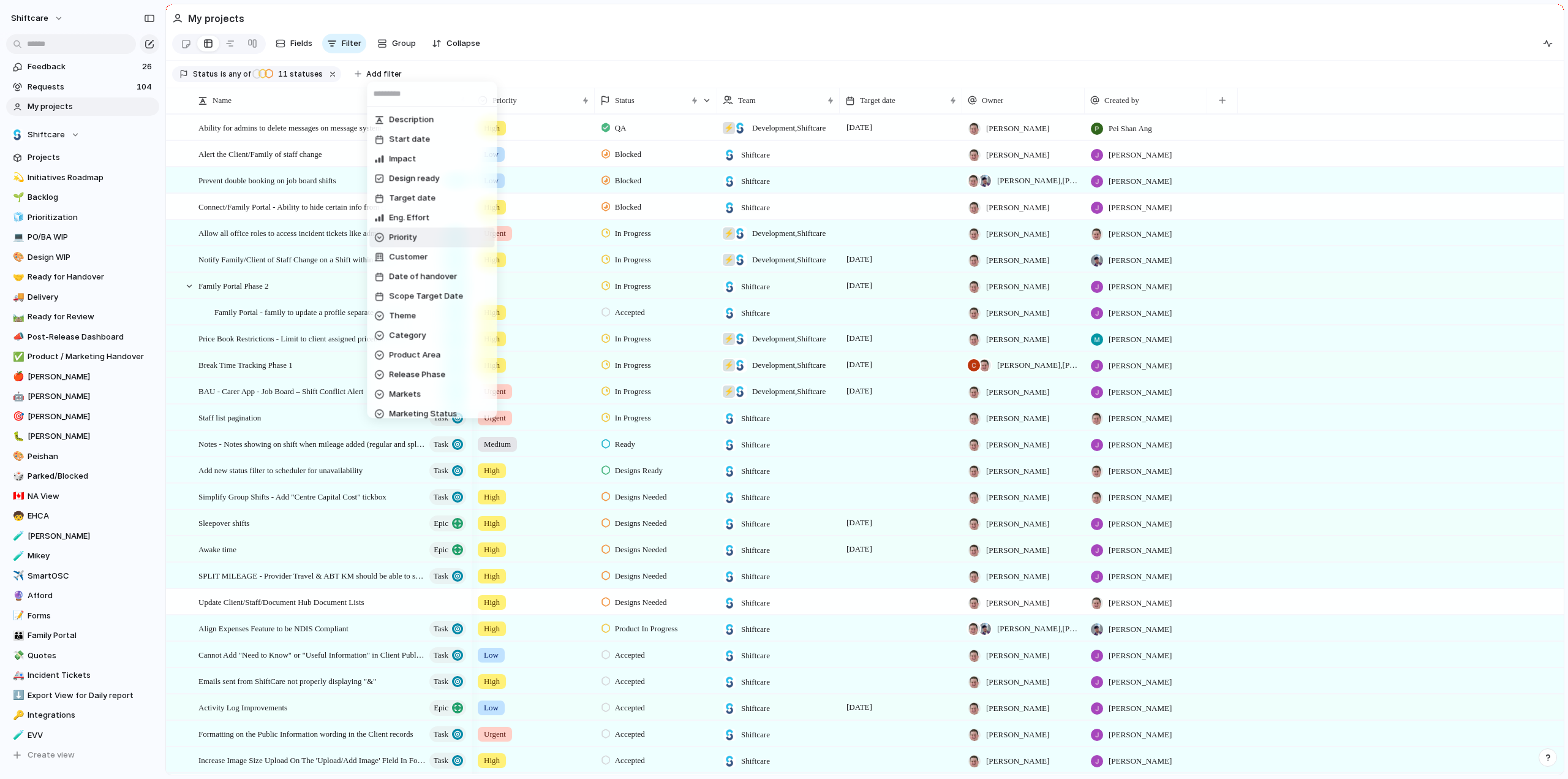
click at [400, 242] on span "Priority" at bounding box center [402, 237] width 28 height 13
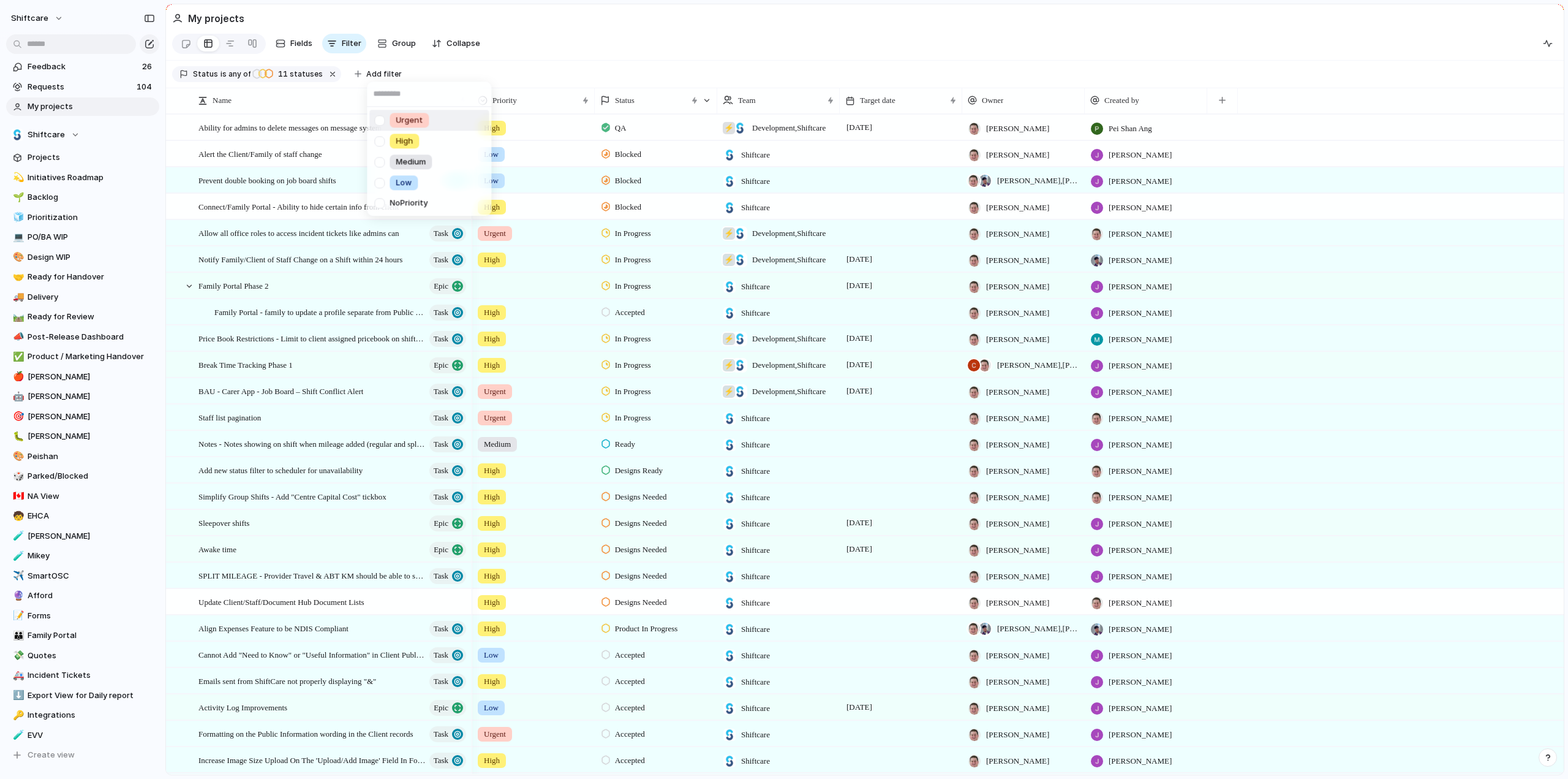
click at [381, 118] on div at bounding box center [379, 120] width 21 height 21
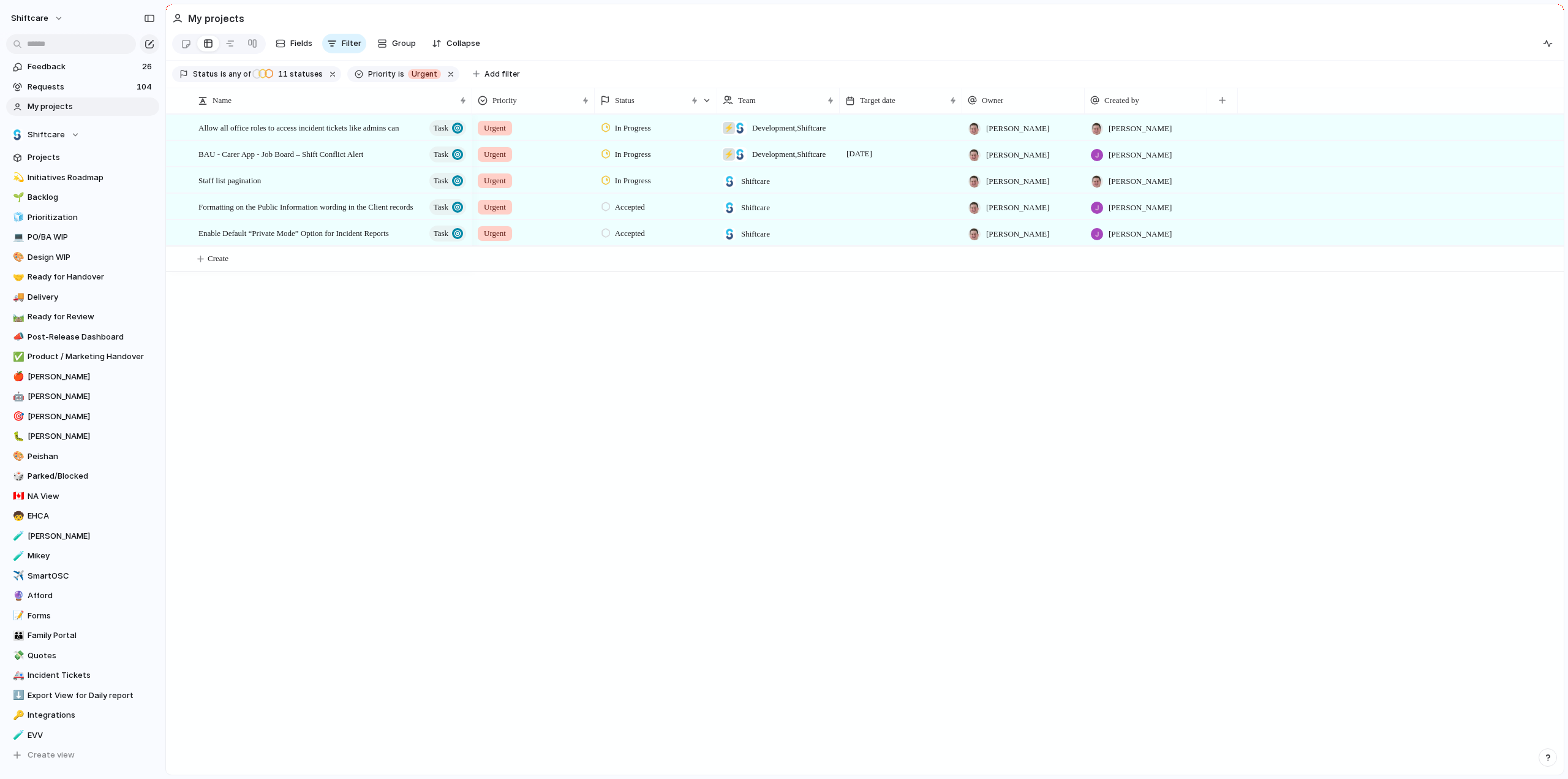
click at [751, 35] on div "Urgent High Medium Low No Priority" at bounding box center [784, 389] width 1568 height 779
click at [645, 212] on span "Accepted" at bounding box center [630, 207] width 30 height 13
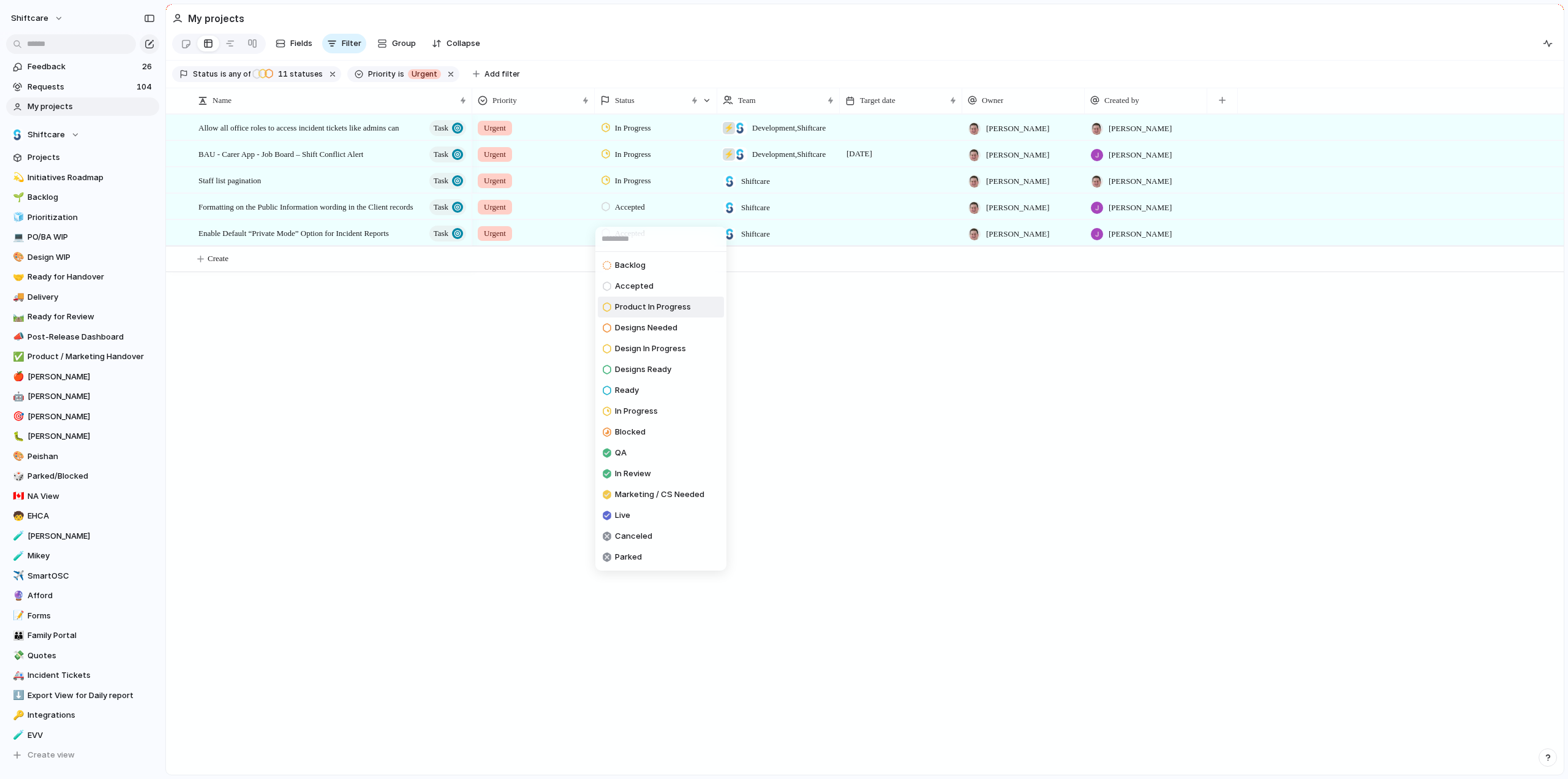
click at [632, 306] on span "Product In Progress" at bounding box center [653, 307] width 76 height 13
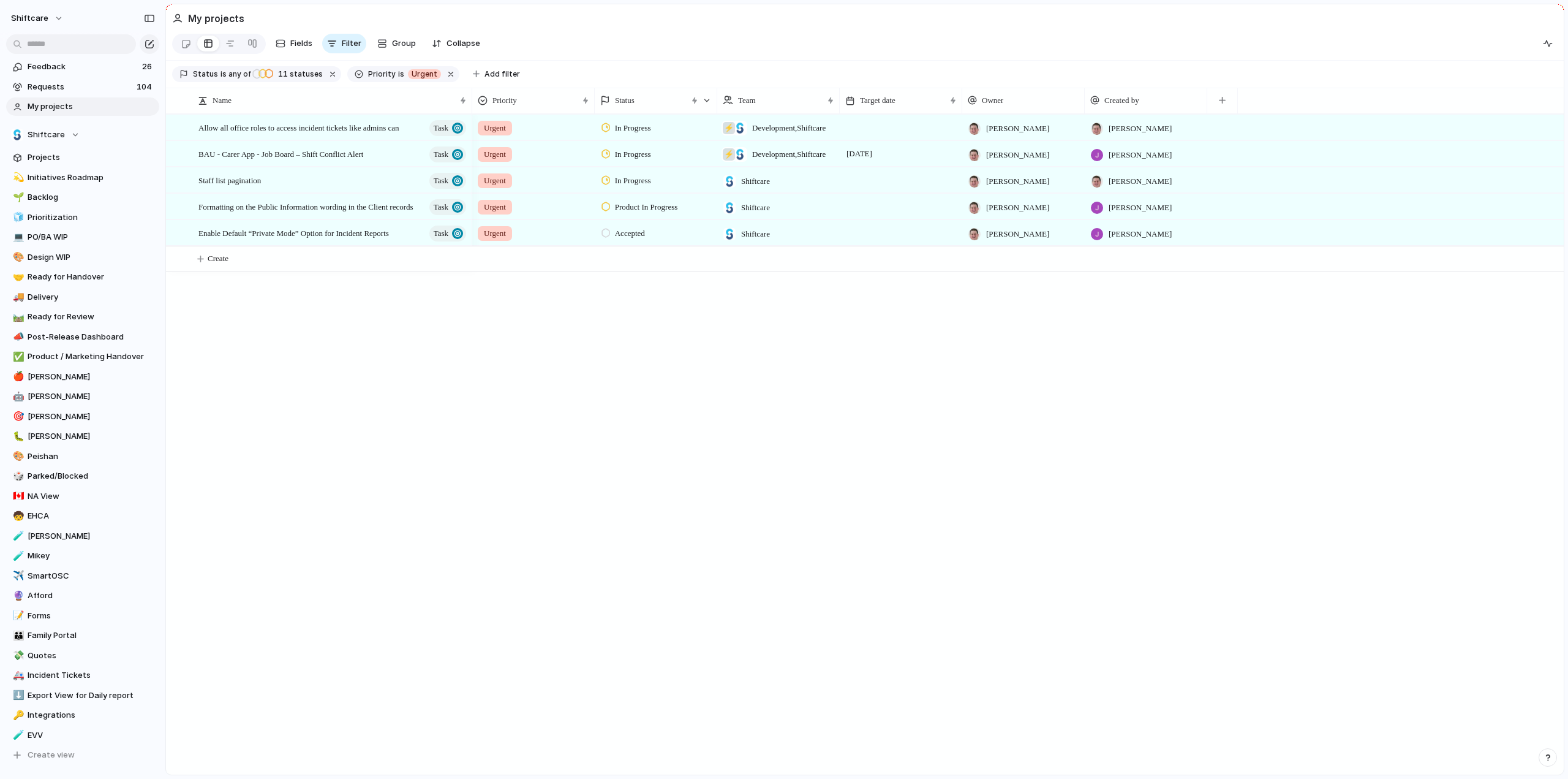
click at [380, 308] on div "Allow all office roles to access incident tickets like admins can Task BAU - Ca…" at bounding box center [864, 444] width 1398 height 661
click at [236, 240] on span "Enable Default “Private Mode” Option for Incident Reports" at bounding box center [294, 232] width 190 height 14
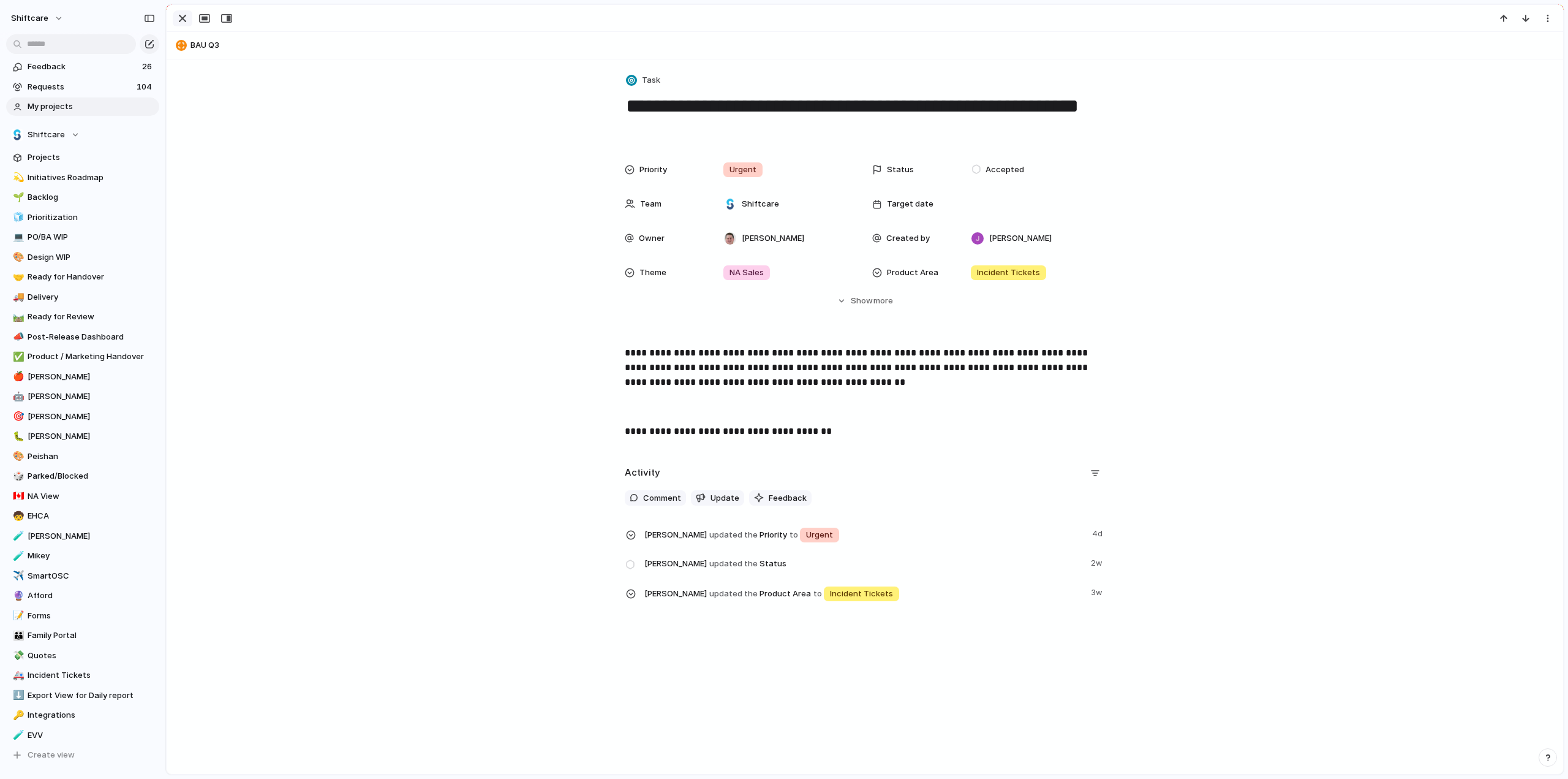
click at [181, 20] on div "button" at bounding box center [182, 18] width 14 height 14
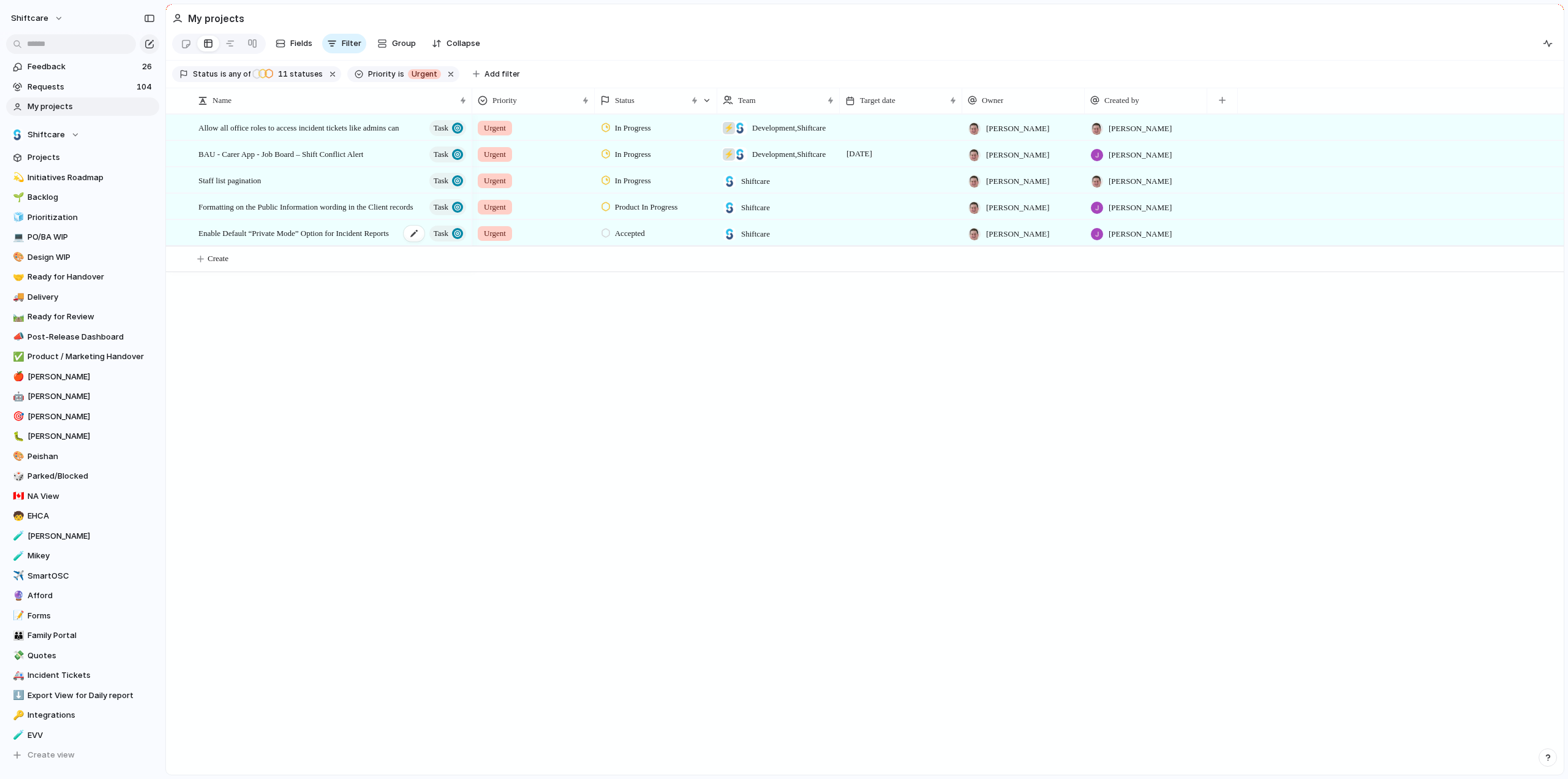
click at [320, 240] on span "Enable Default “Private Mode” Option for Incident Reports" at bounding box center [294, 232] width 190 height 14
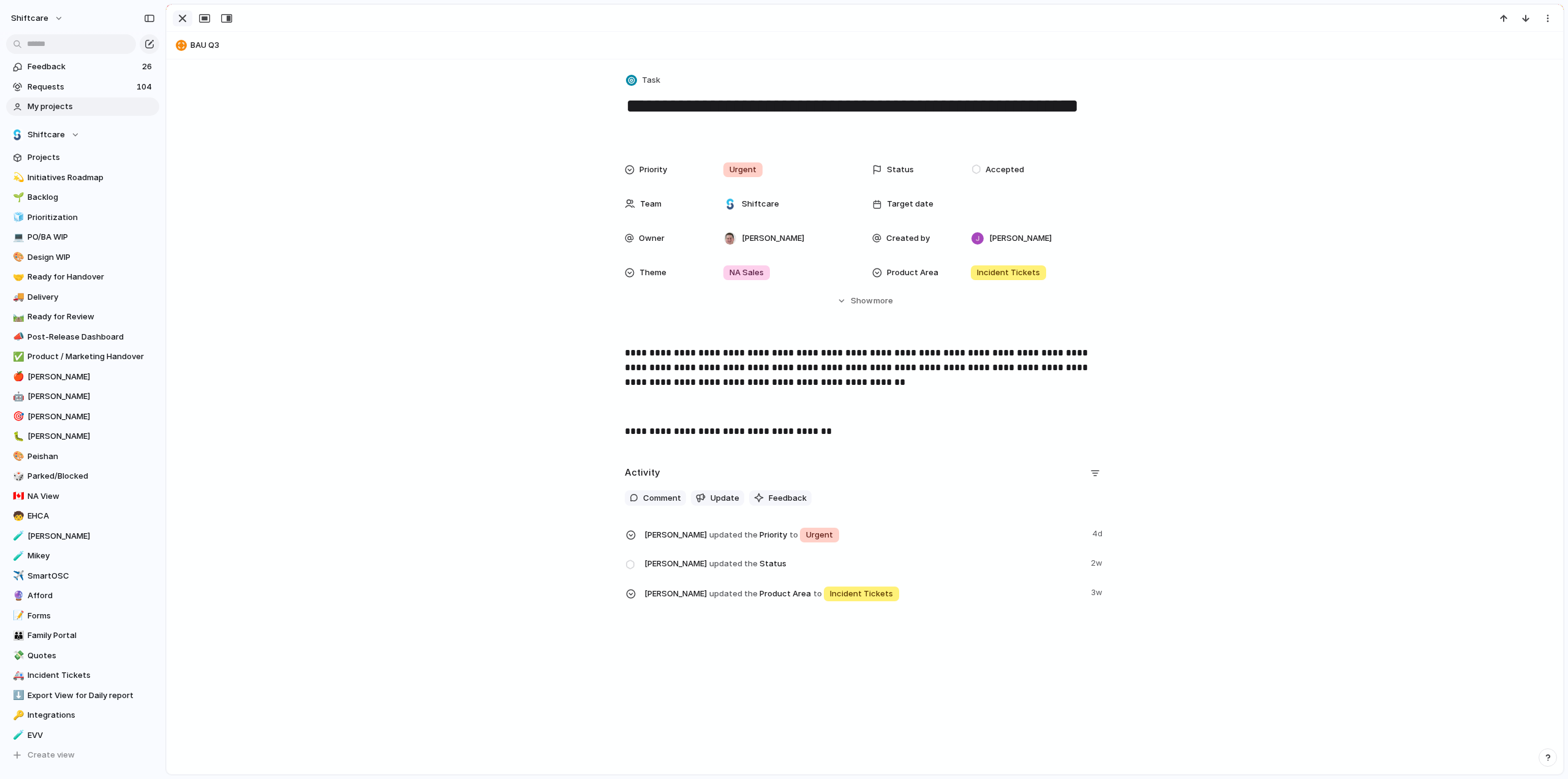
click at [183, 15] on div "button" at bounding box center [182, 18] width 14 height 14
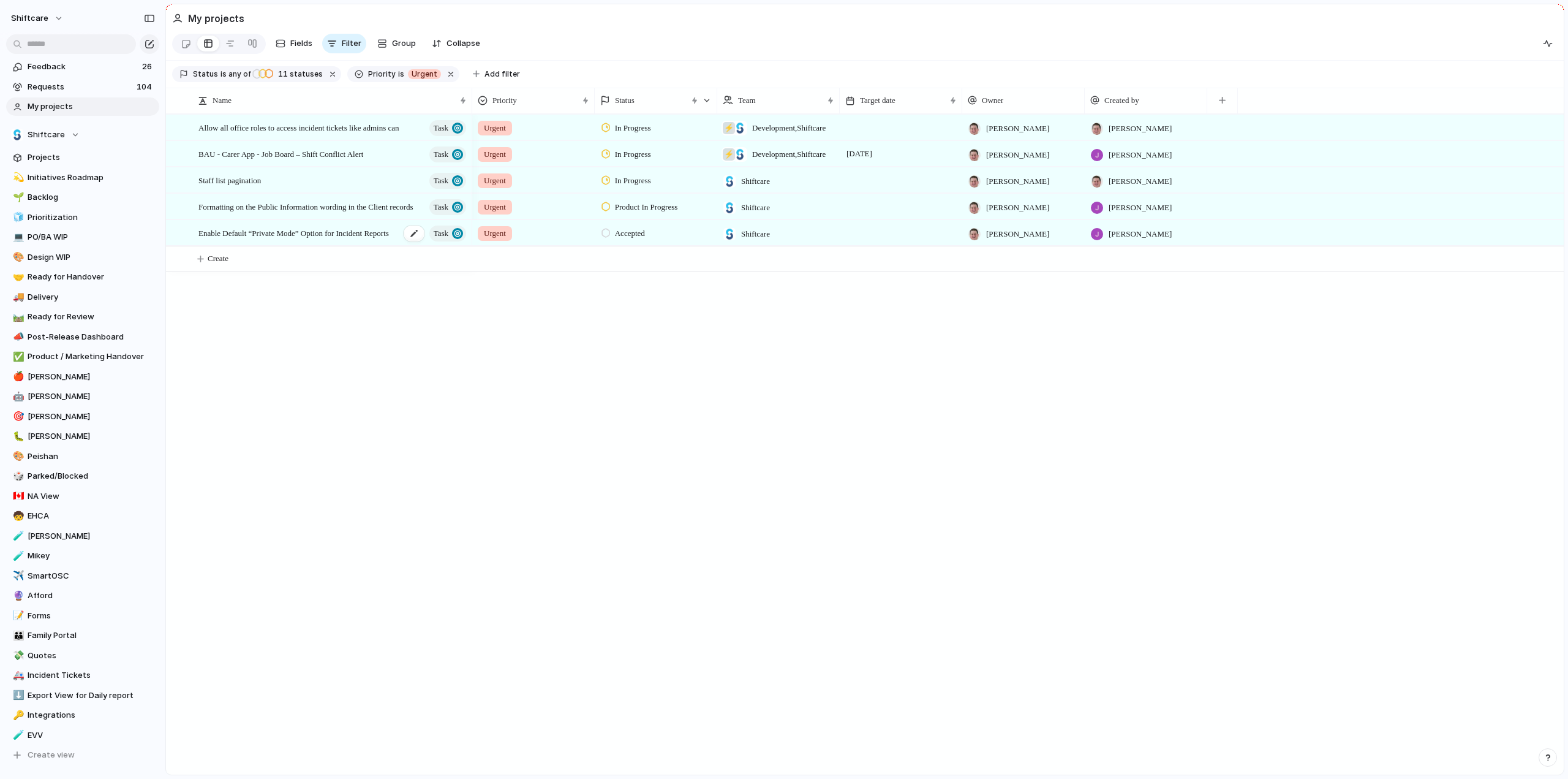
click at [251, 240] on span "Enable Default “Private Mode” Option for Incident Reports" at bounding box center [294, 232] width 190 height 14
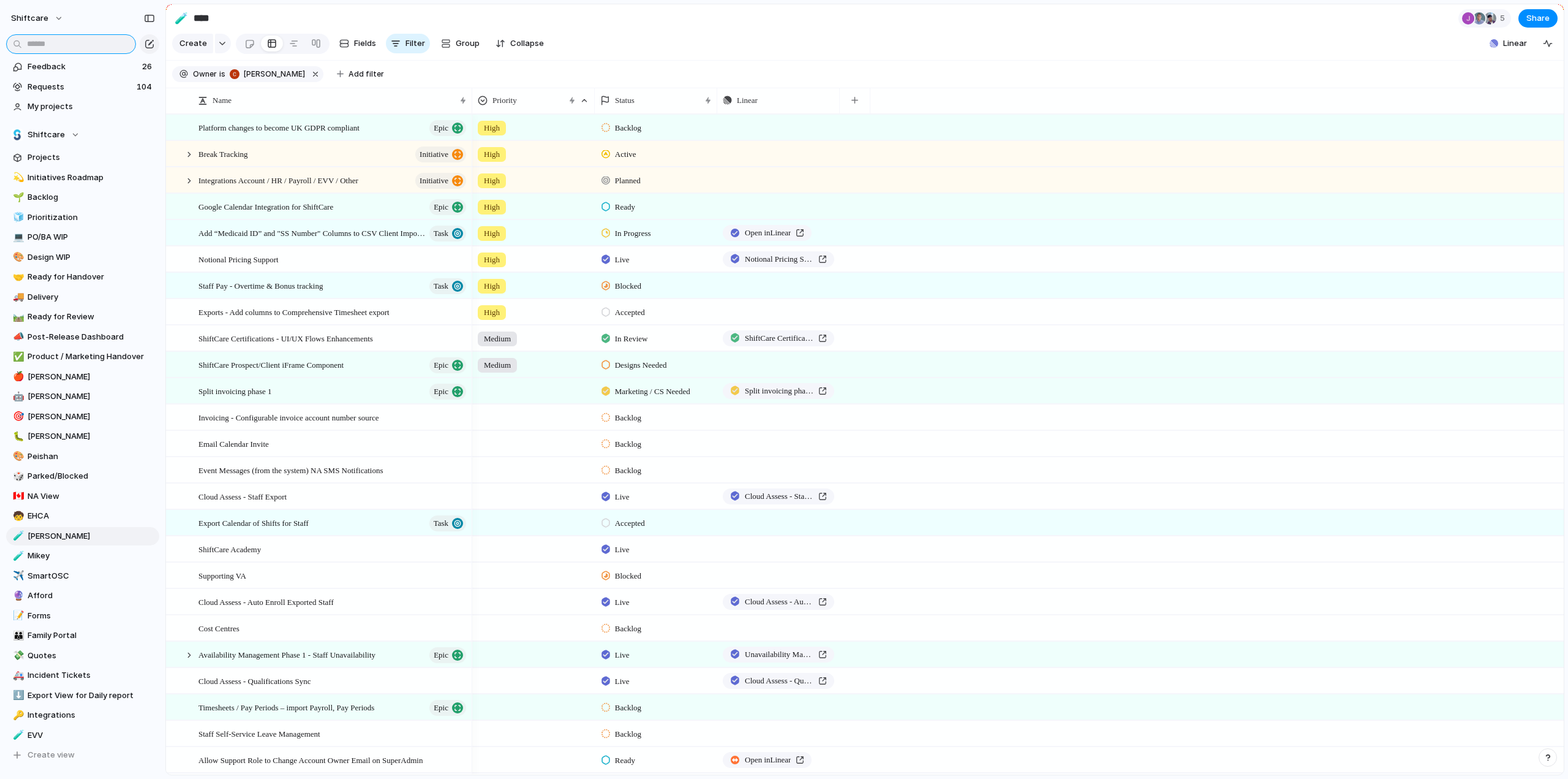
click at [59, 40] on input "text" at bounding box center [71, 44] width 130 height 19
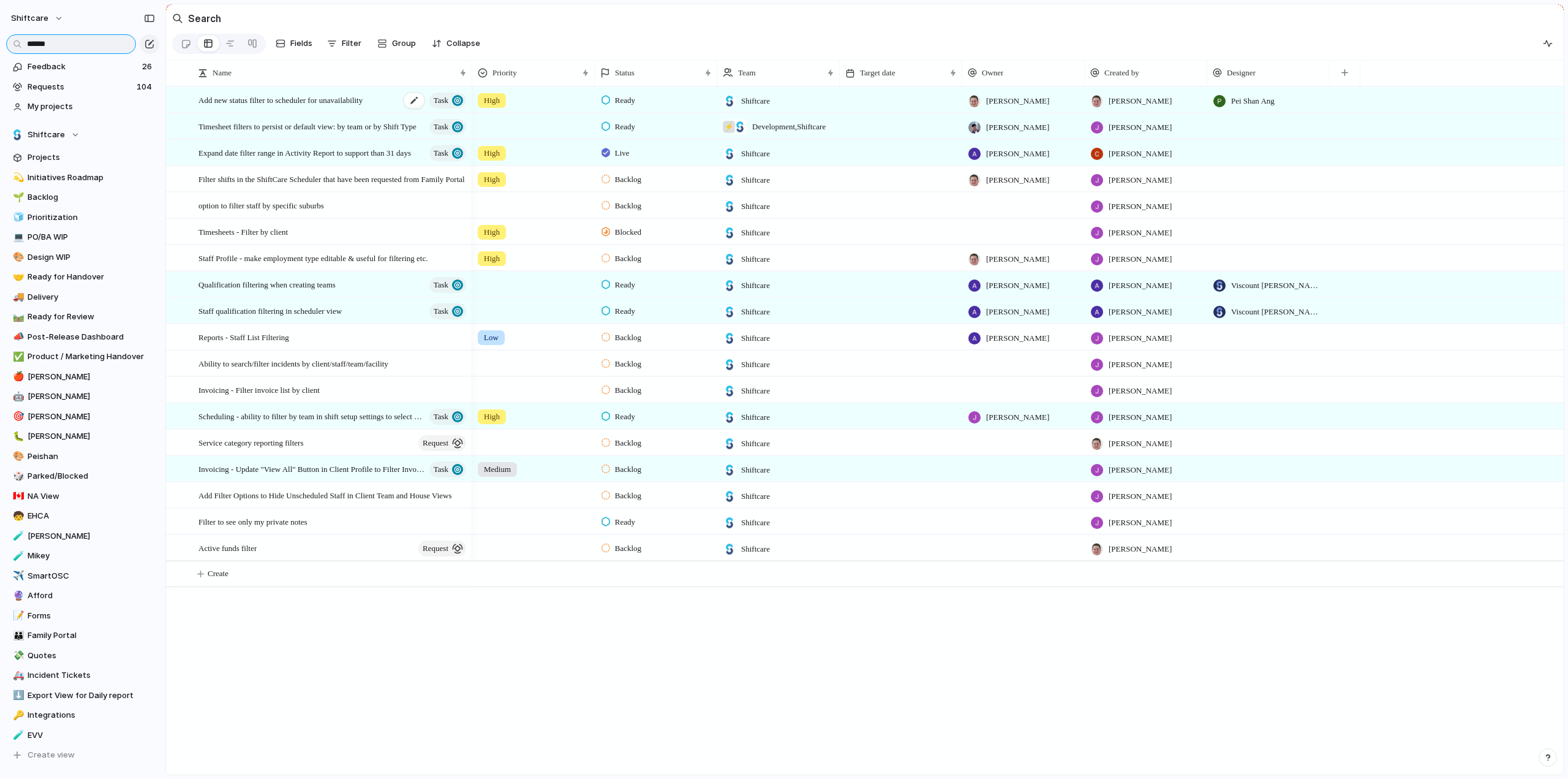
type input "******"
click at [303, 104] on span "Add new status filter to scheduler for unavailability" at bounding box center [280, 99] width 164 height 14
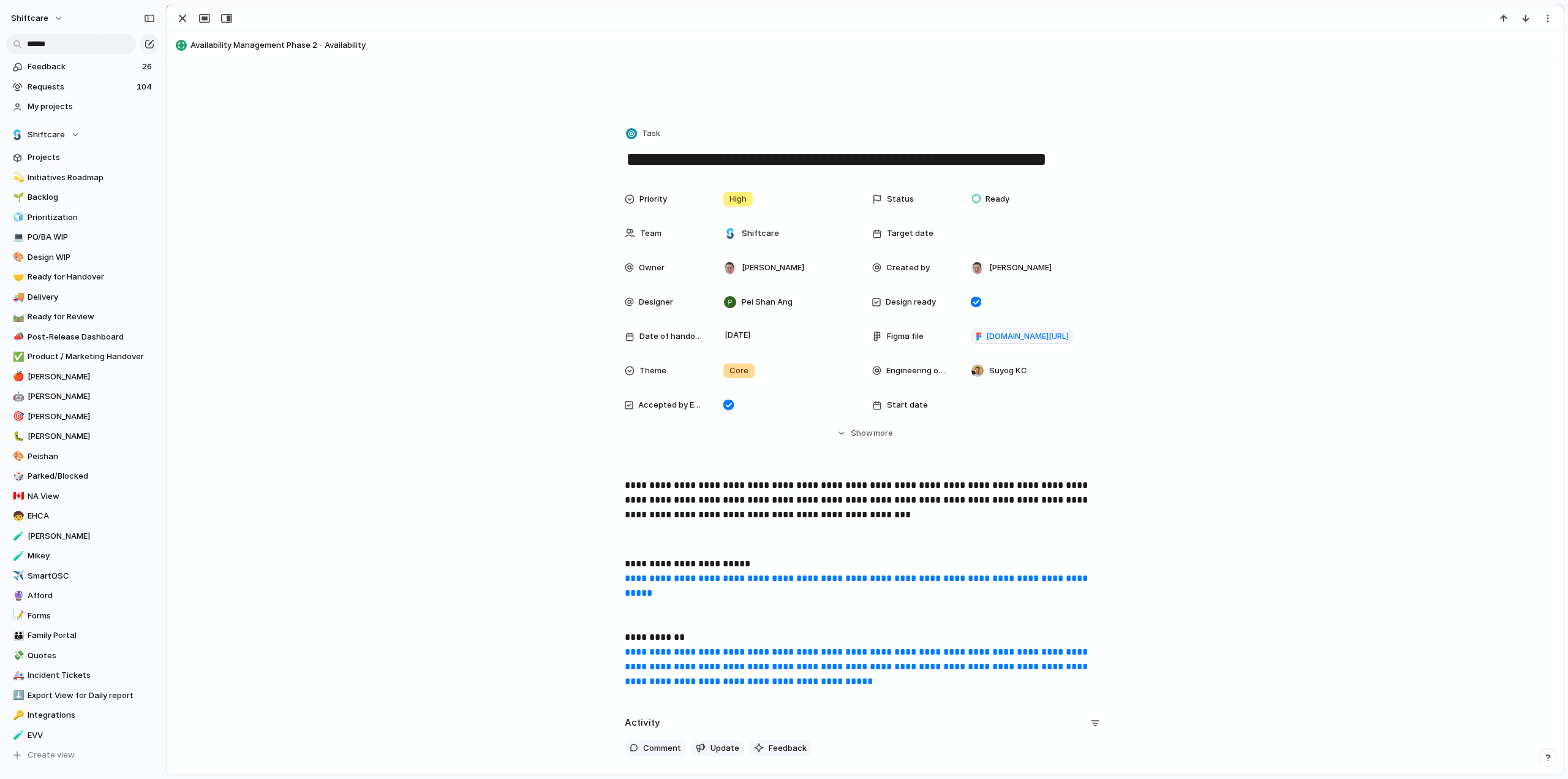
scroll to position [245, 0]
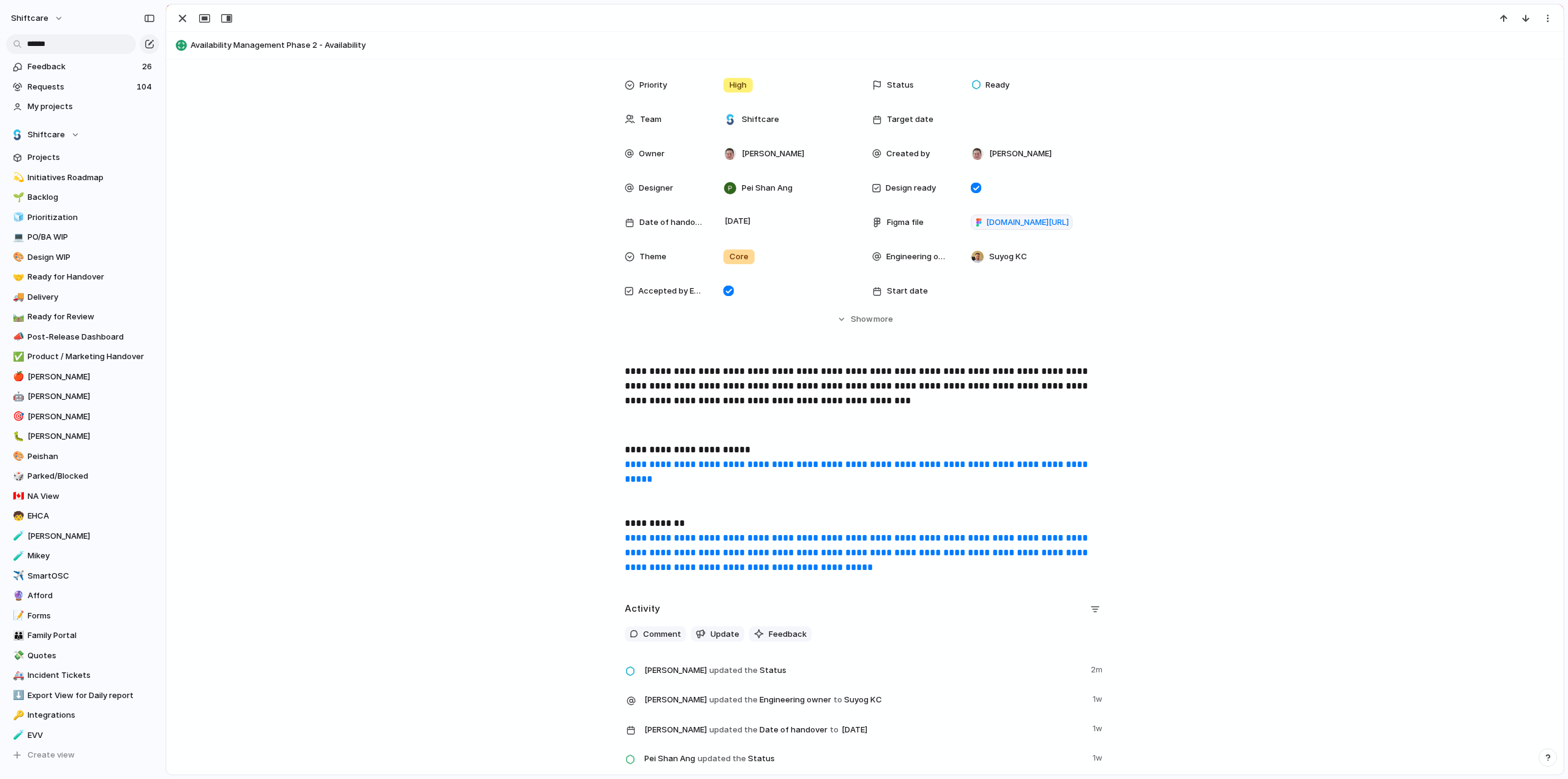
click at [681, 537] on link "**********" at bounding box center [857, 552] width 465 height 39
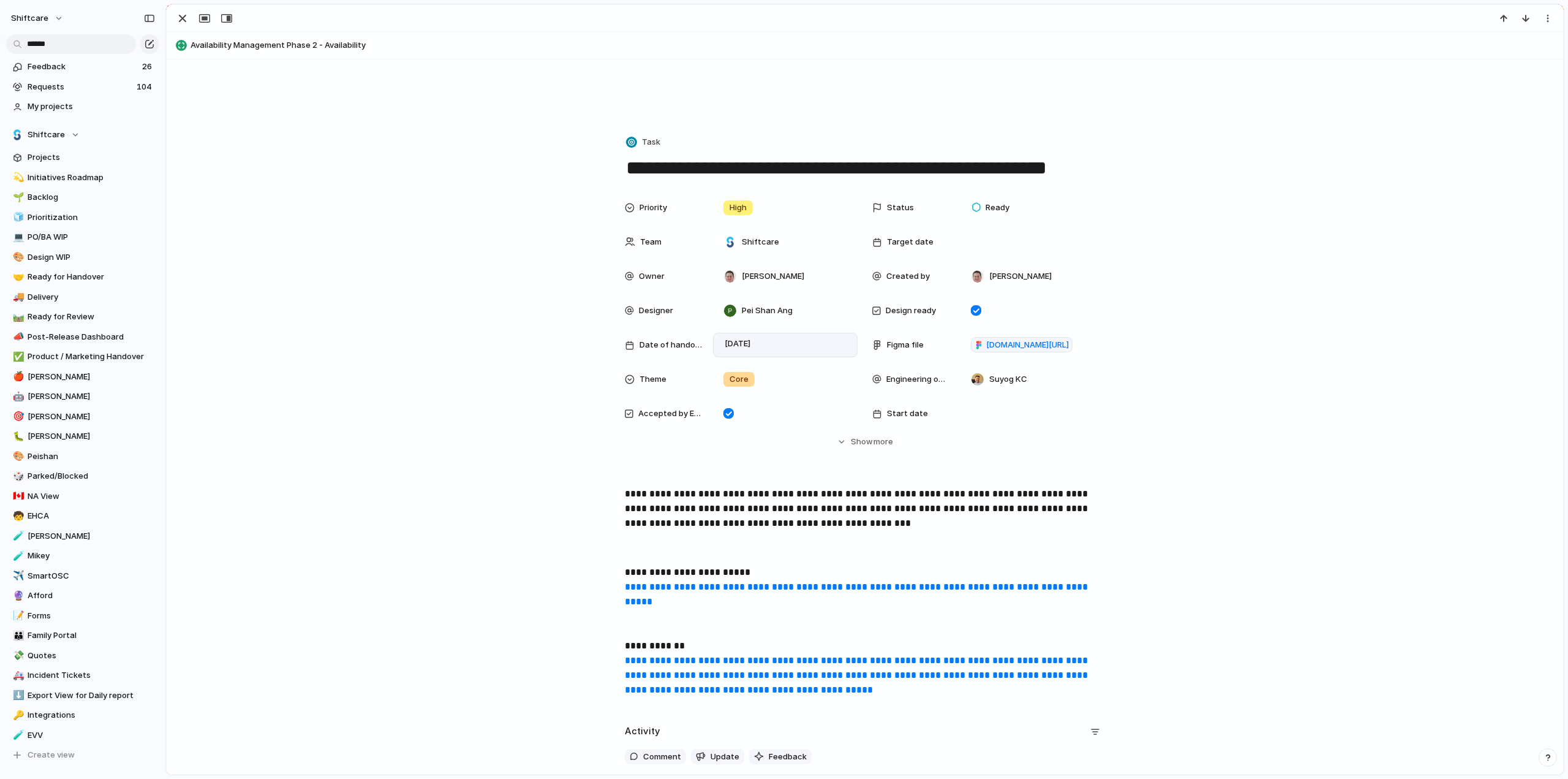
scroll to position [184, 0]
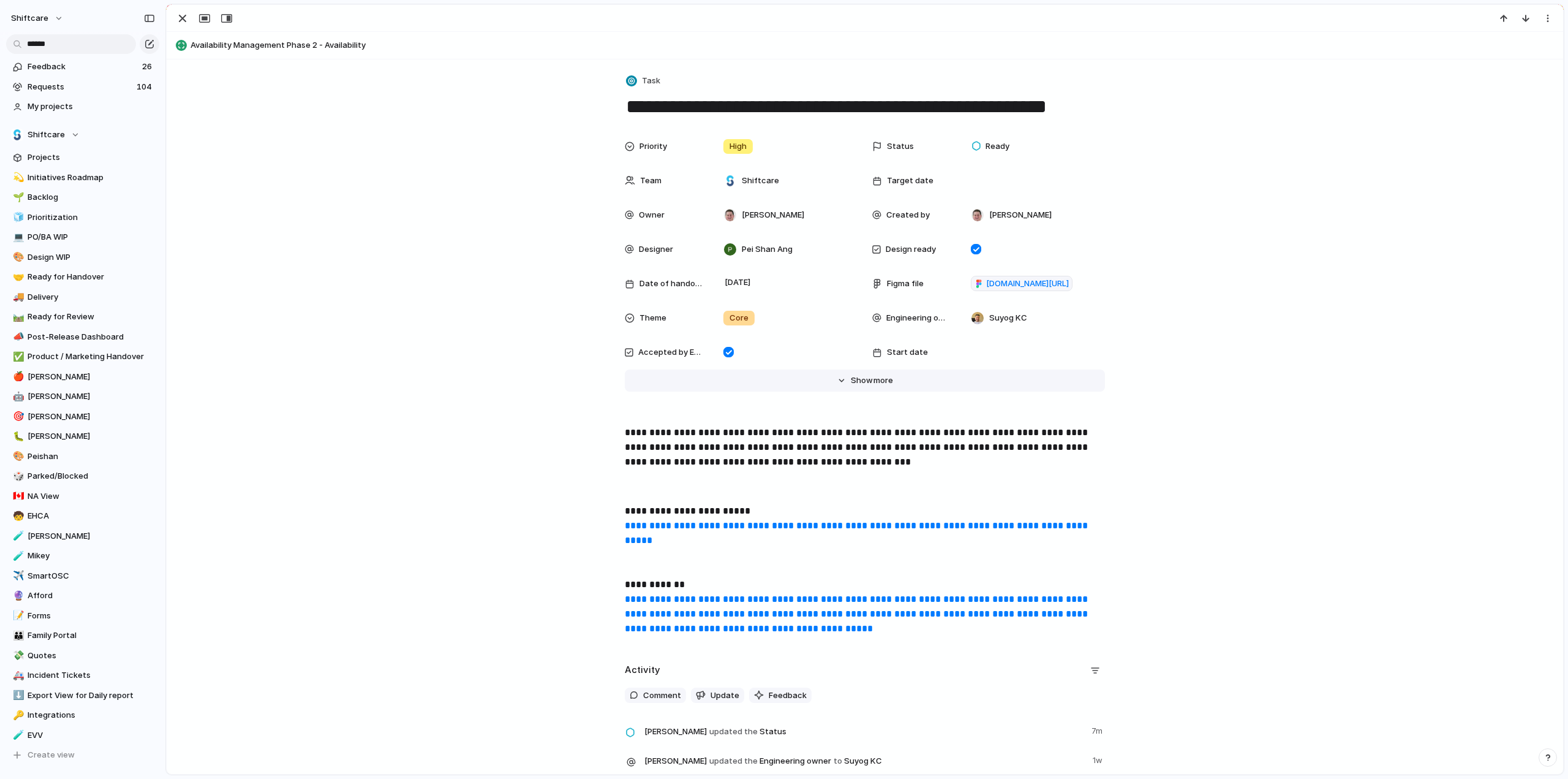
click at [874, 377] on span "more" at bounding box center [883, 381] width 19 height 13
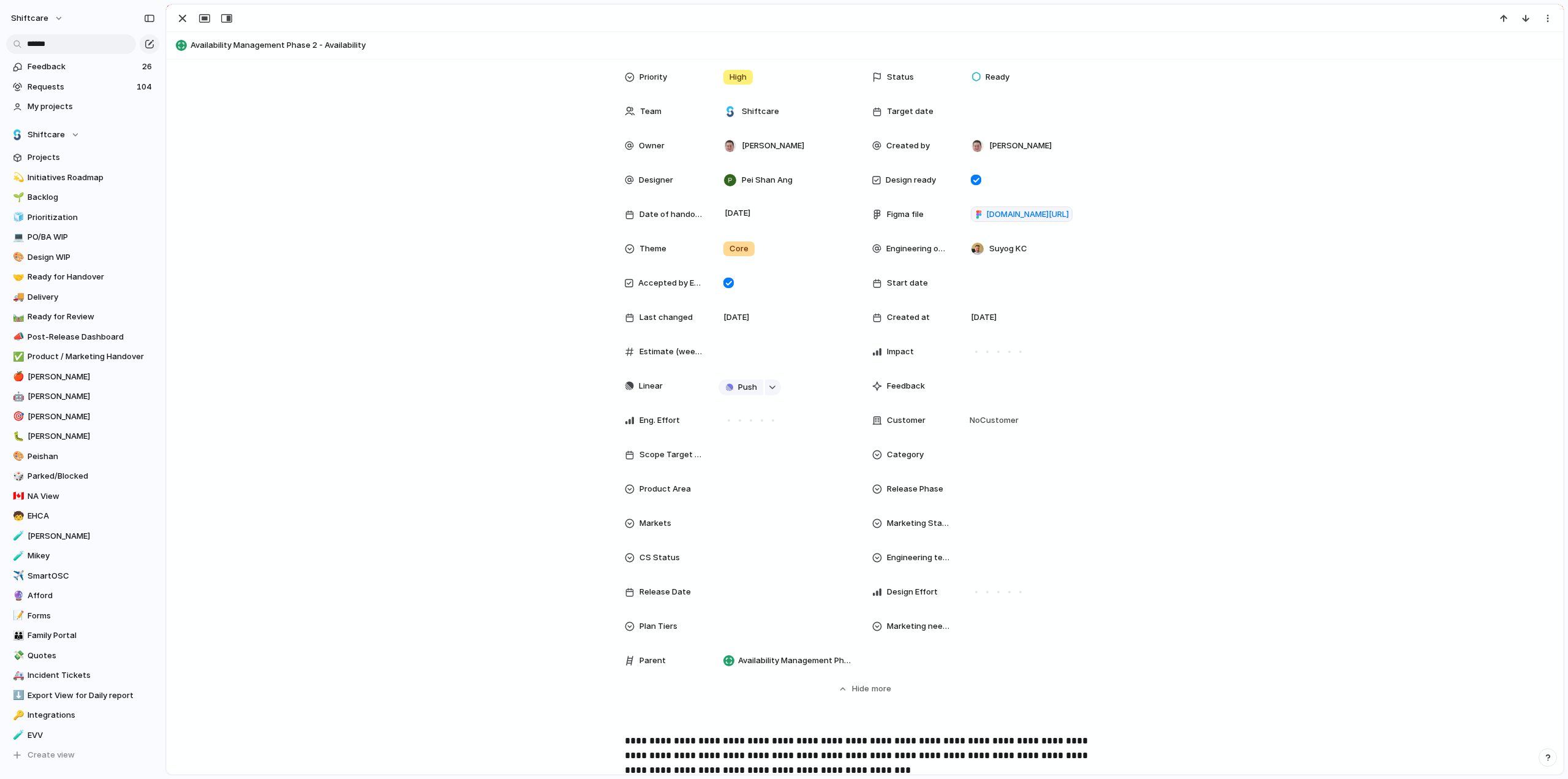
scroll to position [307, 0]
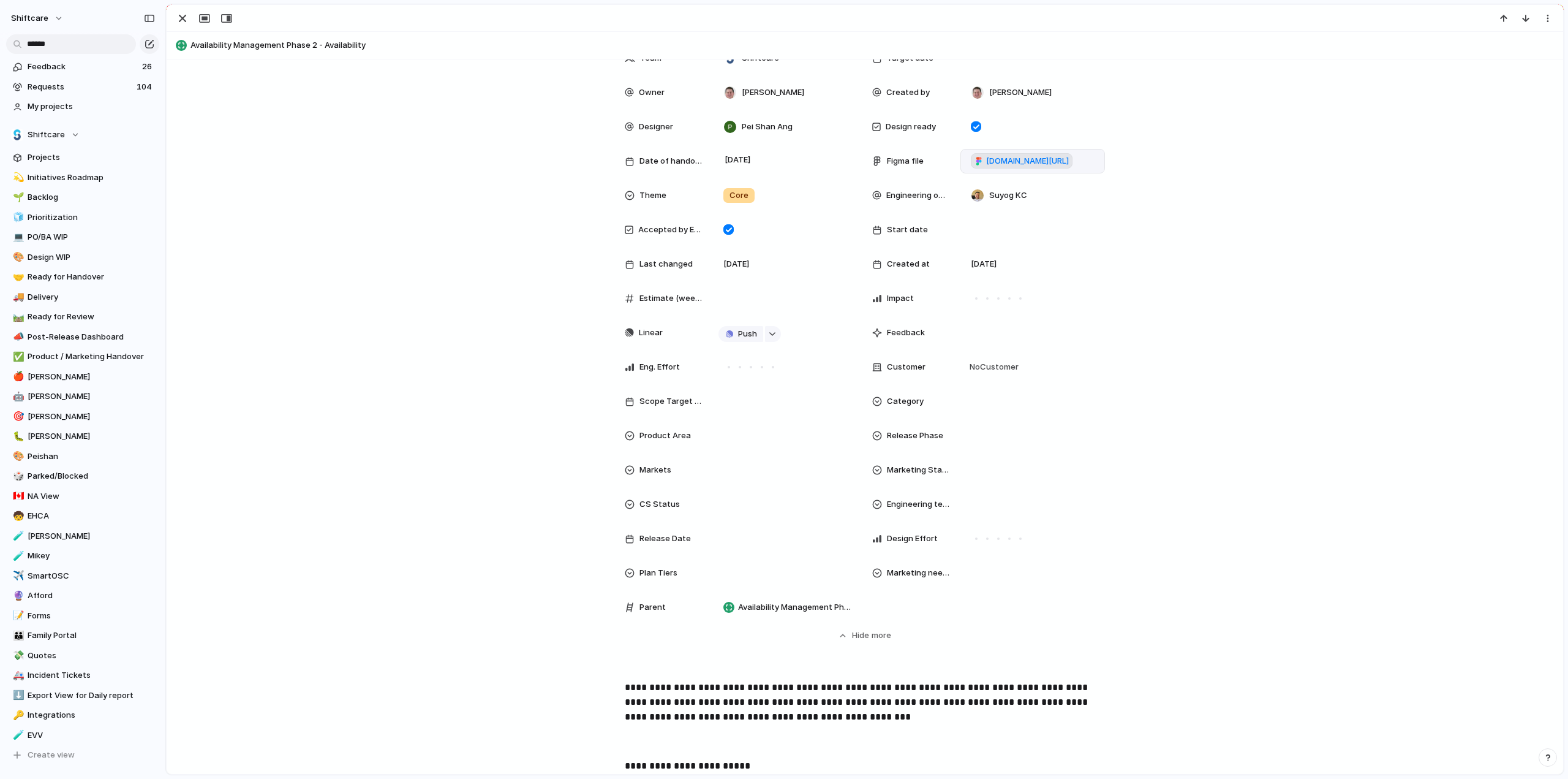
click at [1039, 157] on span "[DOMAIN_NAME][URL]" at bounding box center [1028, 161] width 82 height 13
